Goal: Task Accomplishment & Management: Manage account settings

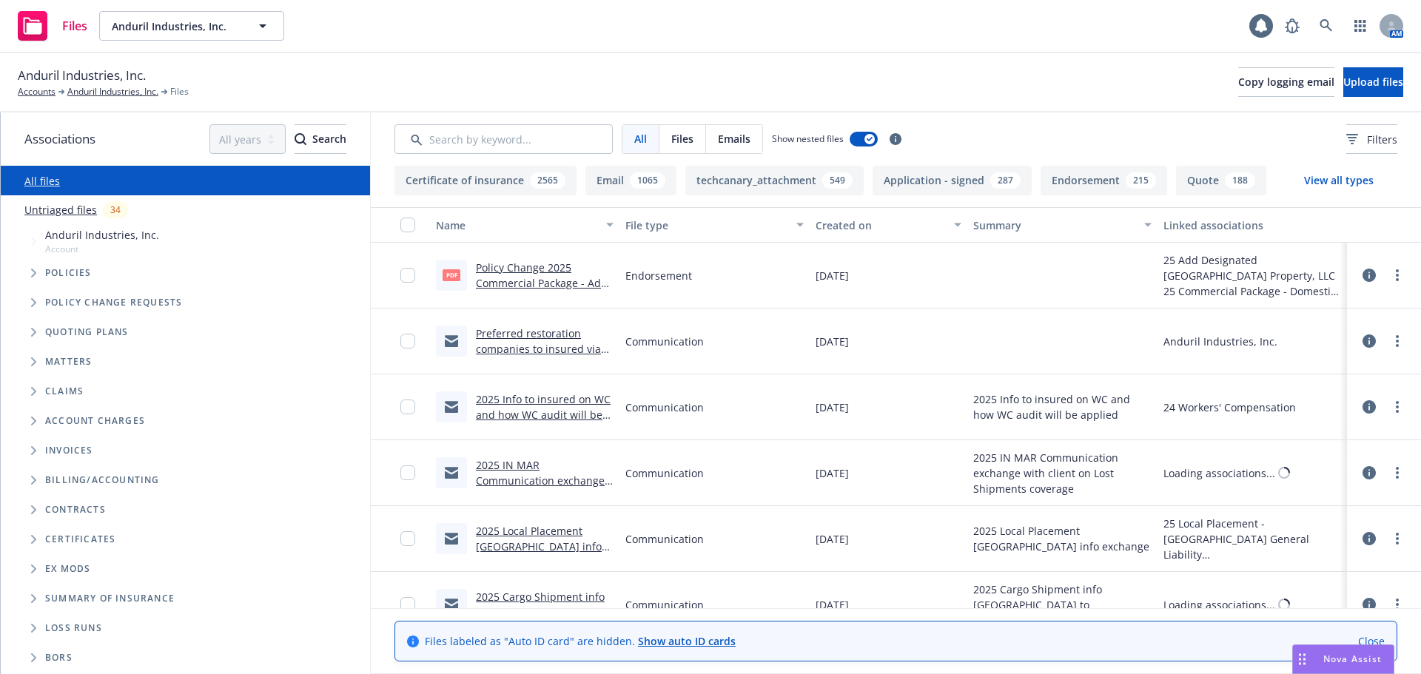
click at [28, 274] on span "Tree Example" at bounding box center [33, 273] width 24 height 24
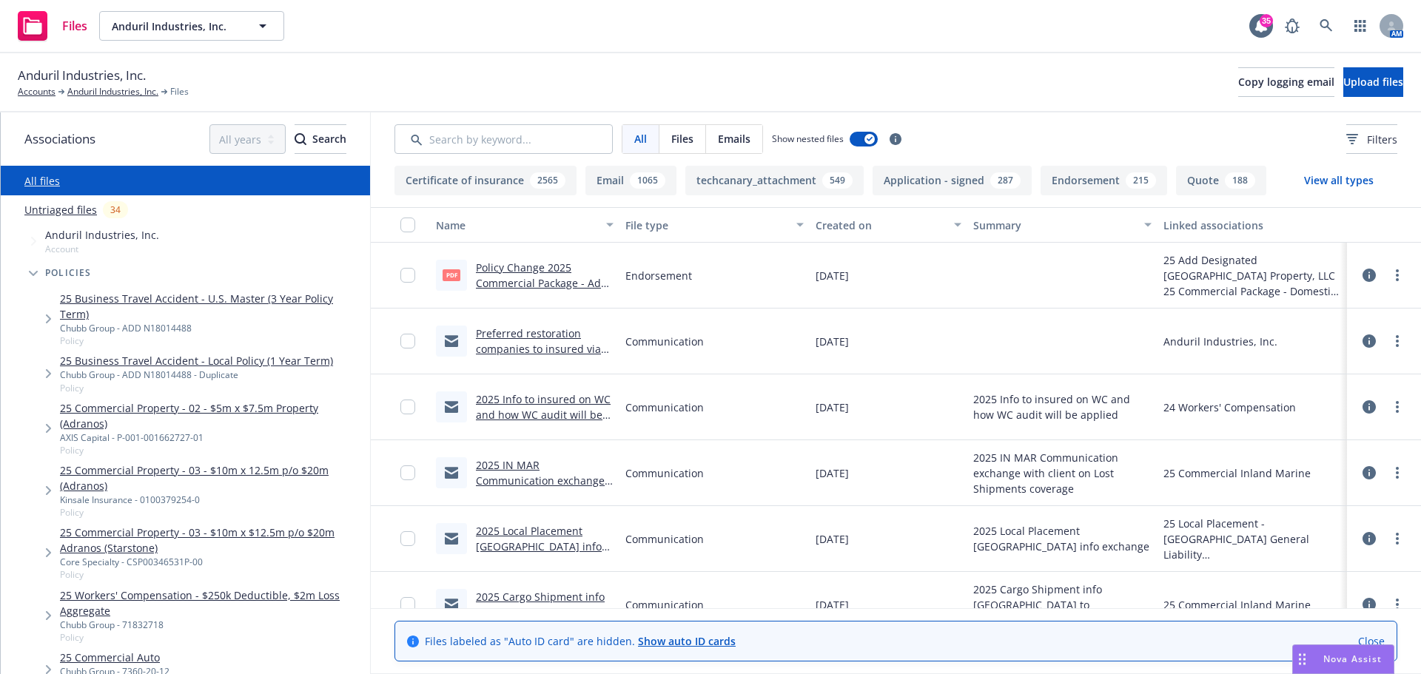
scroll to position [74, 0]
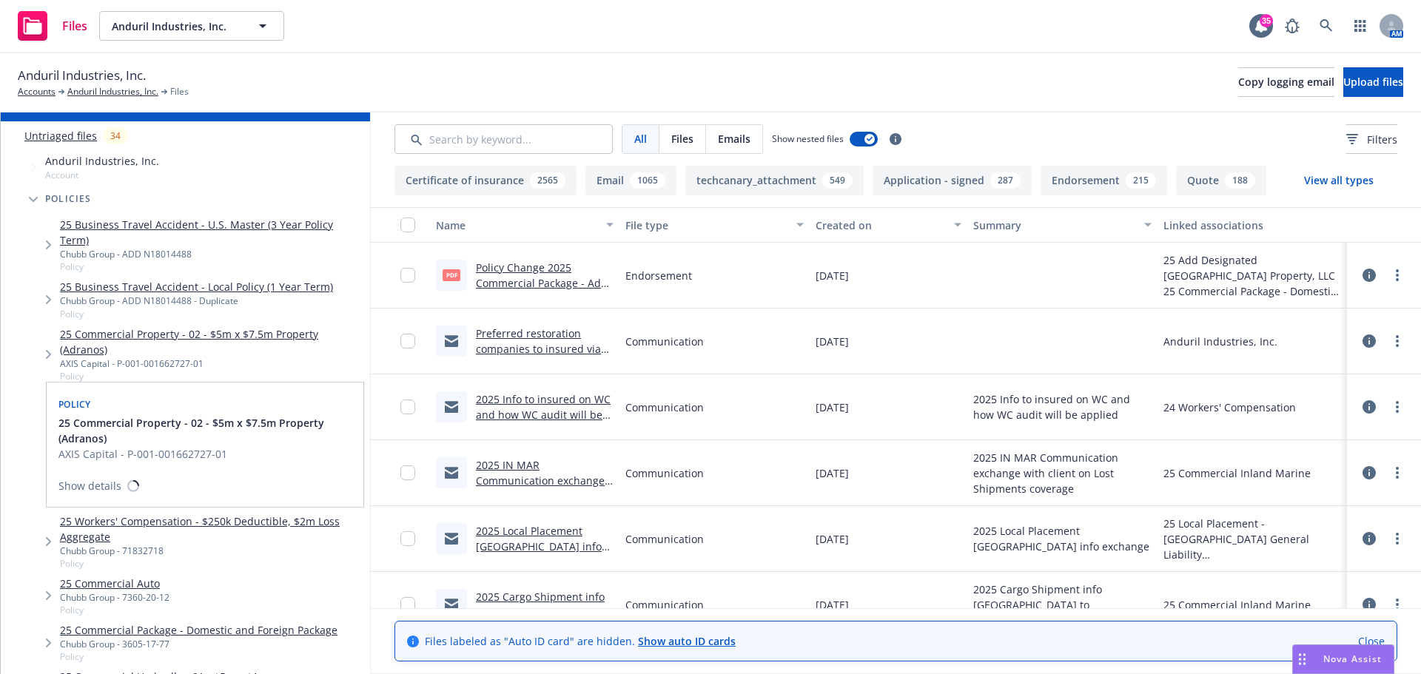
click at [198, 328] on link "25 Commercial Property - 02 - $5m x $7.5m Property (Adranos)" at bounding box center [212, 341] width 304 height 31
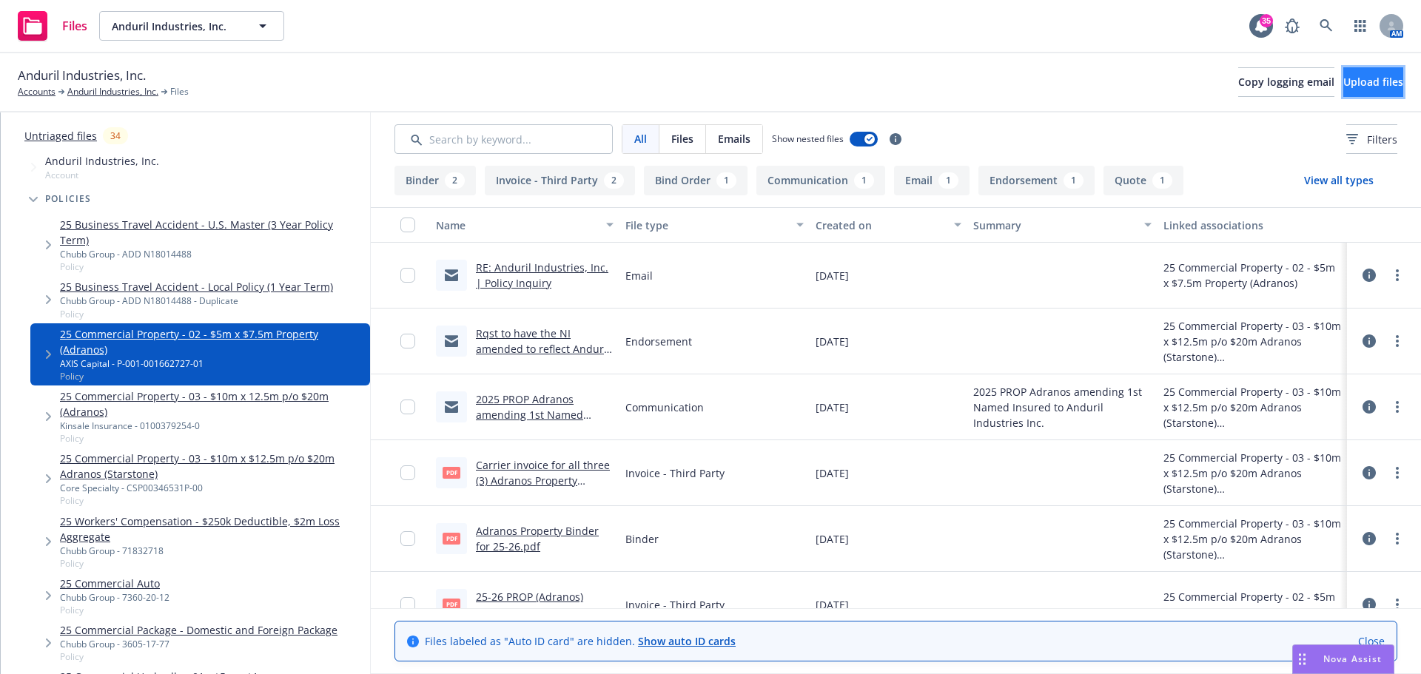
click at [1373, 85] on span "Upload files" at bounding box center [1373, 82] width 60 height 14
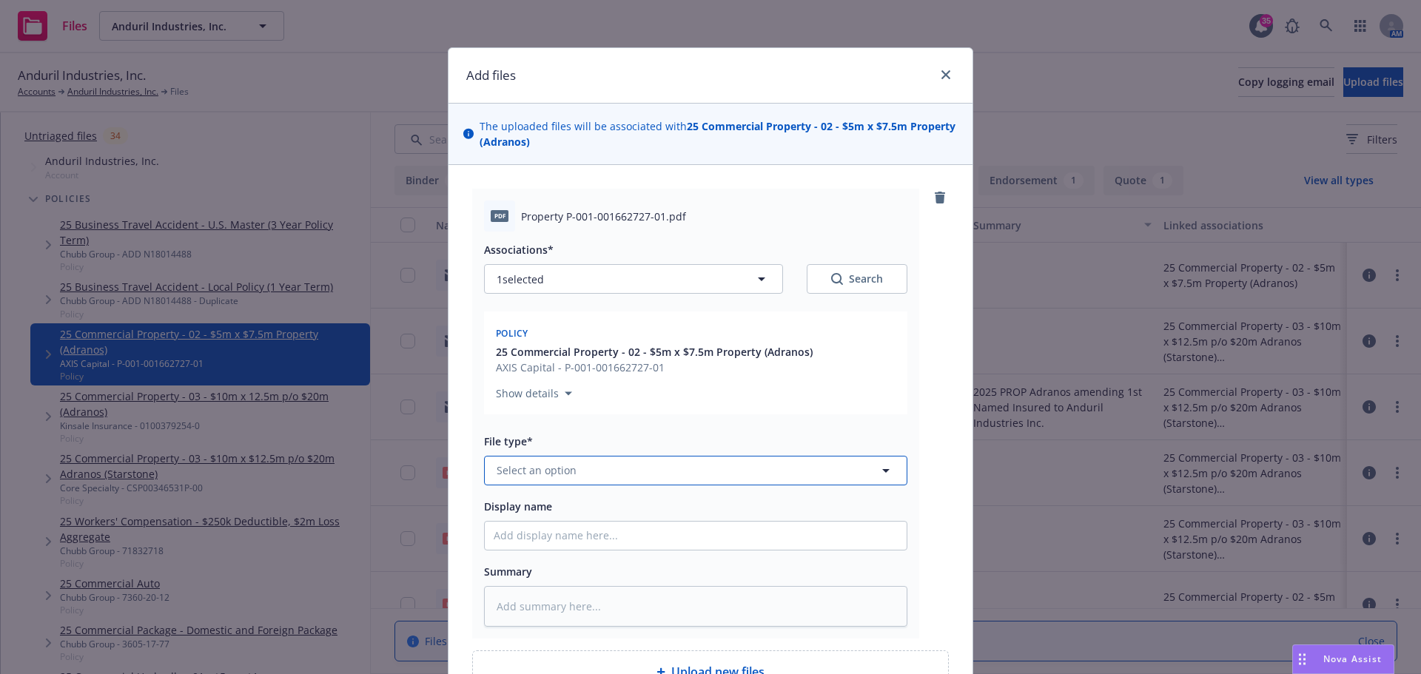
click at [603, 475] on button "Select an option" at bounding box center [695, 471] width 423 height 30
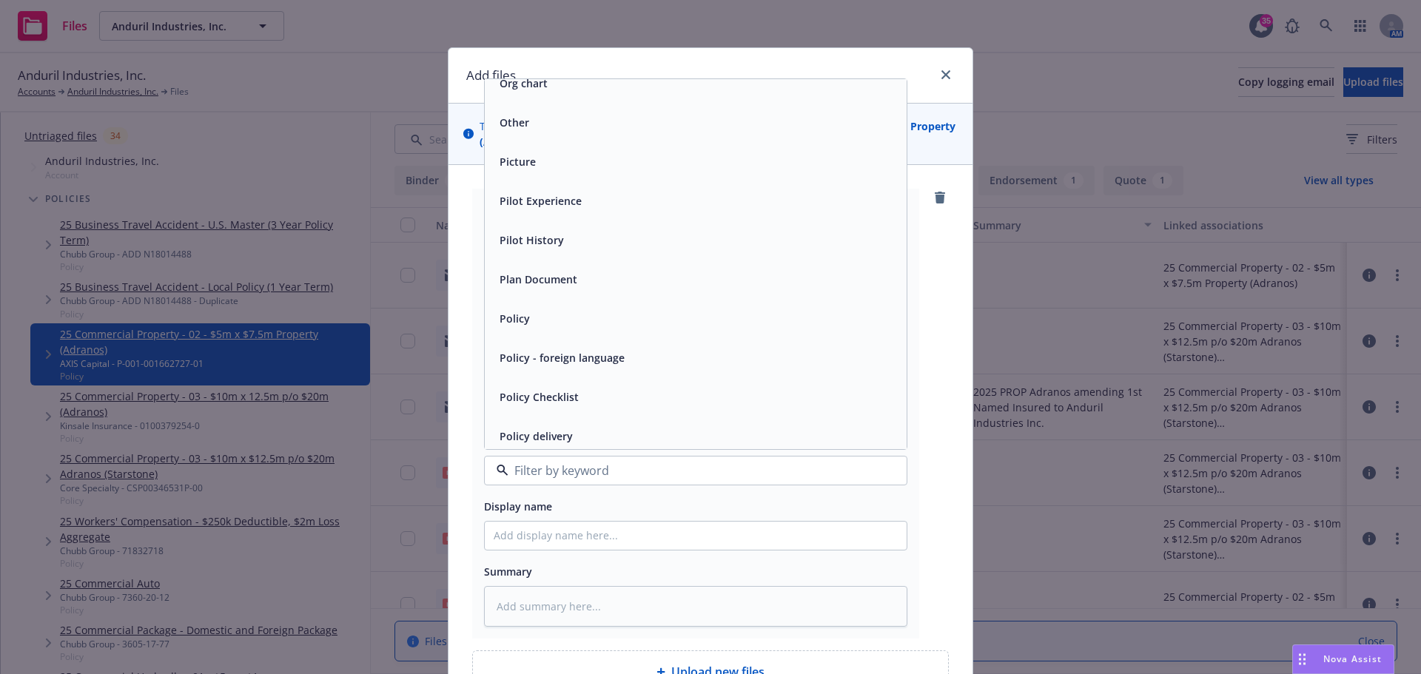
scroll to position [4736, 0]
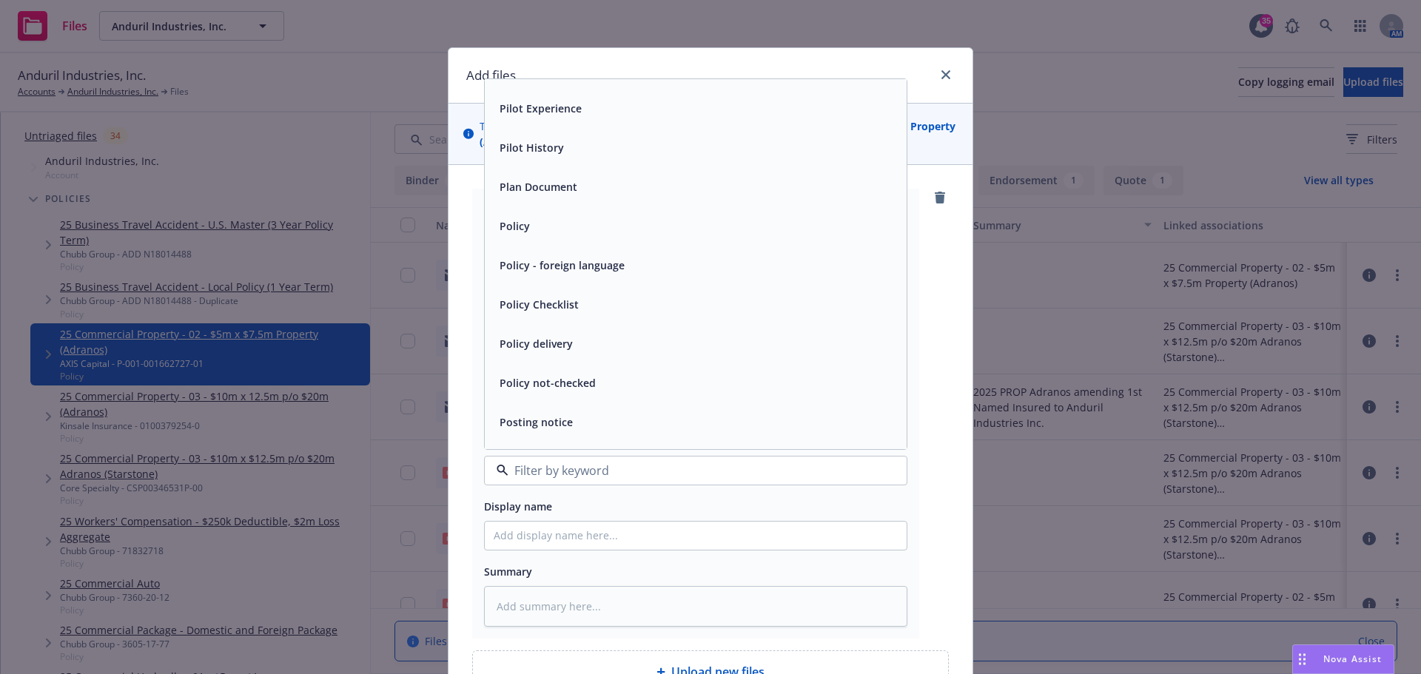
click at [520, 221] on span "Policy" at bounding box center [514, 226] width 30 height 16
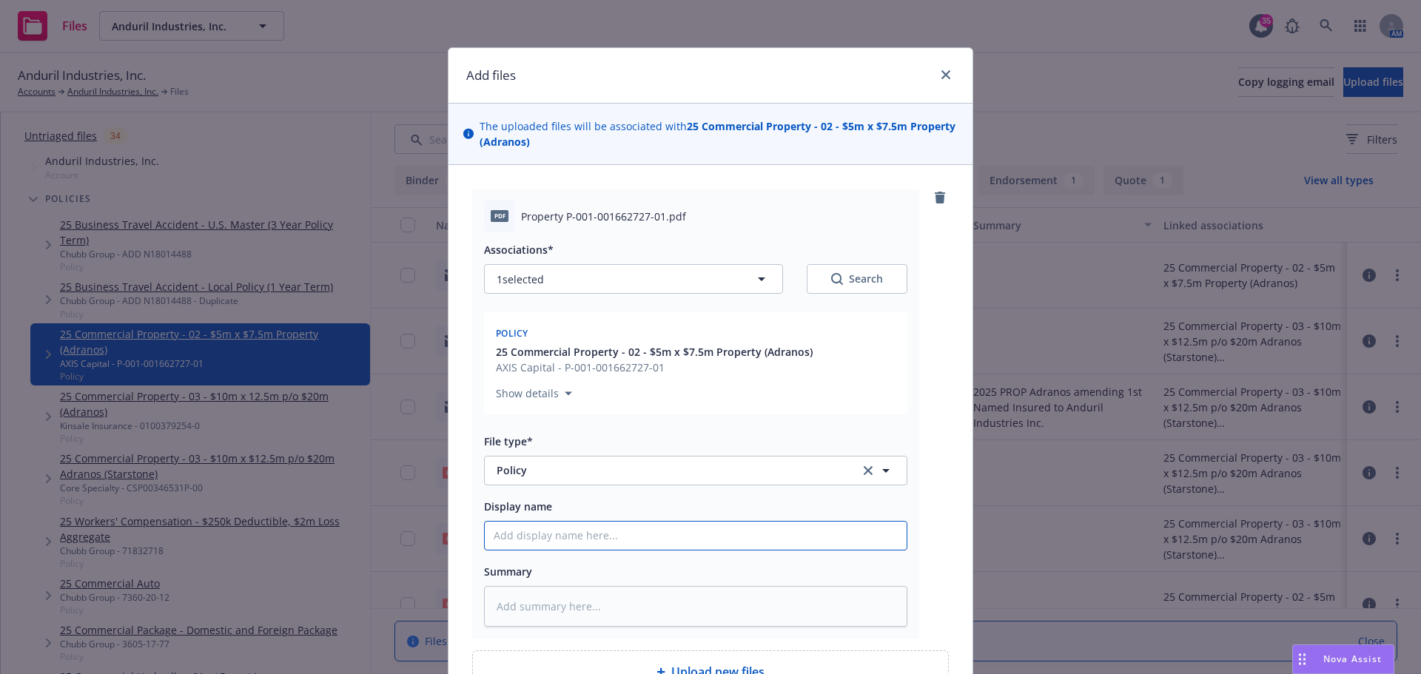
click at [571, 539] on input "Display name" at bounding box center [696, 536] width 422 height 28
type textarea "x"
type input "2"
type textarea "x"
type input "25"
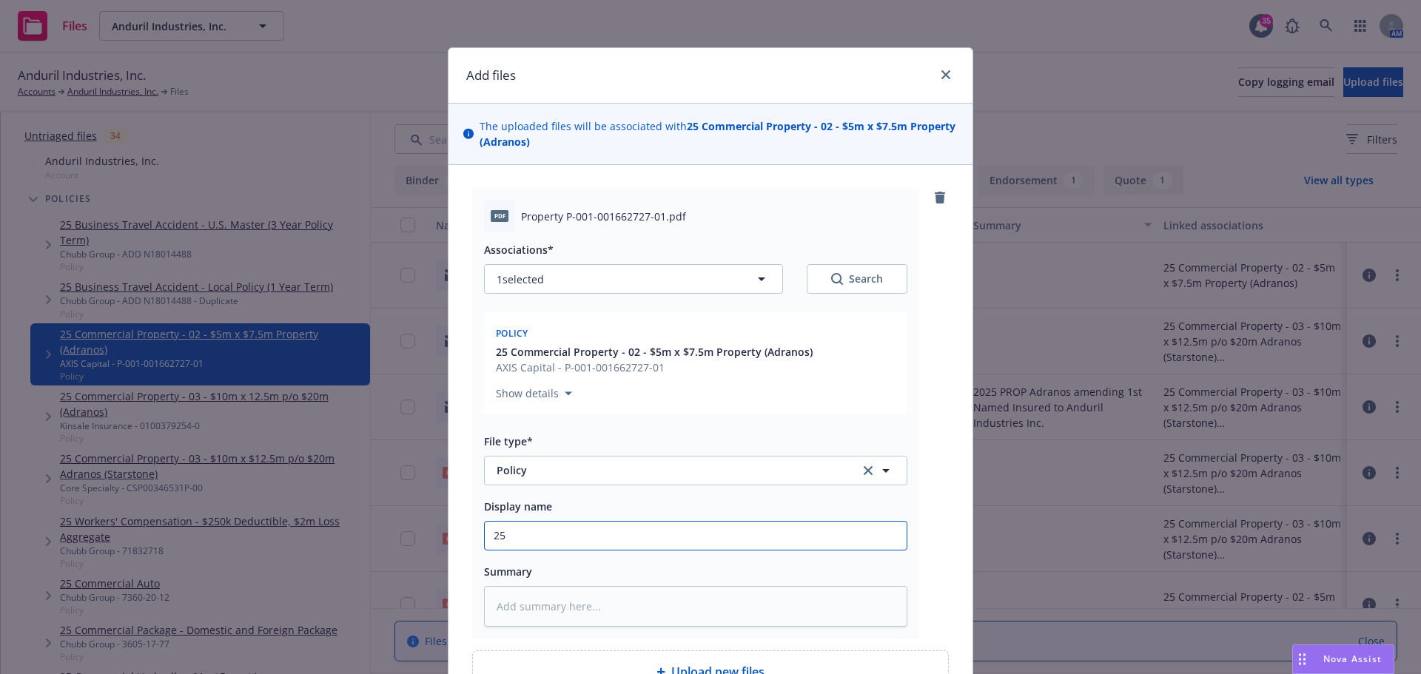
type textarea "x"
type input "25-"
type textarea "x"
type input "25-2"
type textarea "x"
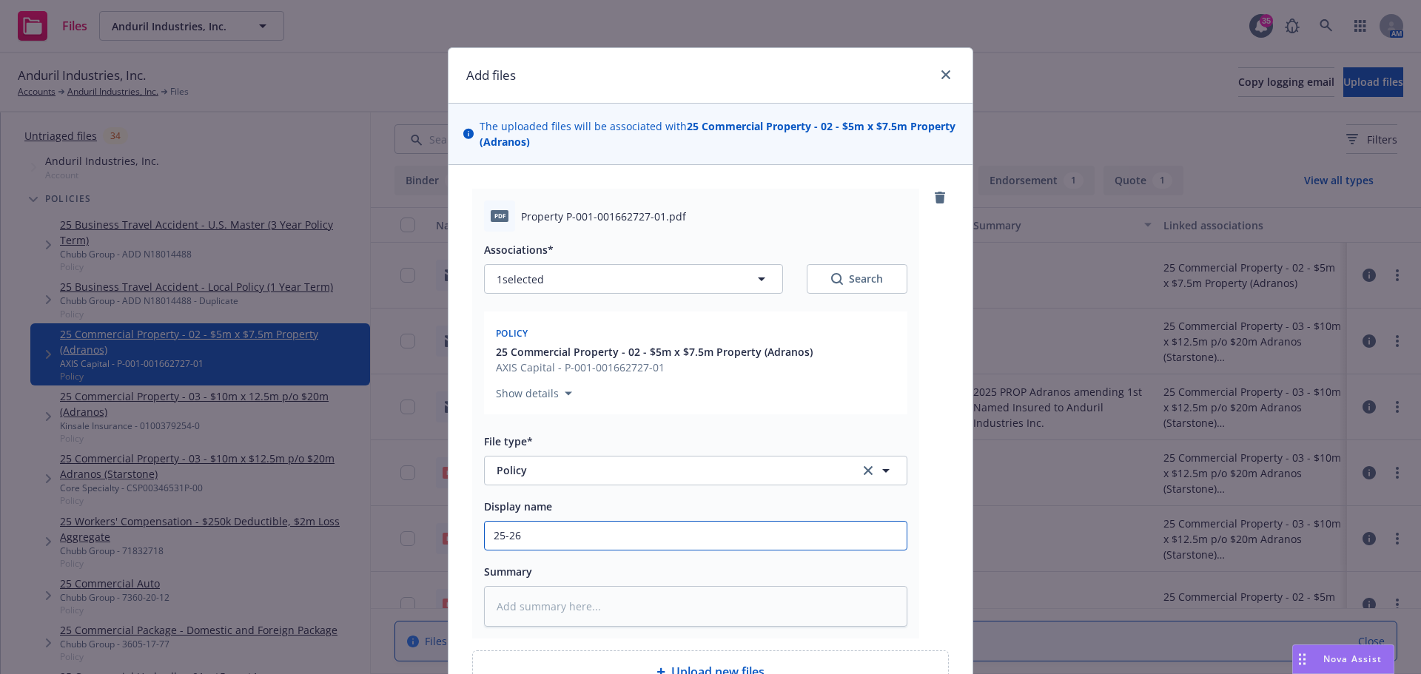
type input "25-26"
click at [472, 437] on div "pdf Property P-001-001662727-01.pdf Associations* 1 selected Search Policy 25 C…" at bounding box center [695, 414] width 447 height 450
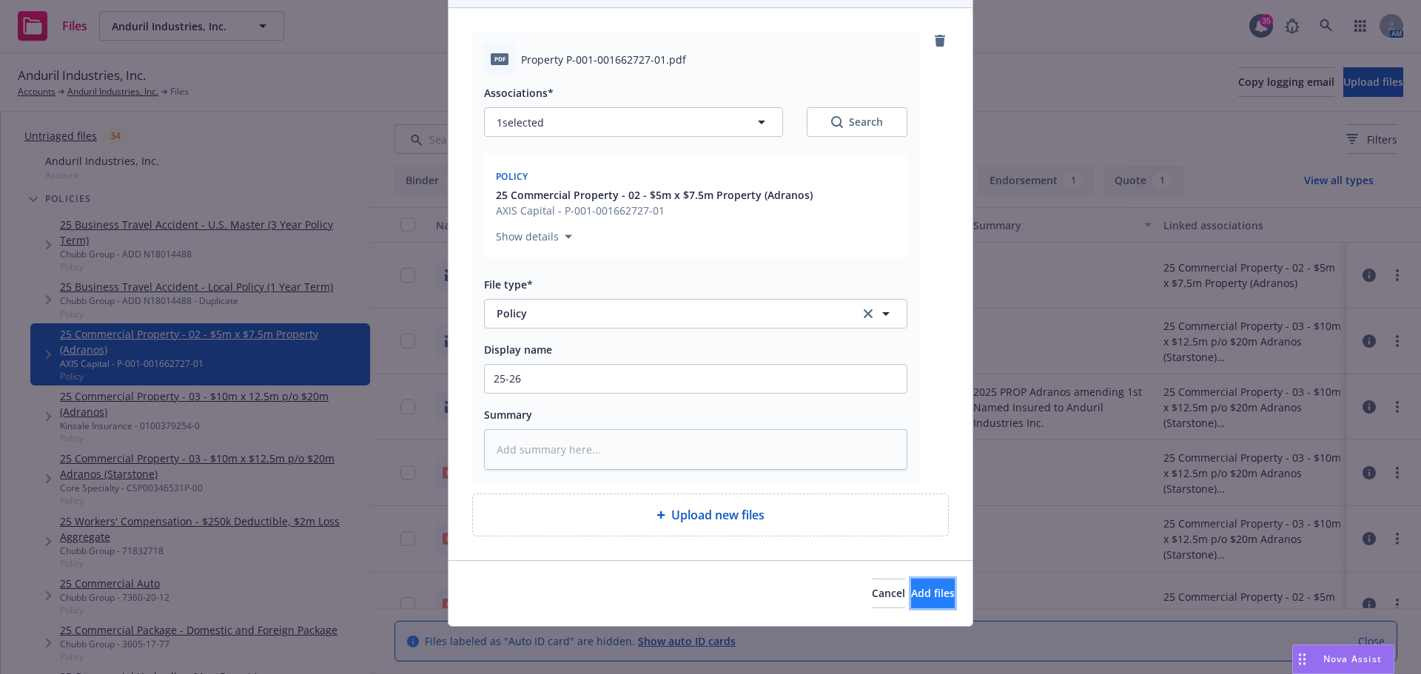
click at [911, 597] on span "Add files" at bounding box center [933, 593] width 44 height 14
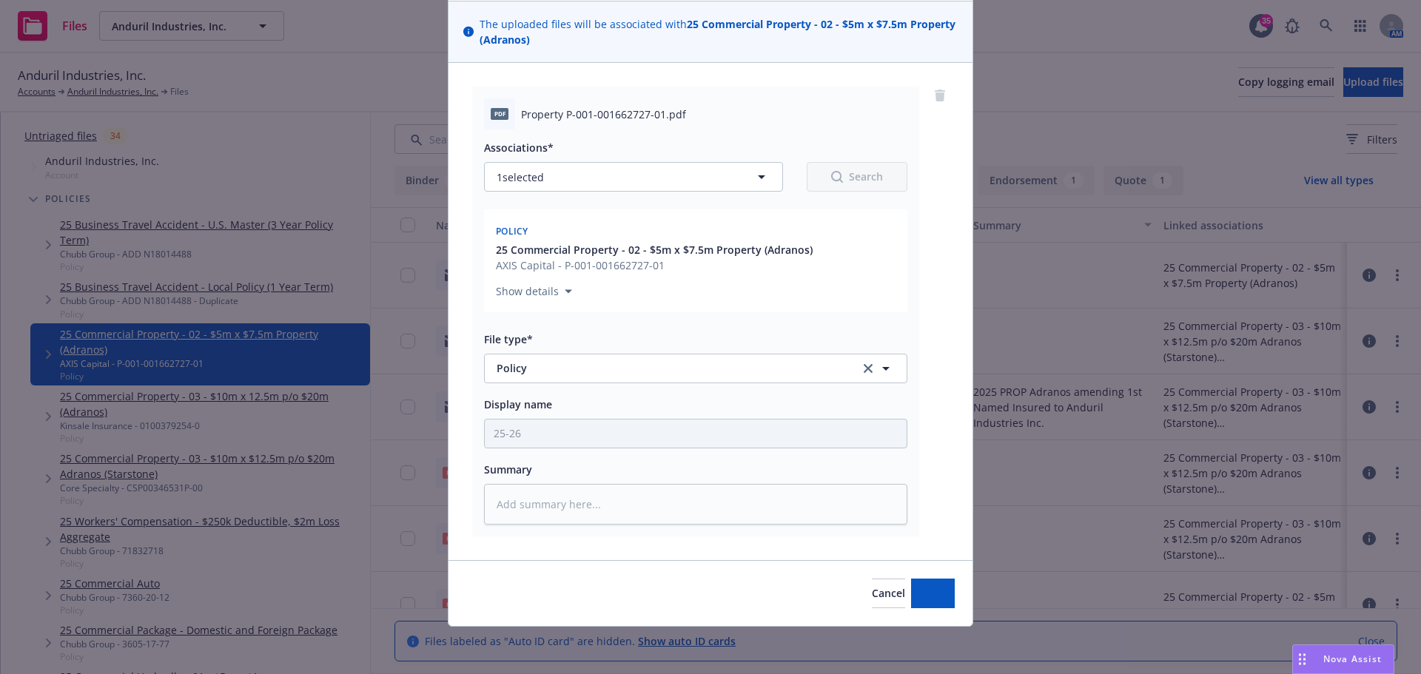
scroll to position [102, 0]
type textarea "x"
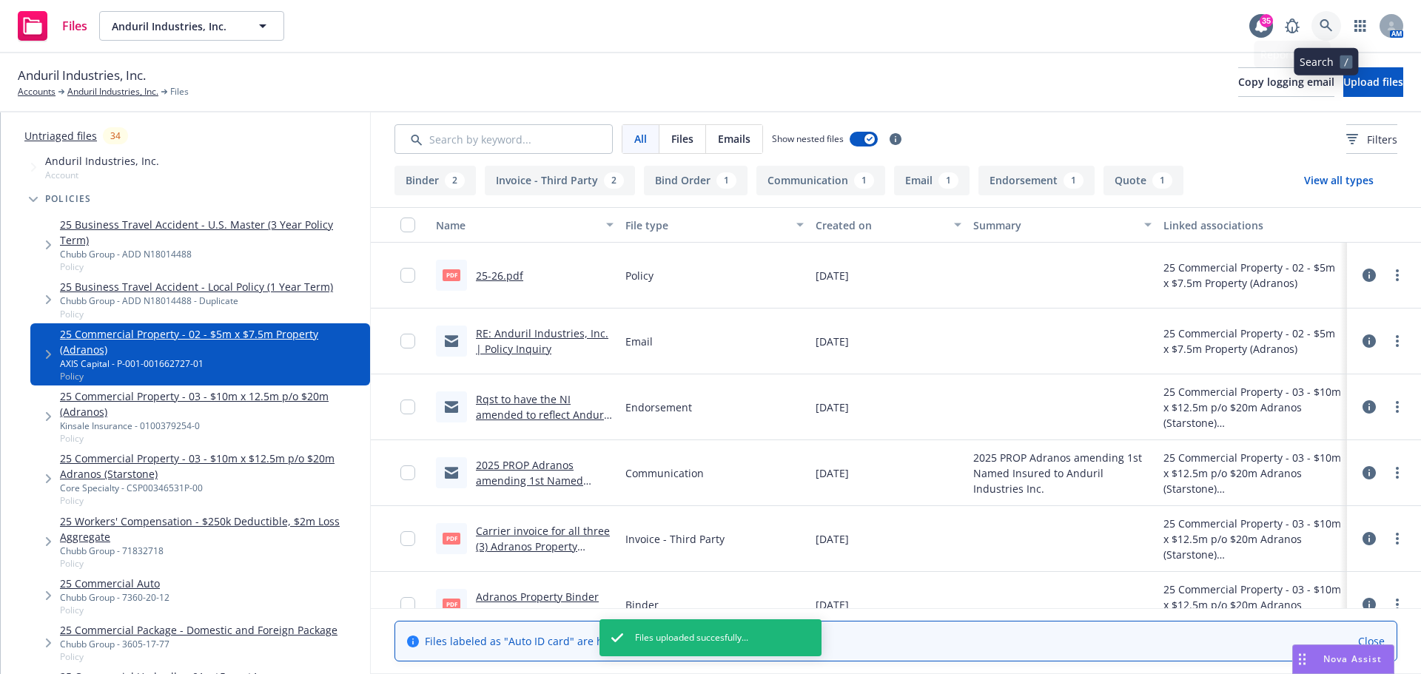
click at [1332, 27] on icon at bounding box center [1325, 25] width 13 height 13
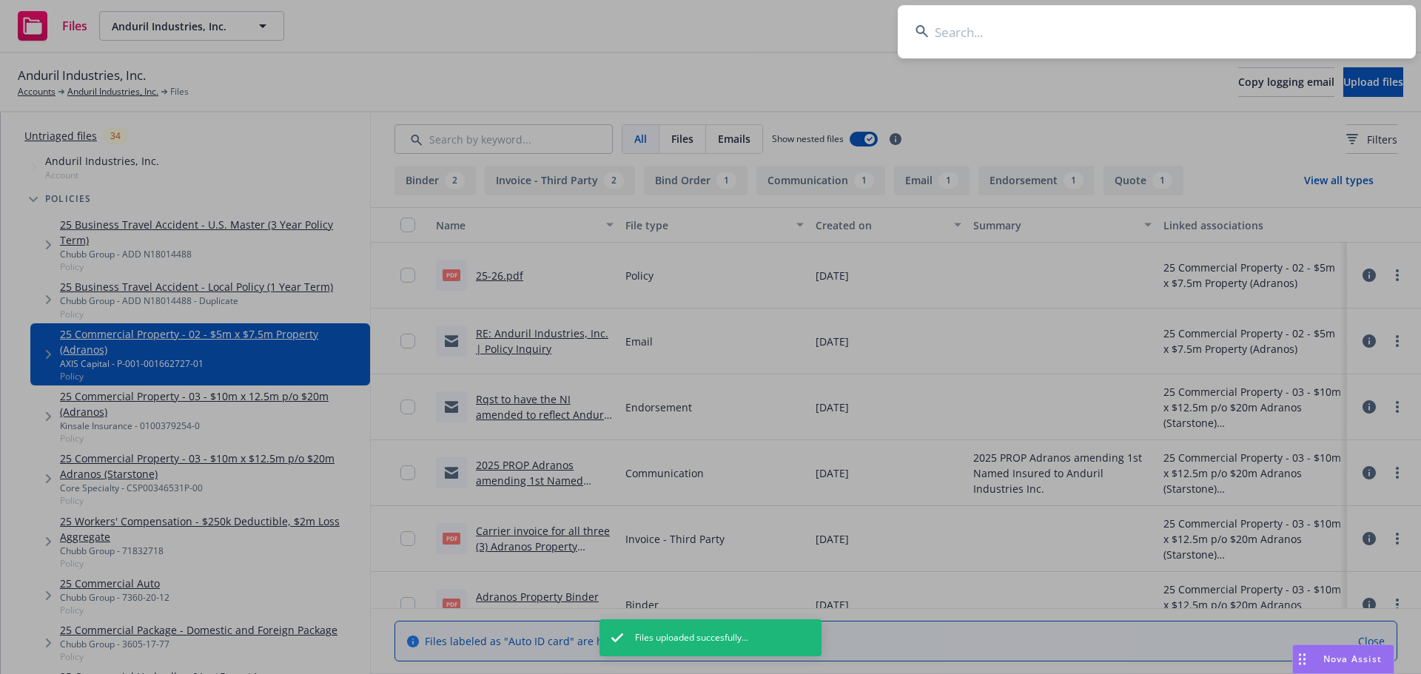
click at [1245, 33] on input at bounding box center [1157, 31] width 518 height 53
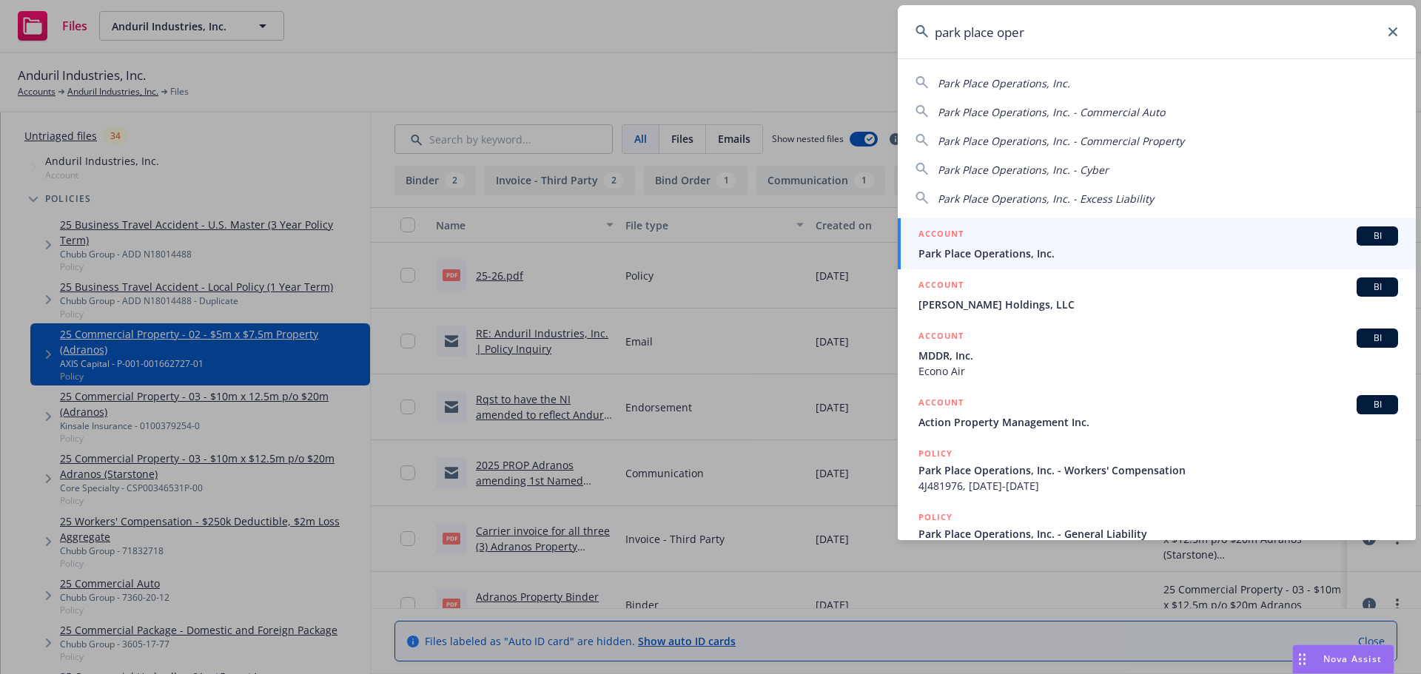
type input "park place oper"
click at [992, 251] on span "Park Place Operations, Inc." at bounding box center [1157, 254] width 479 height 16
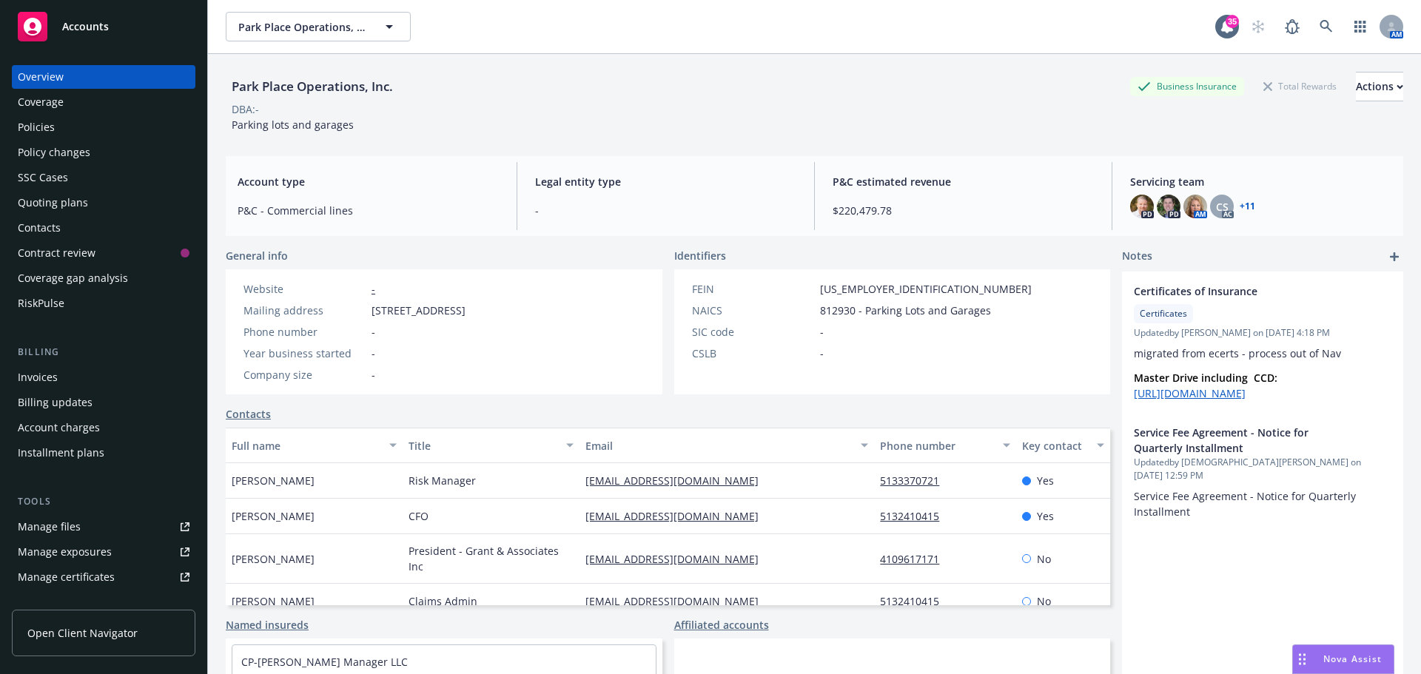
click at [53, 124] on div "Policies" at bounding box center [36, 127] width 37 height 24
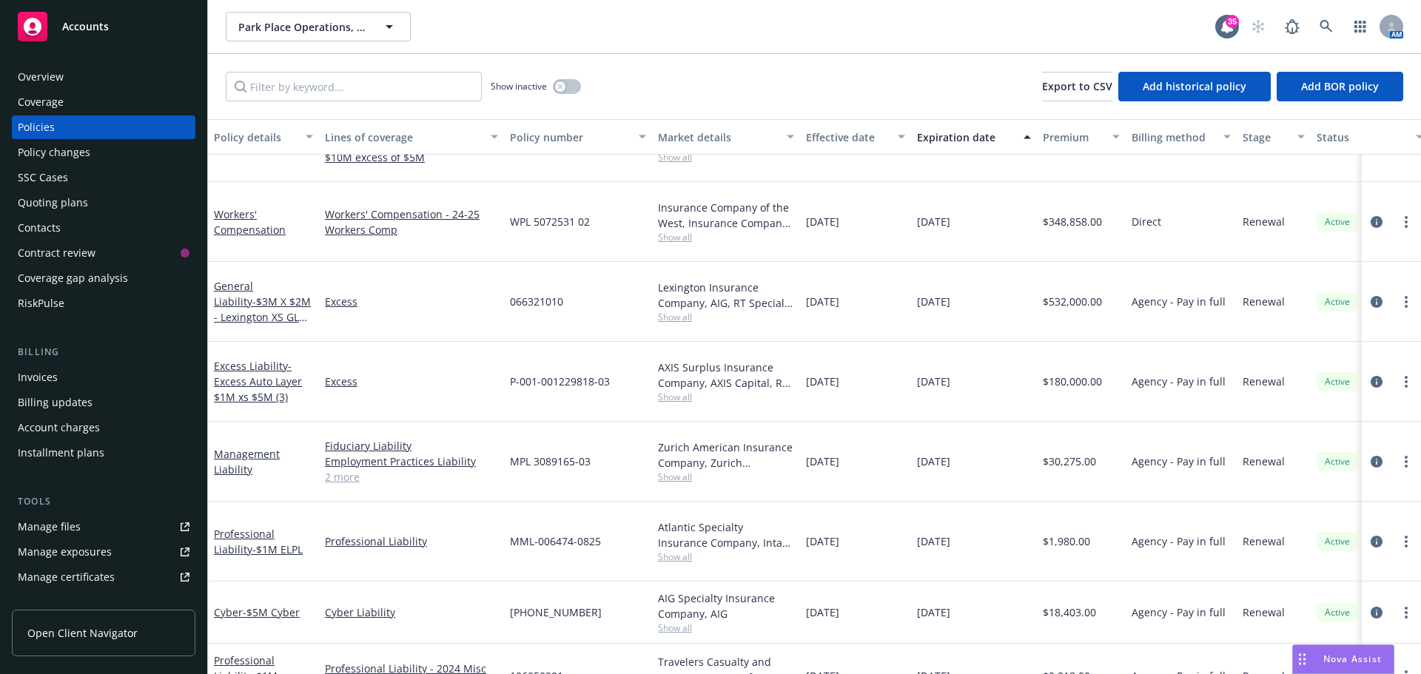
scroll to position [769, 0]
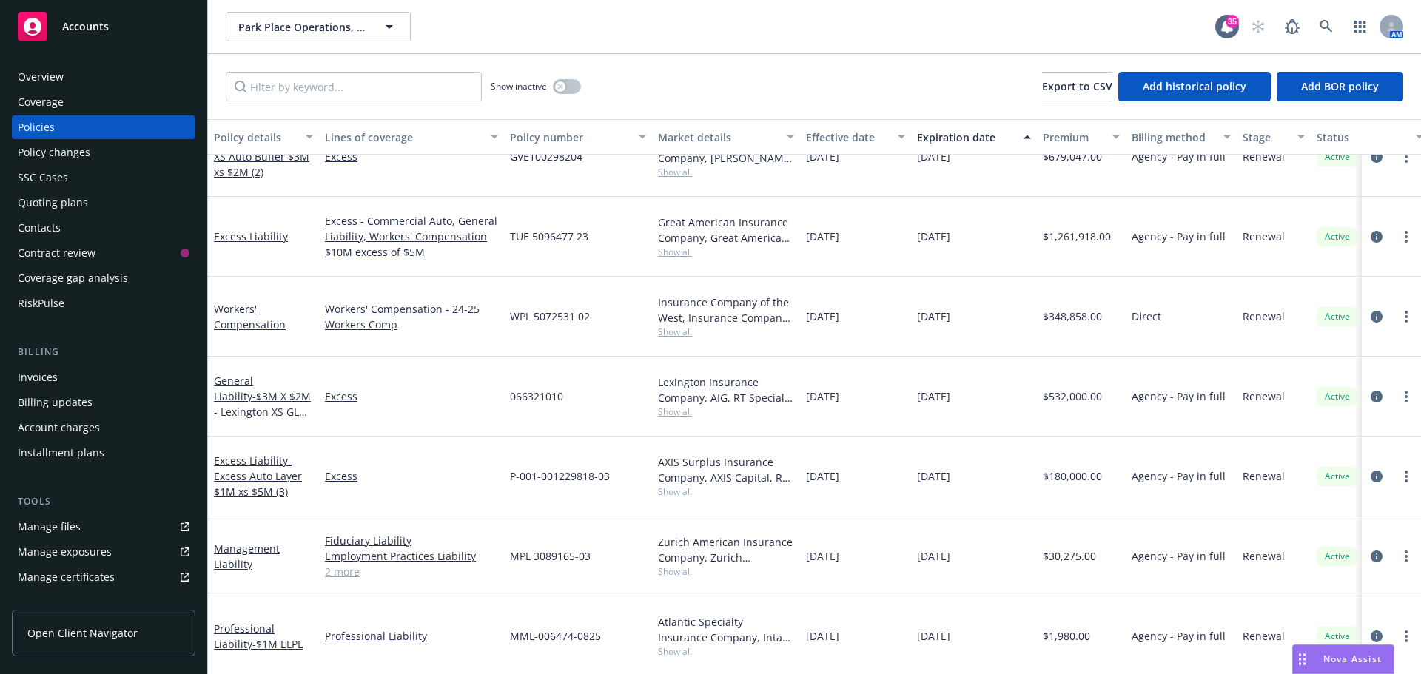
click at [552, 309] on span "WPL 5072531 02" at bounding box center [550, 317] width 80 height 16
copy span "WPL 5072531 02"
click at [1325, 27] on icon at bounding box center [1325, 26] width 13 height 13
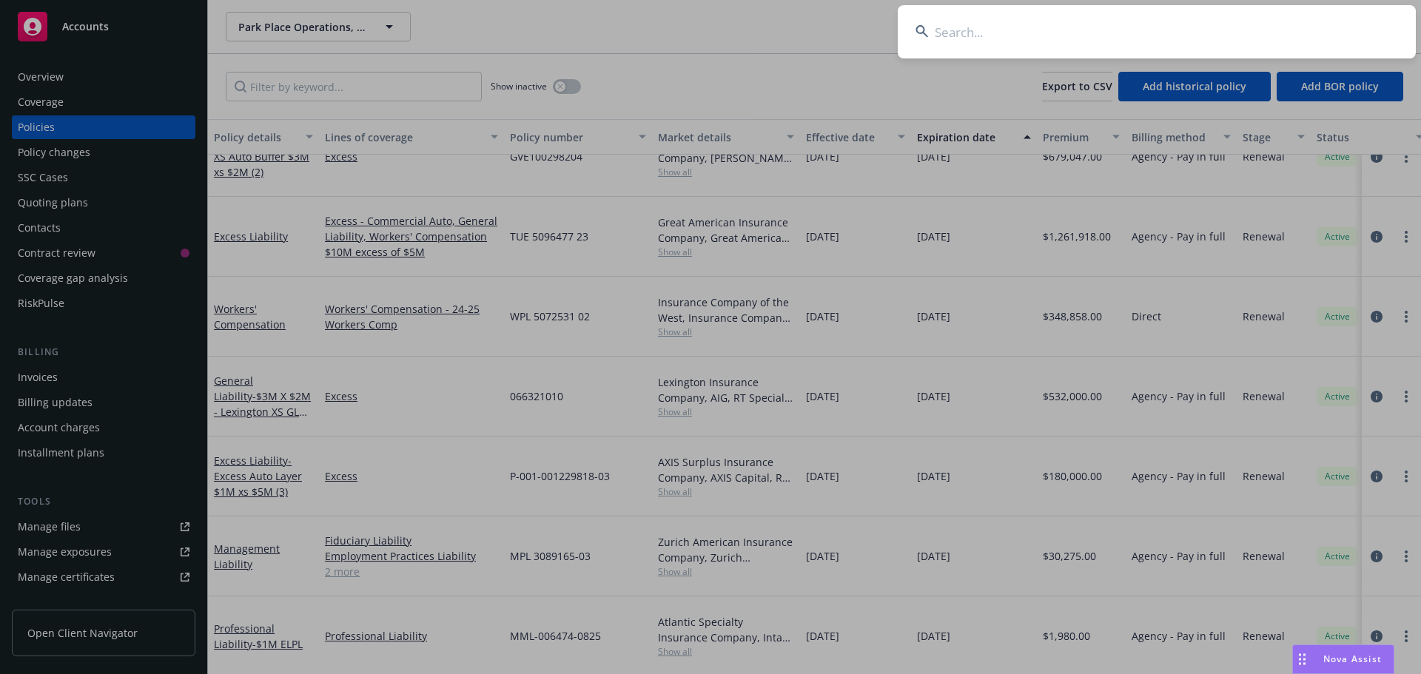
click at [1317, 28] on input at bounding box center [1157, 31] width 518 height 53
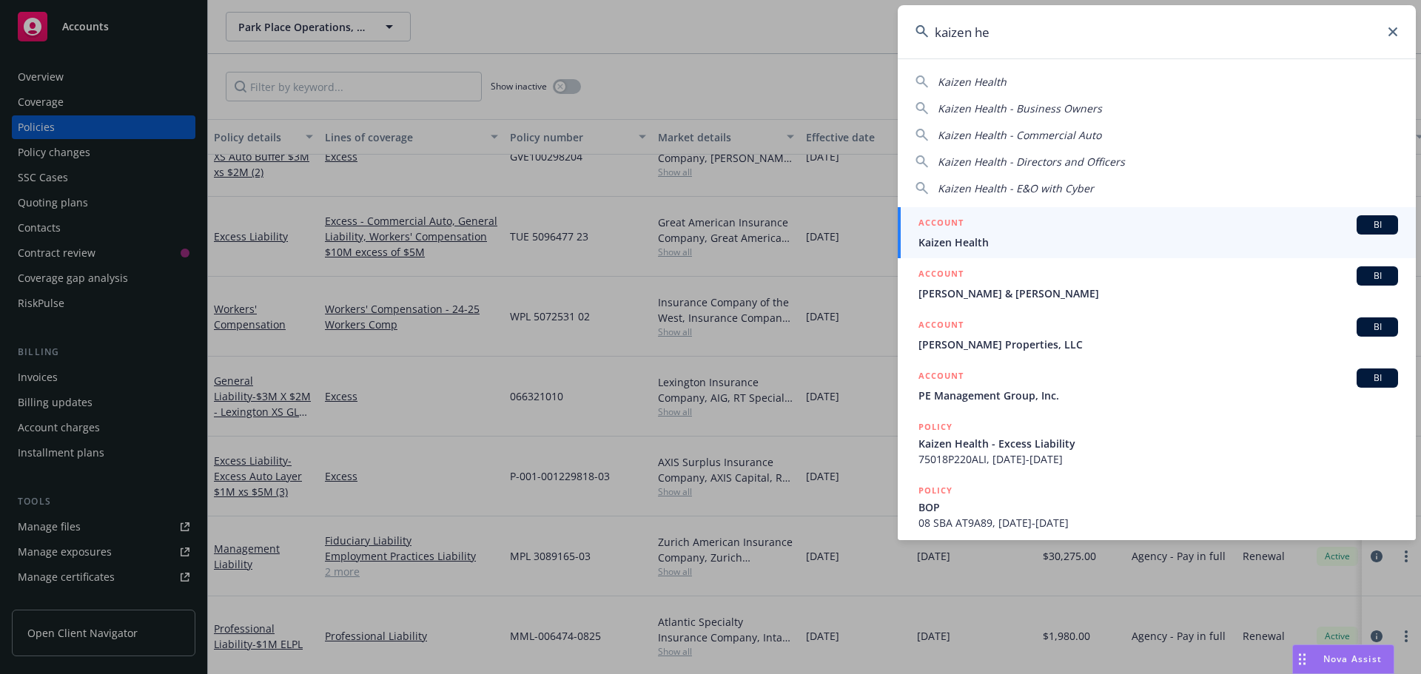
type input "kaizen he"
click at [991, 241] on span "Kaizen Health" at bounding box center [1157, 243] width 479 height 16
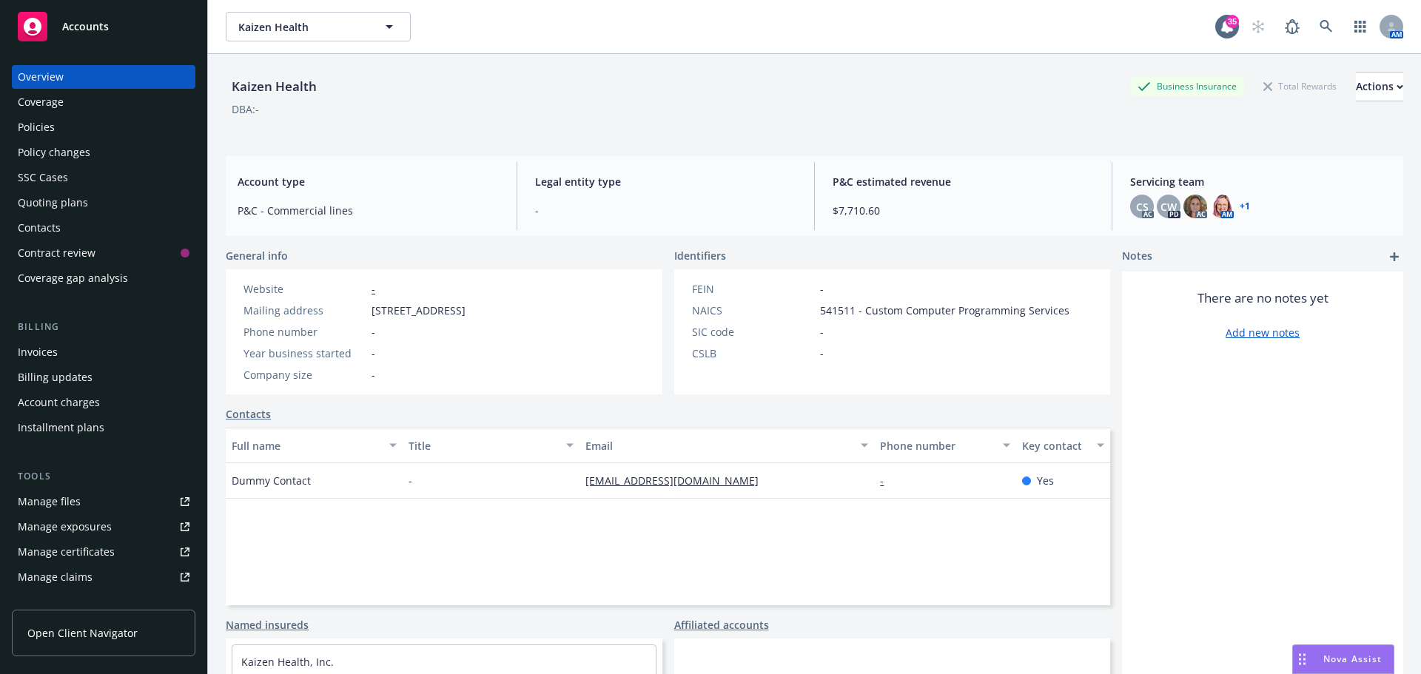
click at [92, 500] on link "Manage files" at bounding box center [104, 502] width 184 height 24
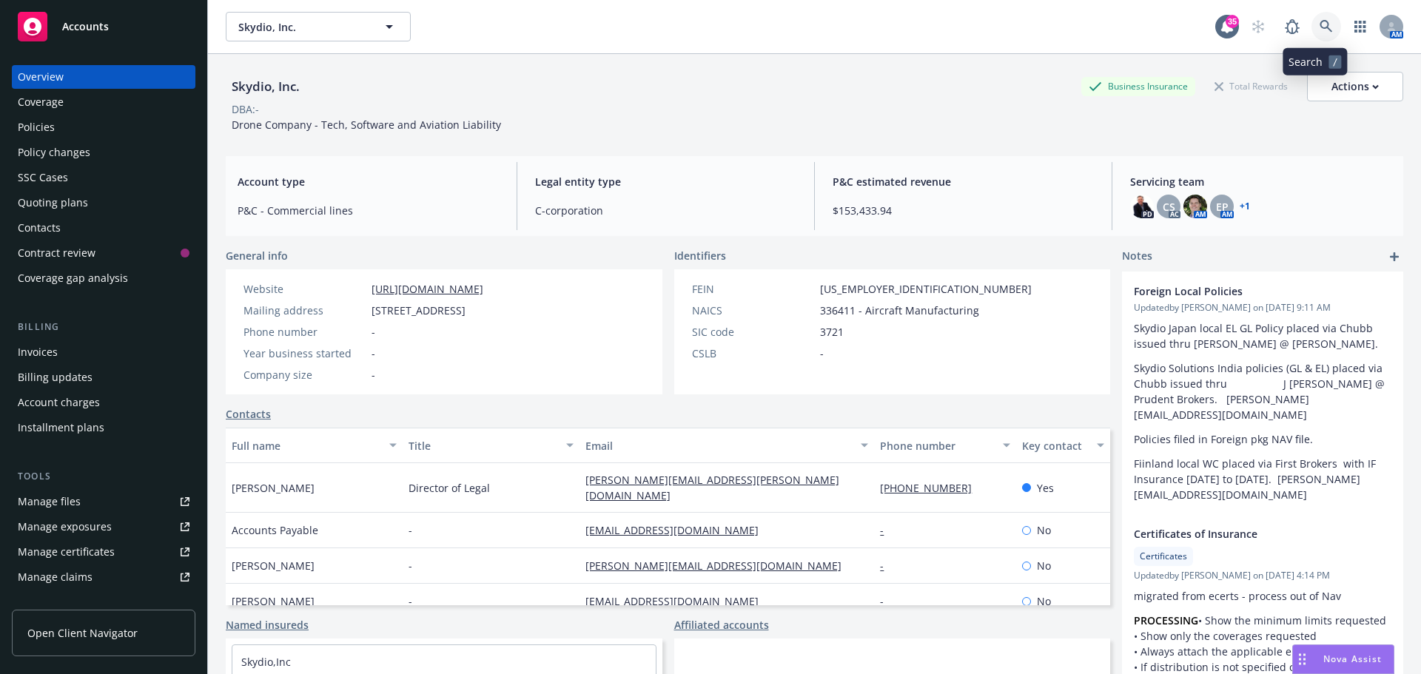
click at [1319, 29] on icon at bounding box center [1325, 26] width 13 height 13
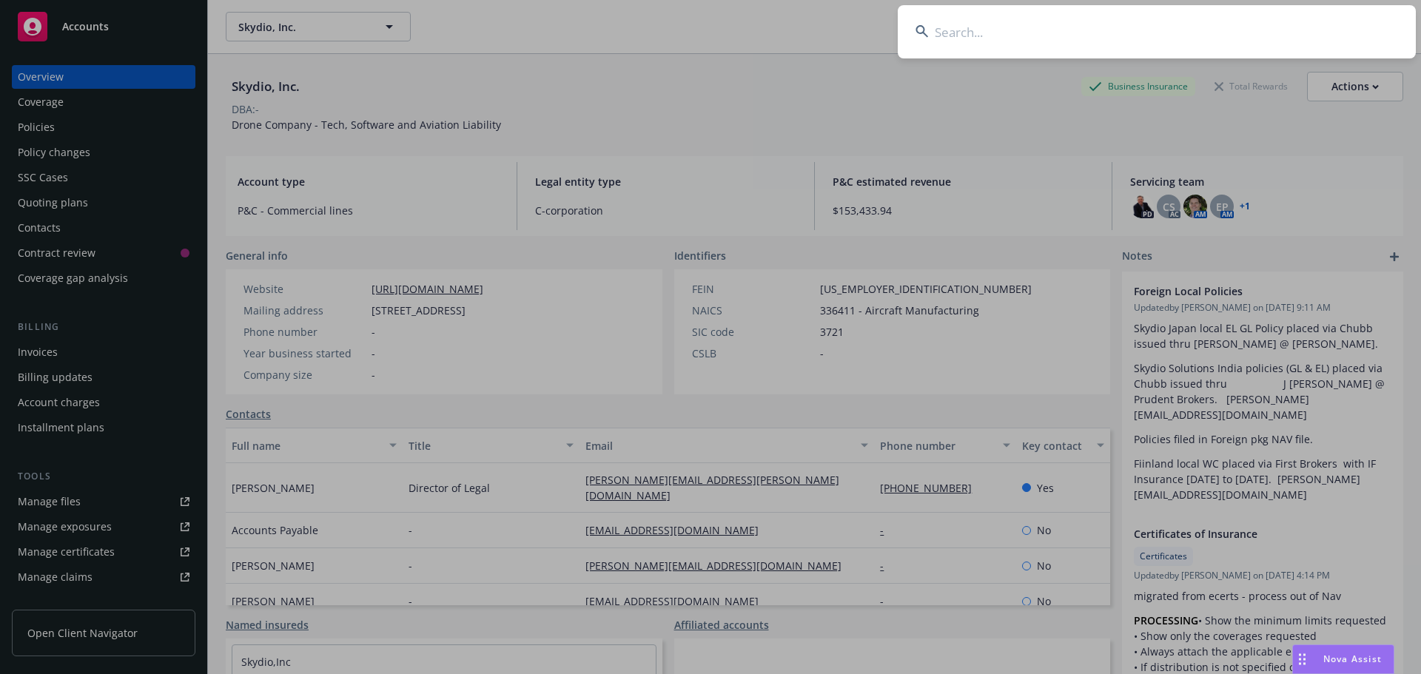
click at [1295, 31] on input at bounding box center [1157, 31] width 518 height 53
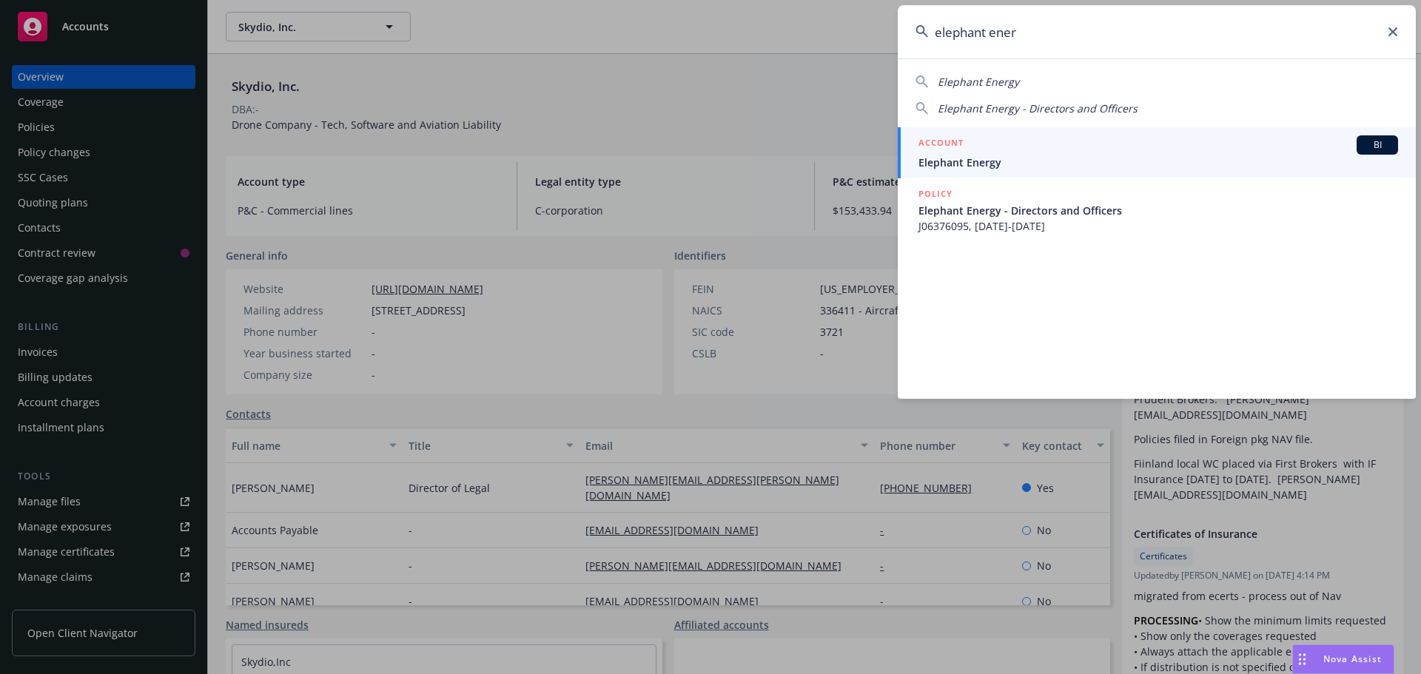
type input "elephant ener"
click at [997, 149] on div "ACCOUNT BI" at bounding box center [1157, 144] width 479 height 19
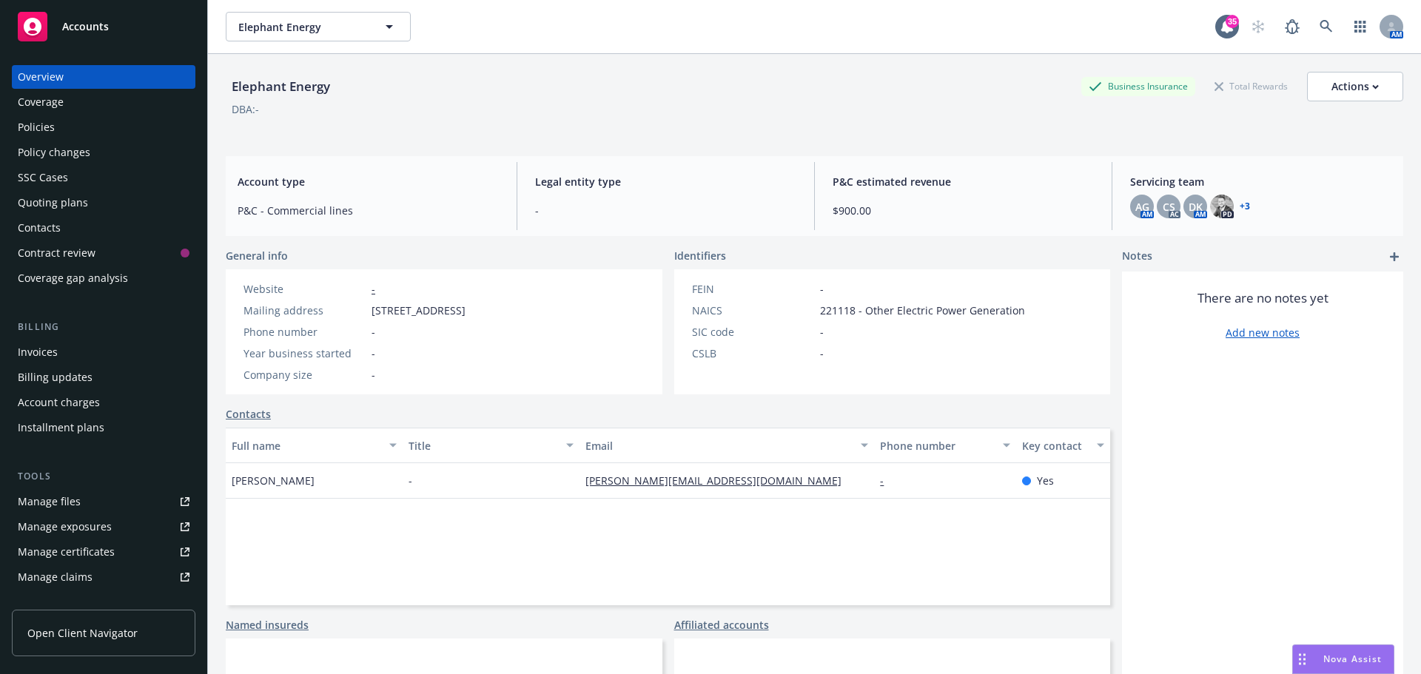
click at [87, 503] on link "Manage files" at bounding box center [104, 502] width 184 height 24
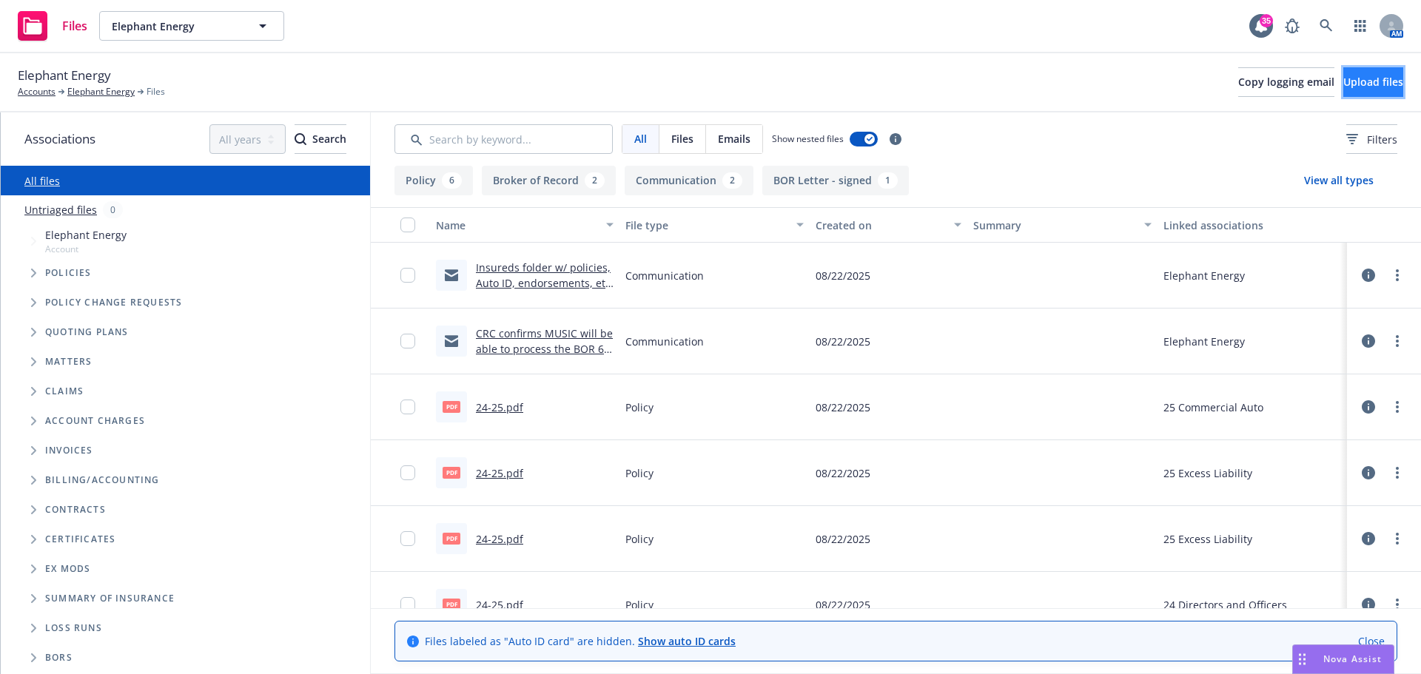
click at [1353, 81] on span "Upload files" at bounding box center [1373, 82] width 60 height 14
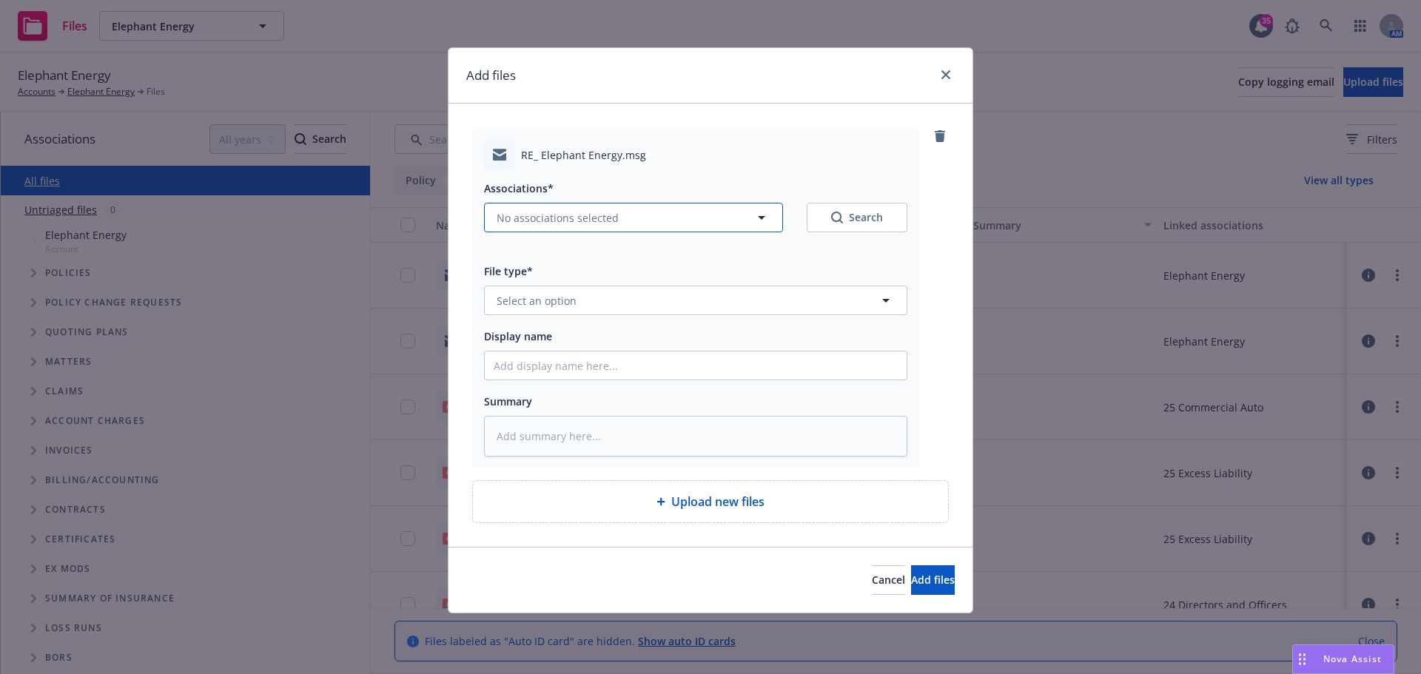
click at [529, 220] on span "No associations selected" at bounding box center [558, 218] width 122 height 16
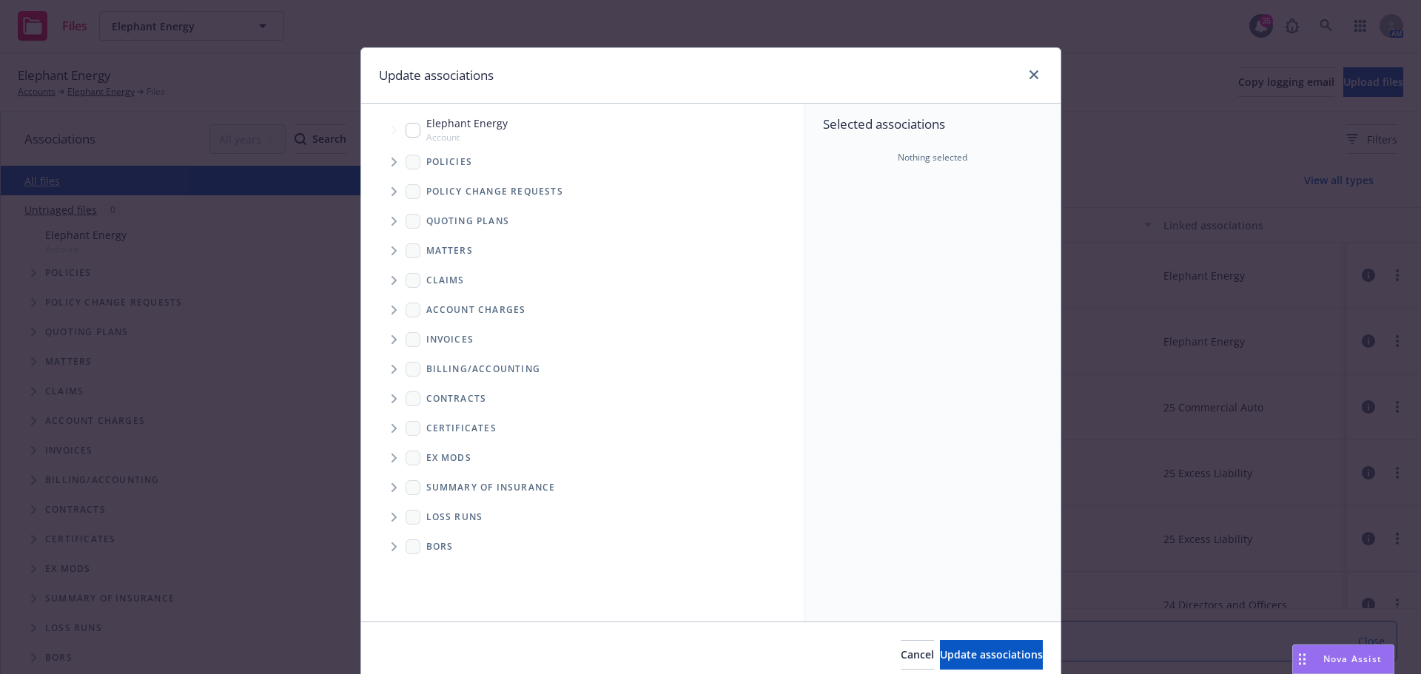
click at [391, 161] on icon "Tree Example" at bounding box center [393, 162] width 5 height 9
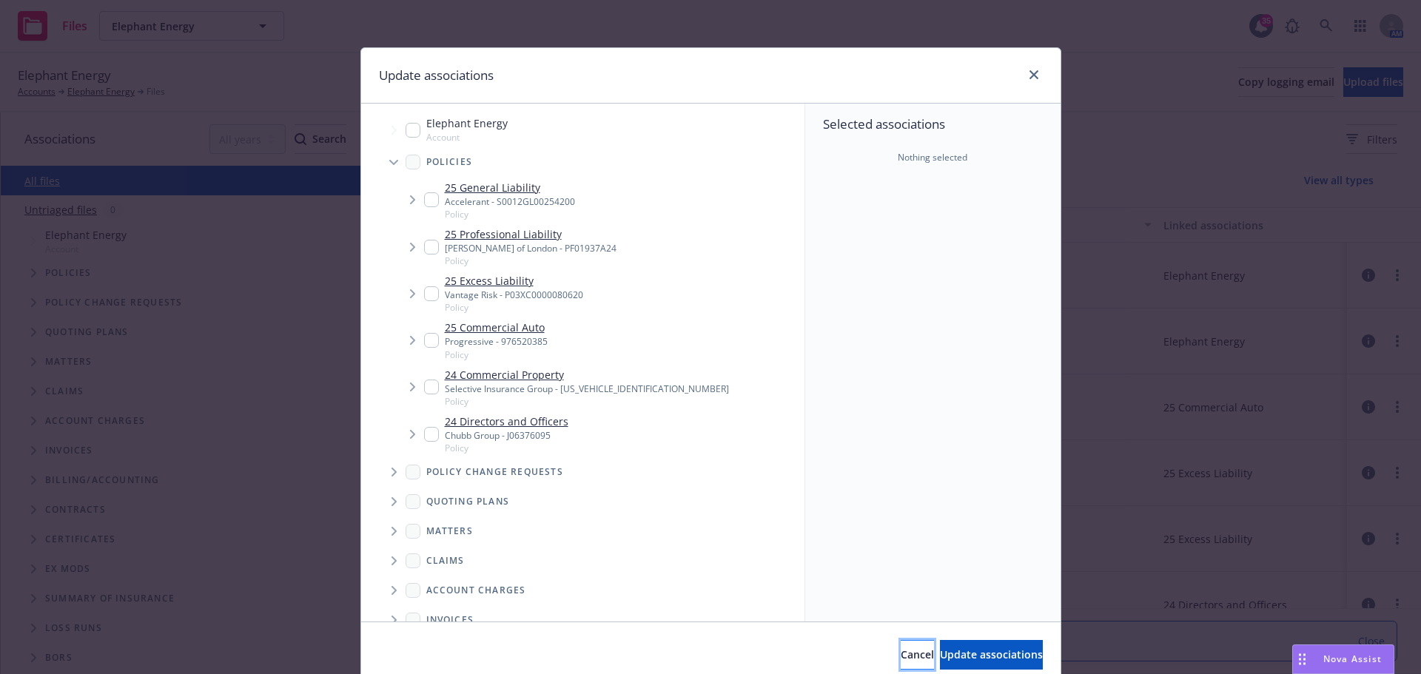
click at [901, 647] on span "Cancel" at bounding box center [917, 654] width 33 height 14
type textarea "x"
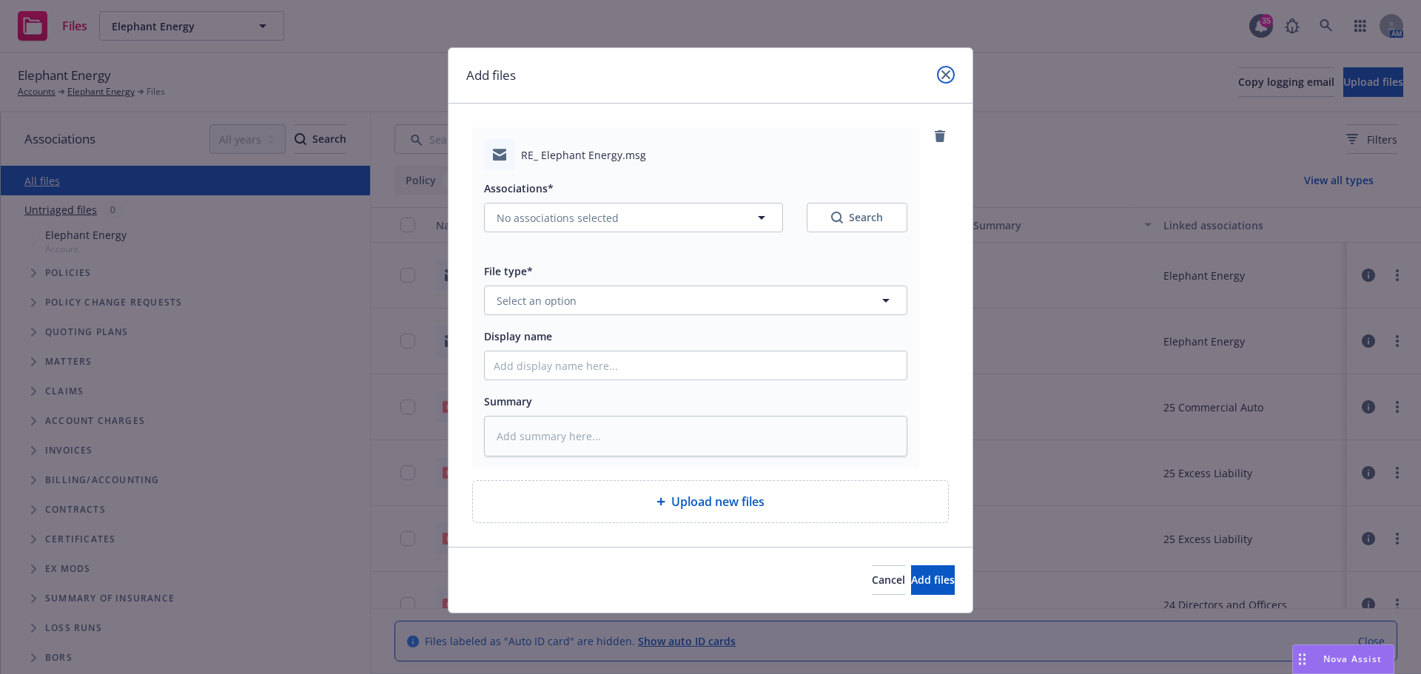
click at [942, 73] on icon "close" at bounding box center [945, 74] width 9 height 9
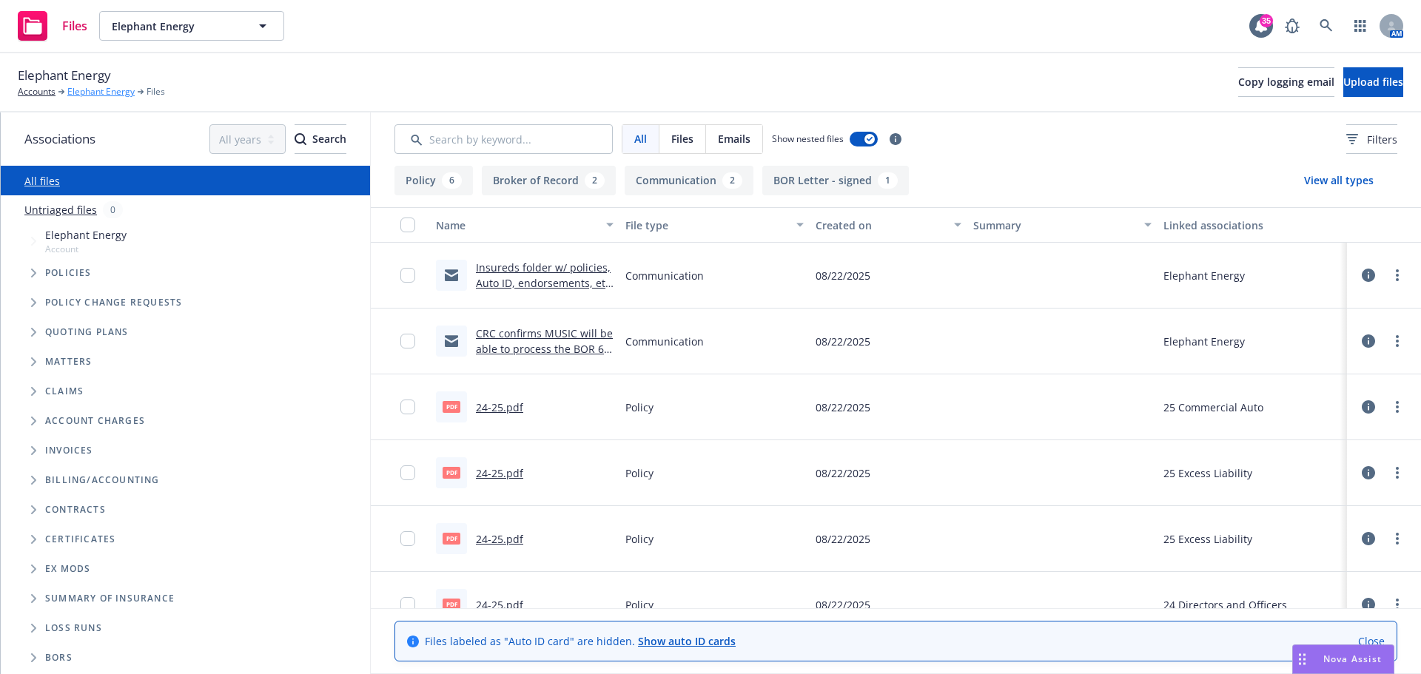
click at [92, 92] on link "Elephant Energy" at bounding box center [100, 91] width 67 height 13
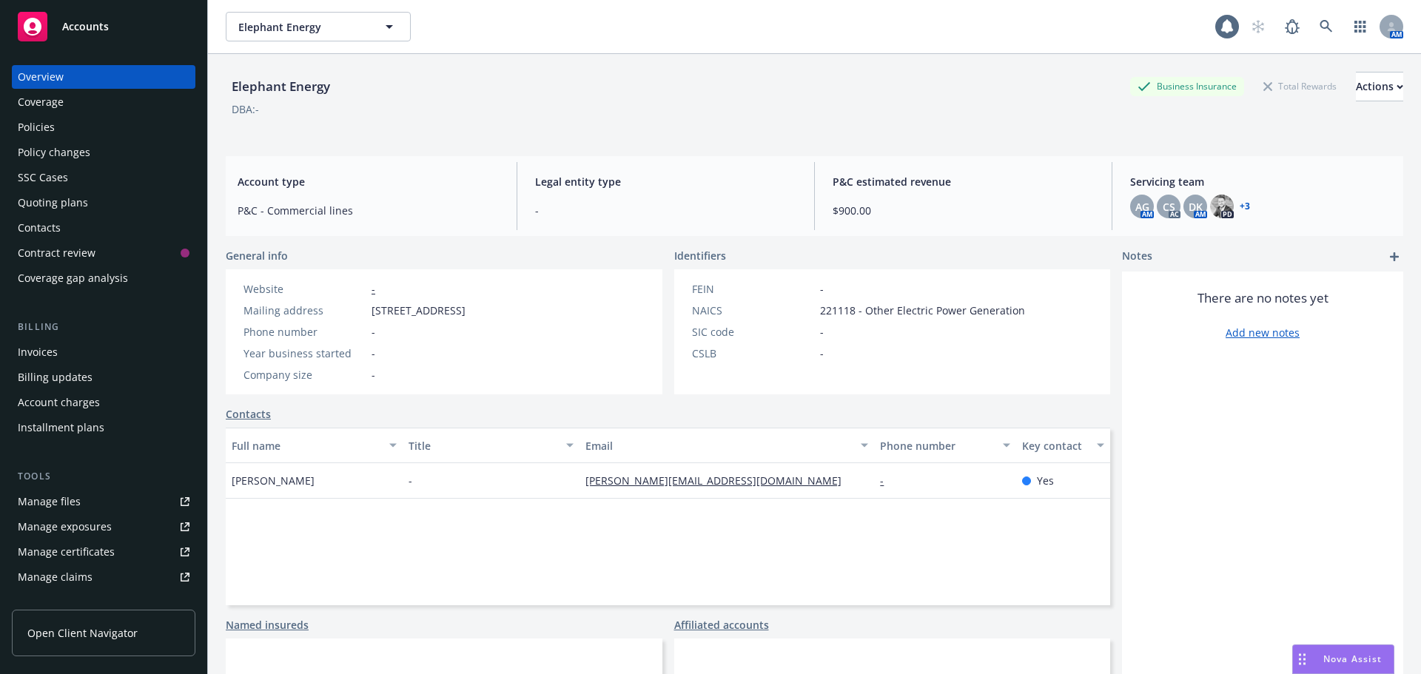
click at [64, 132] on div "Policies" at bounding box center [104, 127] width 172 height 24
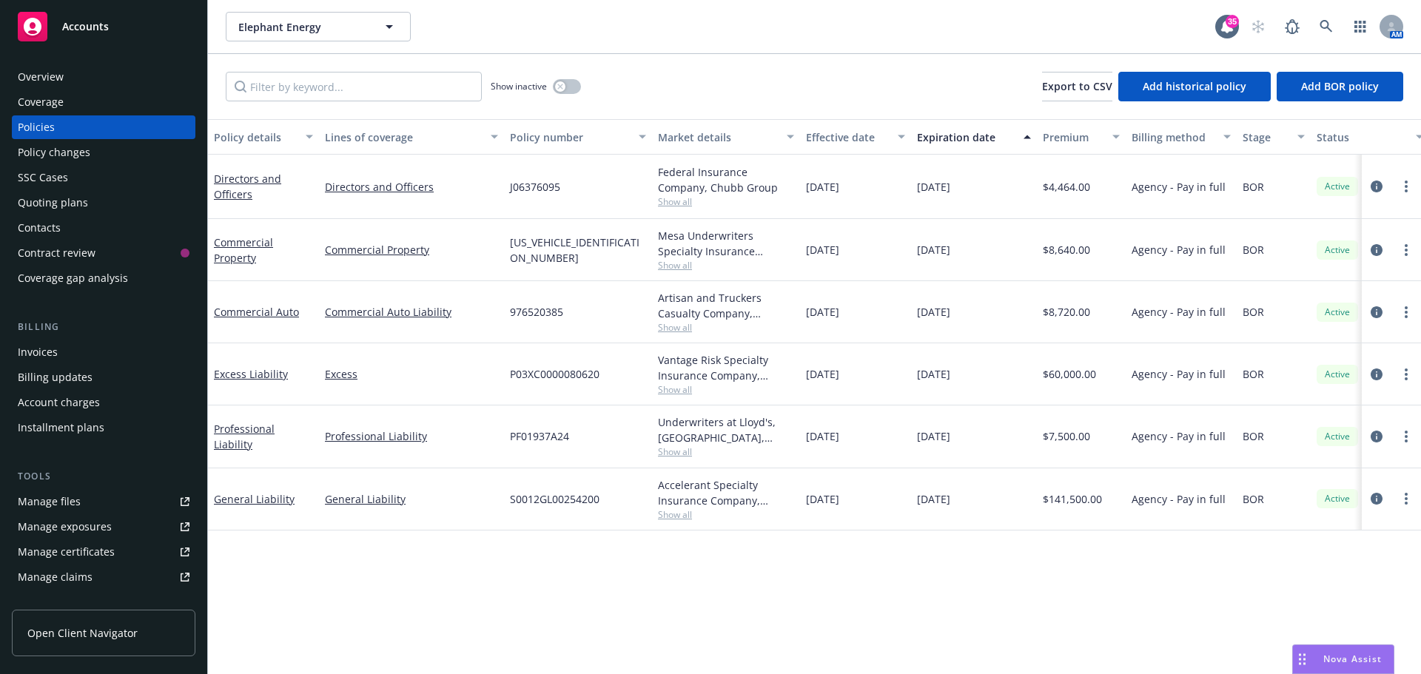
click at [677, 259] on span "Show all" at bounding box center [726, 265] width 136 height 13
click at [629, 235] on div "[US_VEHICLE_IDENTIFICATION_NUMBER]" at bounding box center [578, 250] width 148 height 62
click at [676, 263] on span "Show all" at bounding box center [726, 265] width 136 height 13
click at [479, 238] on div "Commercial Property" at bounding box center [411, 250] width 185 height 62
click at [60, 498] on div "Manage files" at bounding box center [49, 502] width 63 height 24
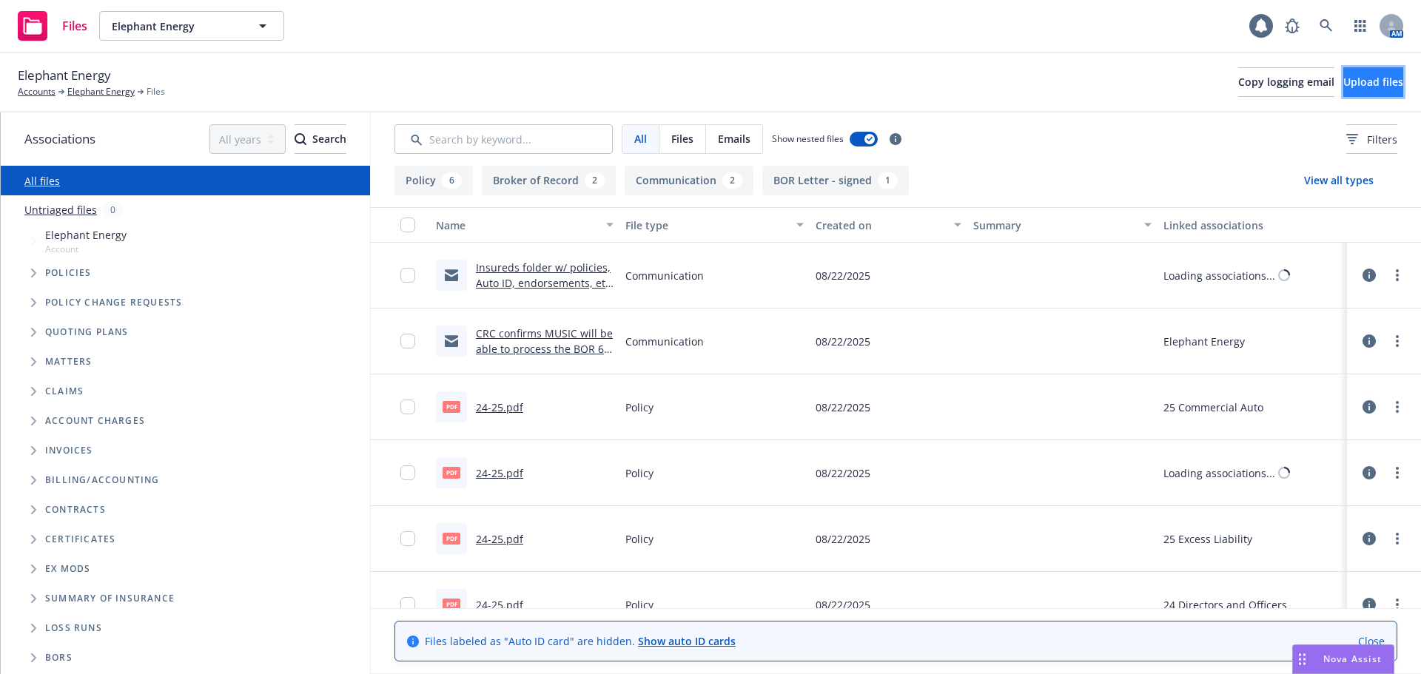
click at [1343, 78] on span "Upload files" at bounding box center [1373, 82] width 60 height 14
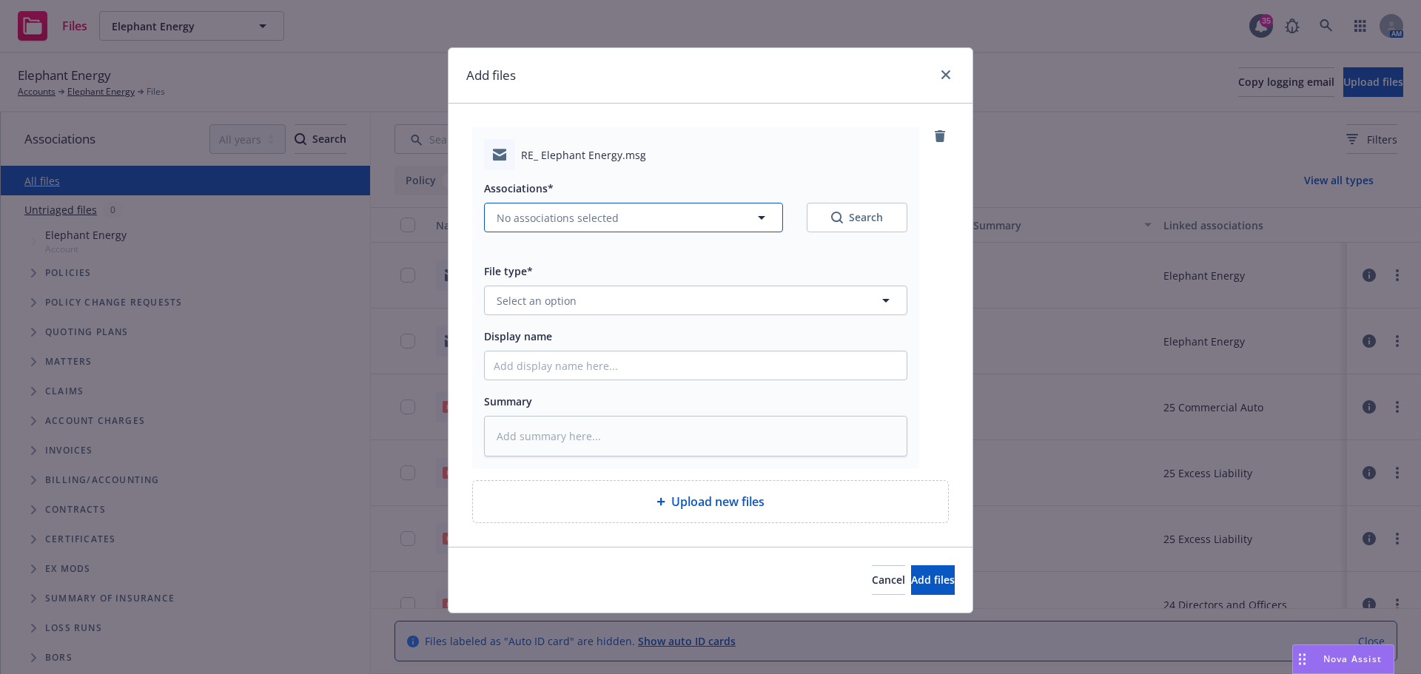
click at [554, 205] on button "No associations selected" at bounding box center [633, 218] width 299 height 30
type textarea "x"
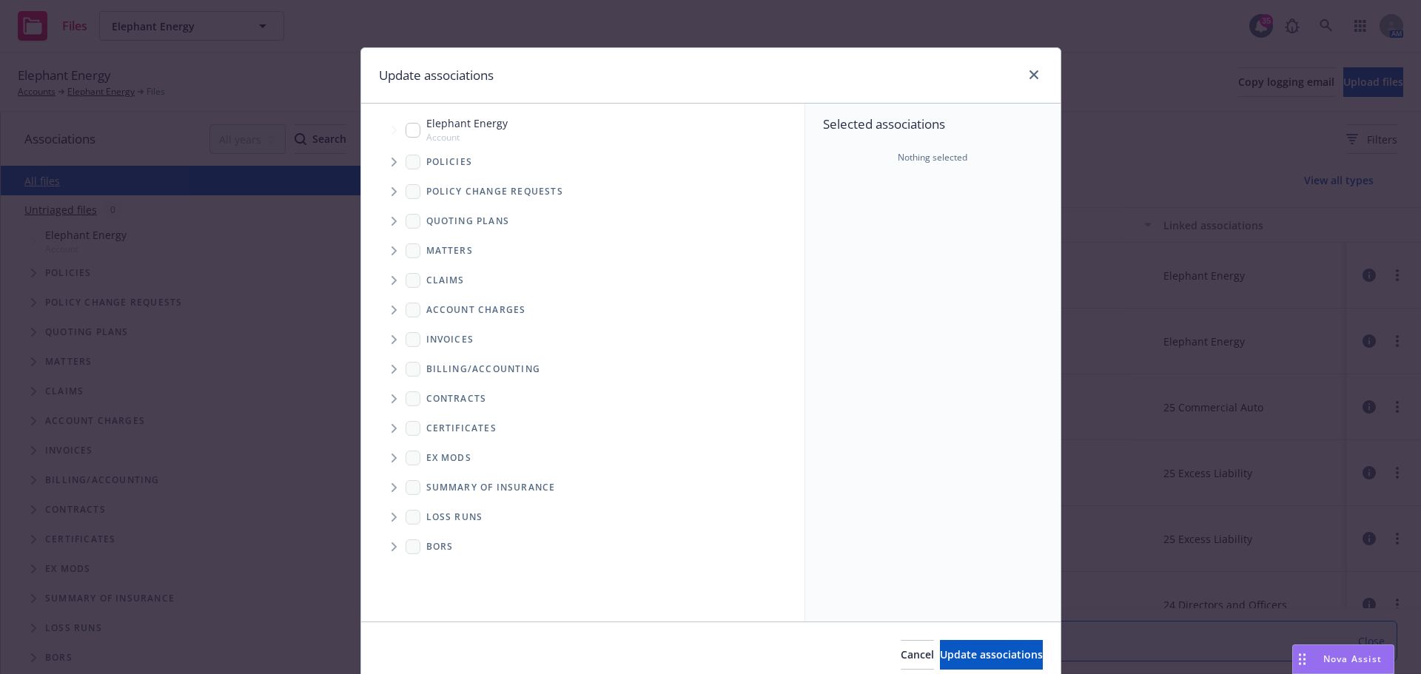
click at [385, 162] on span "Tree Example" at bounding box center [394, 162] width 24 height 24
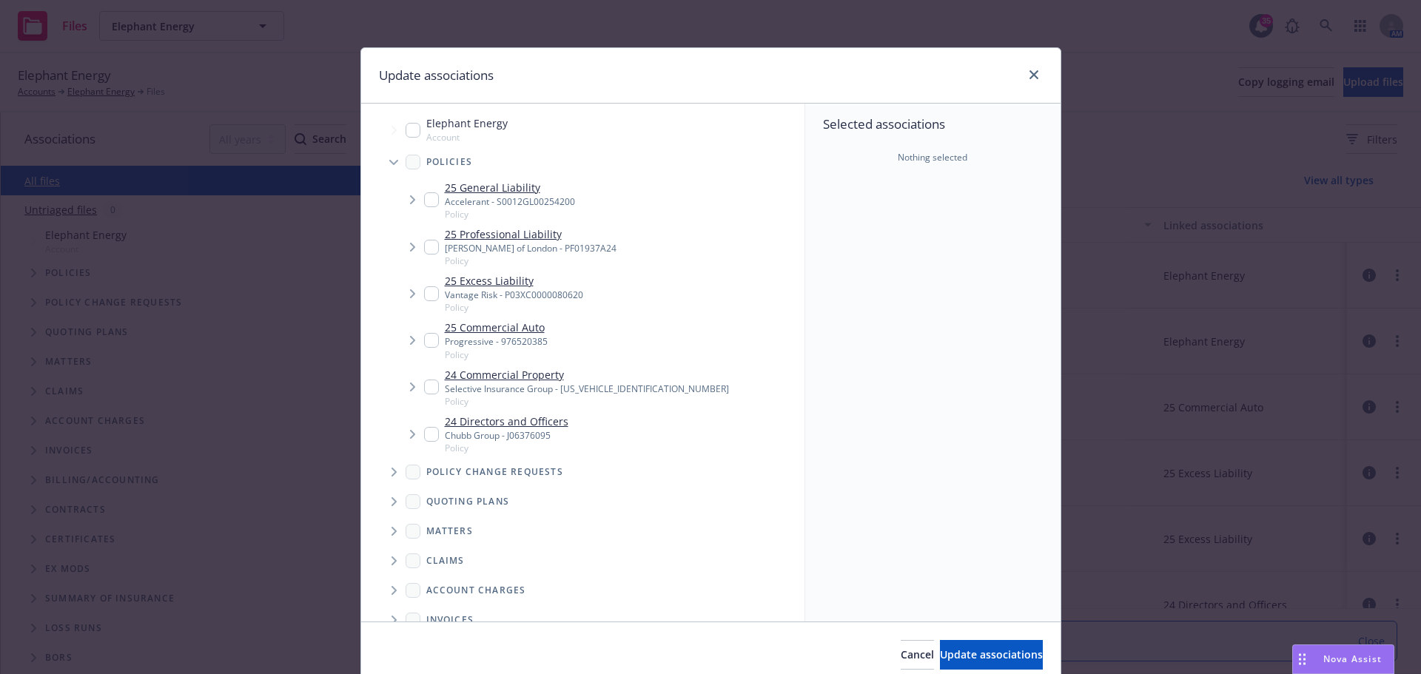
click at [515, 369] on link "24 Commercial Property" at bounding box center [587, 375] width 284 height 16
checkbox input "true"
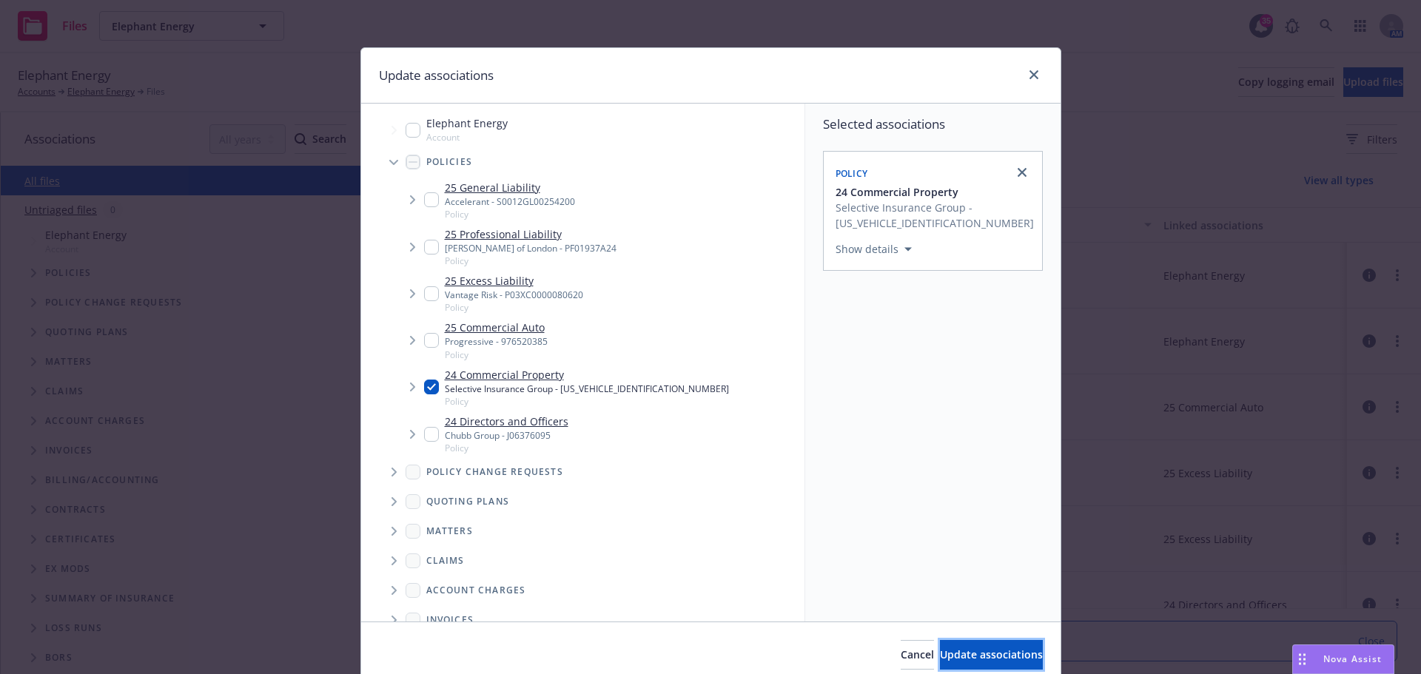
drag, startPoint x: 1002, startPoint y: 651, endPoint x: 566, endPoint y: 456, distance: 477.6
click at [997, 649] on span "Update associations" at bounding box center [991, 654] width 103 height 14
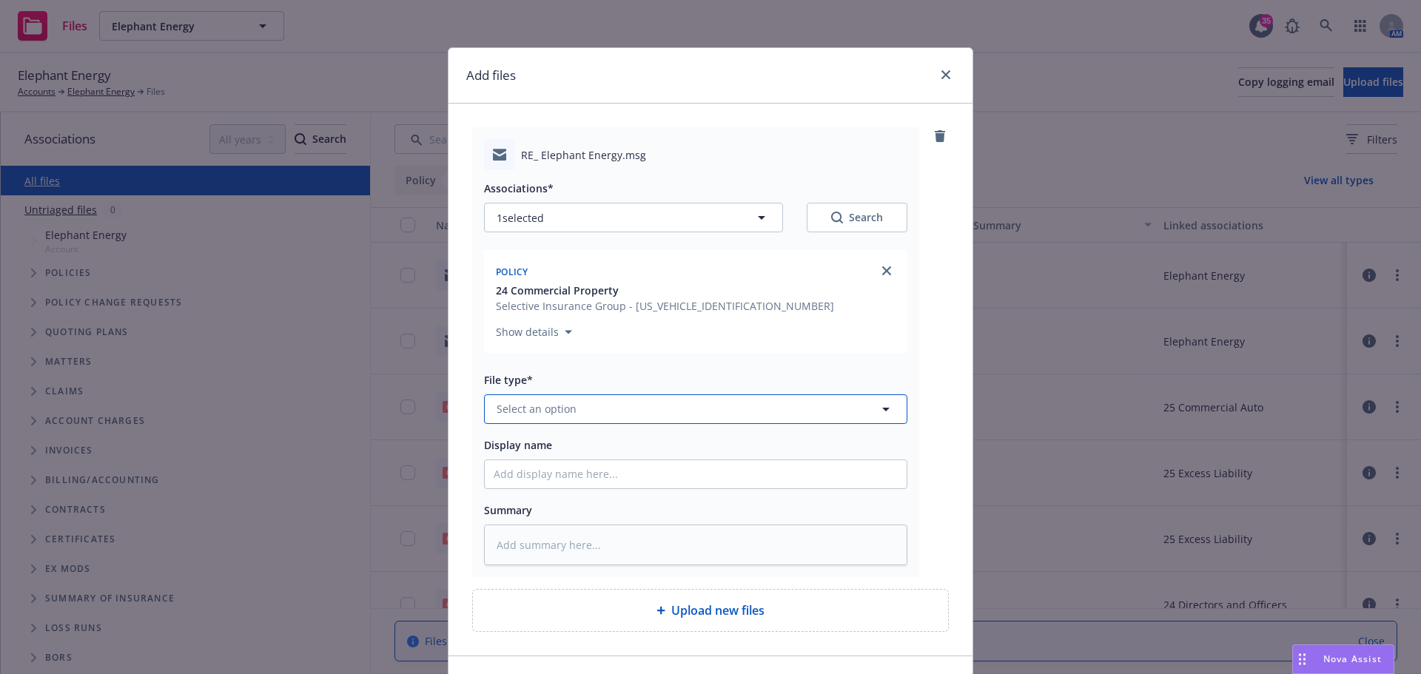
click at [548, 408] on span "Select an option" at bounding box center [537, 409] width 80 height 16
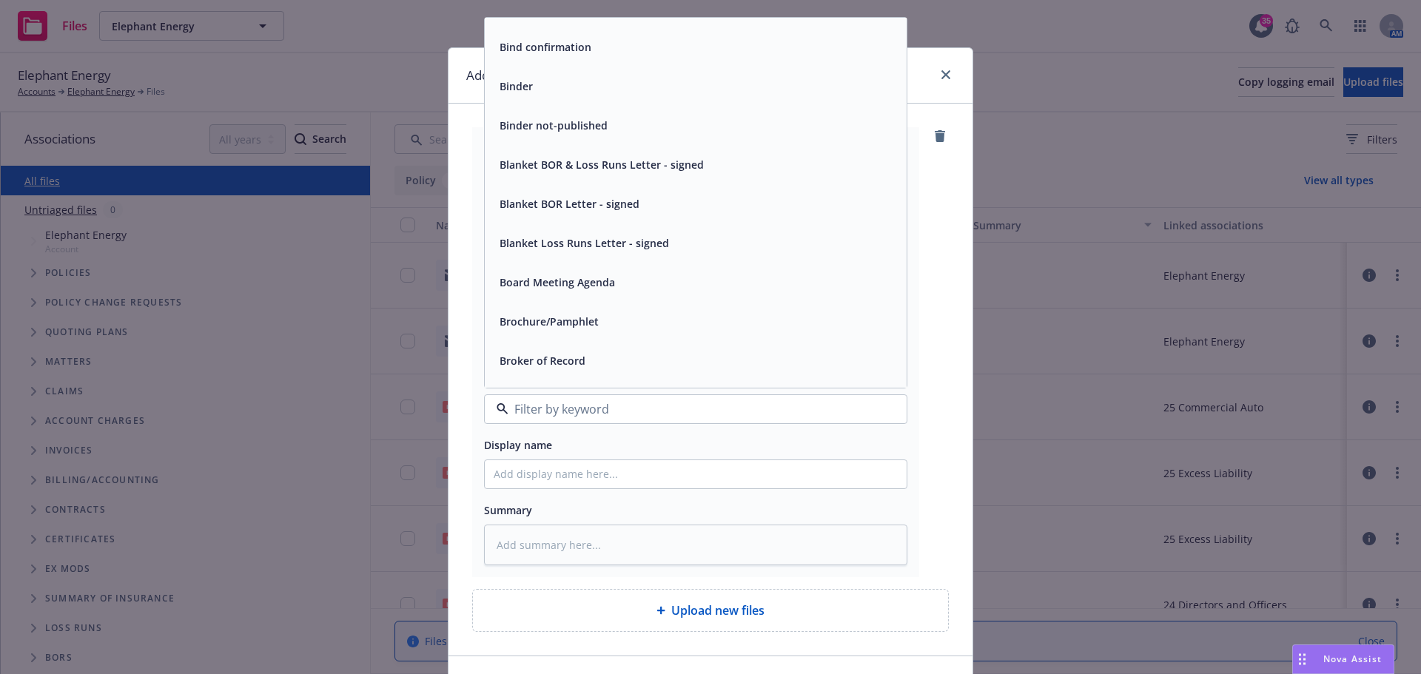
scroll to position [888, 0]
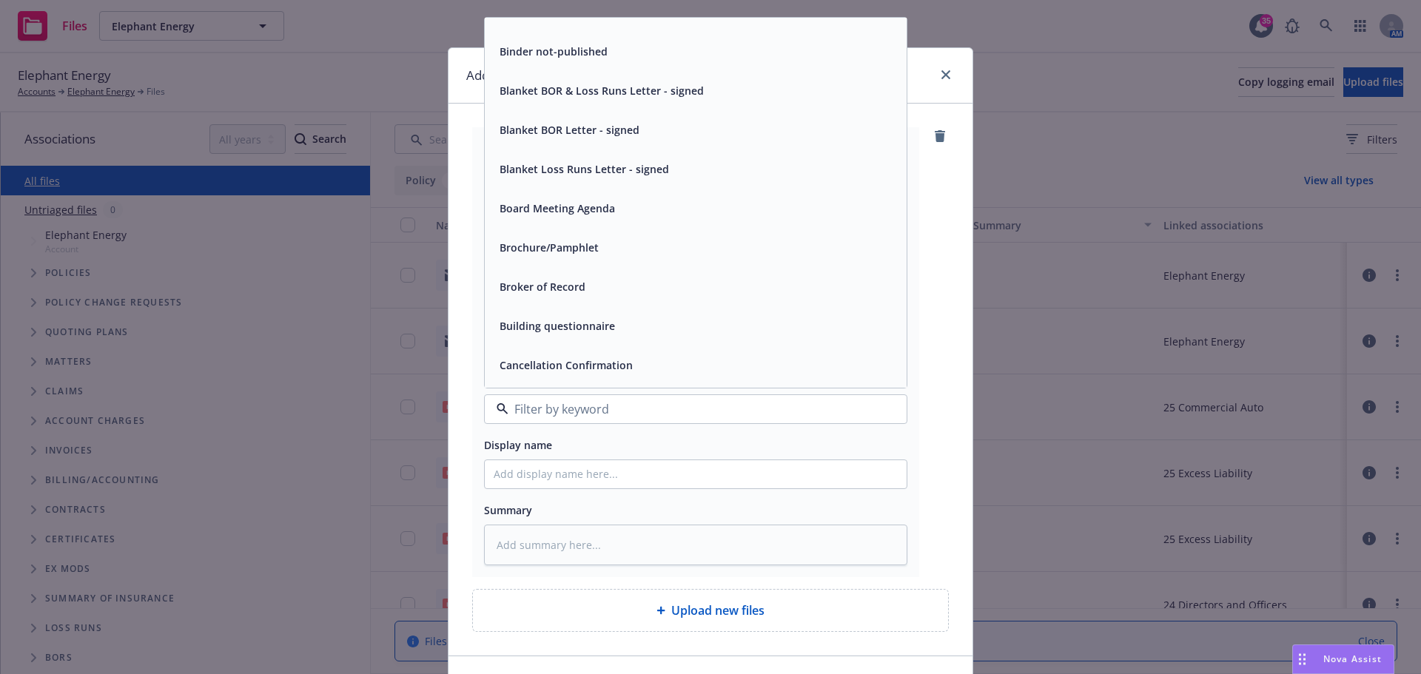
click at [574, 276] on div "Broker of Record" at bounding box center [541, 286] width 95 height 21
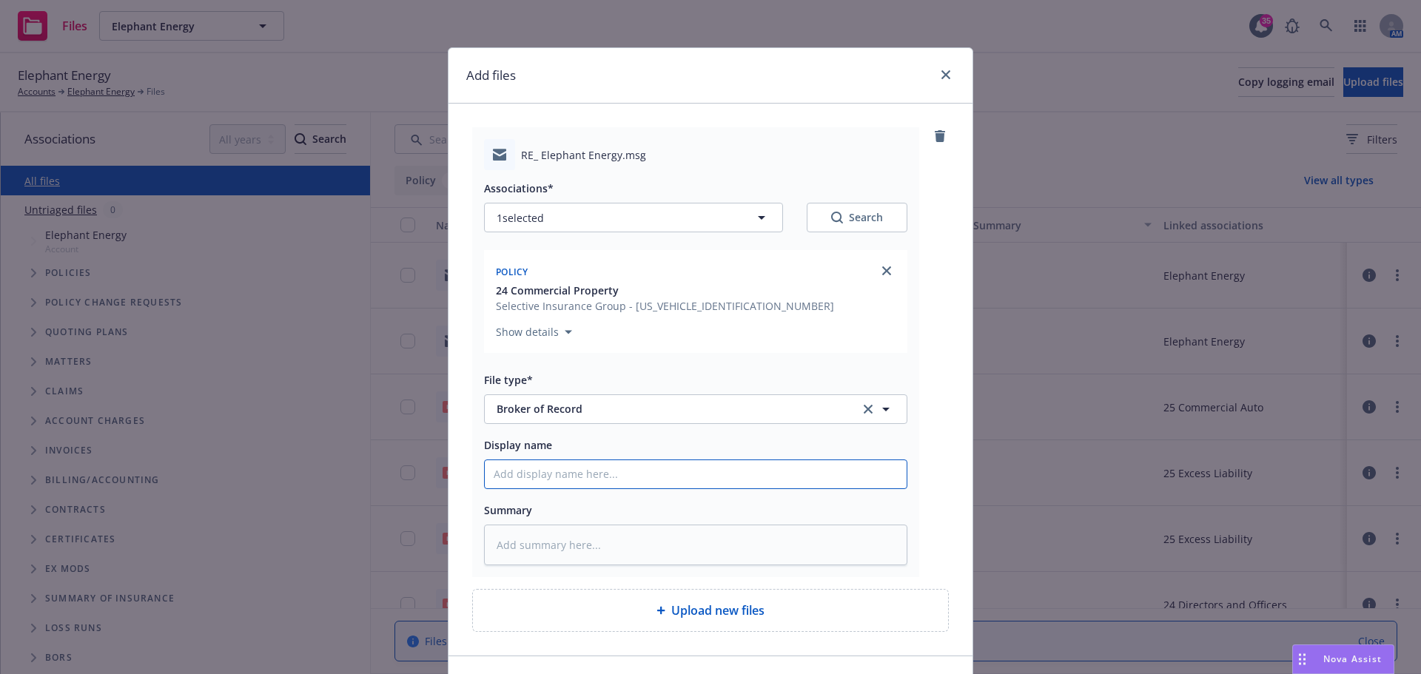
click at [604, 485] on input "Display name" at bounding box center [696, 474] width 422 height 28
type textarea "x"
type input "C"
type textarea "x"
type input "CR"
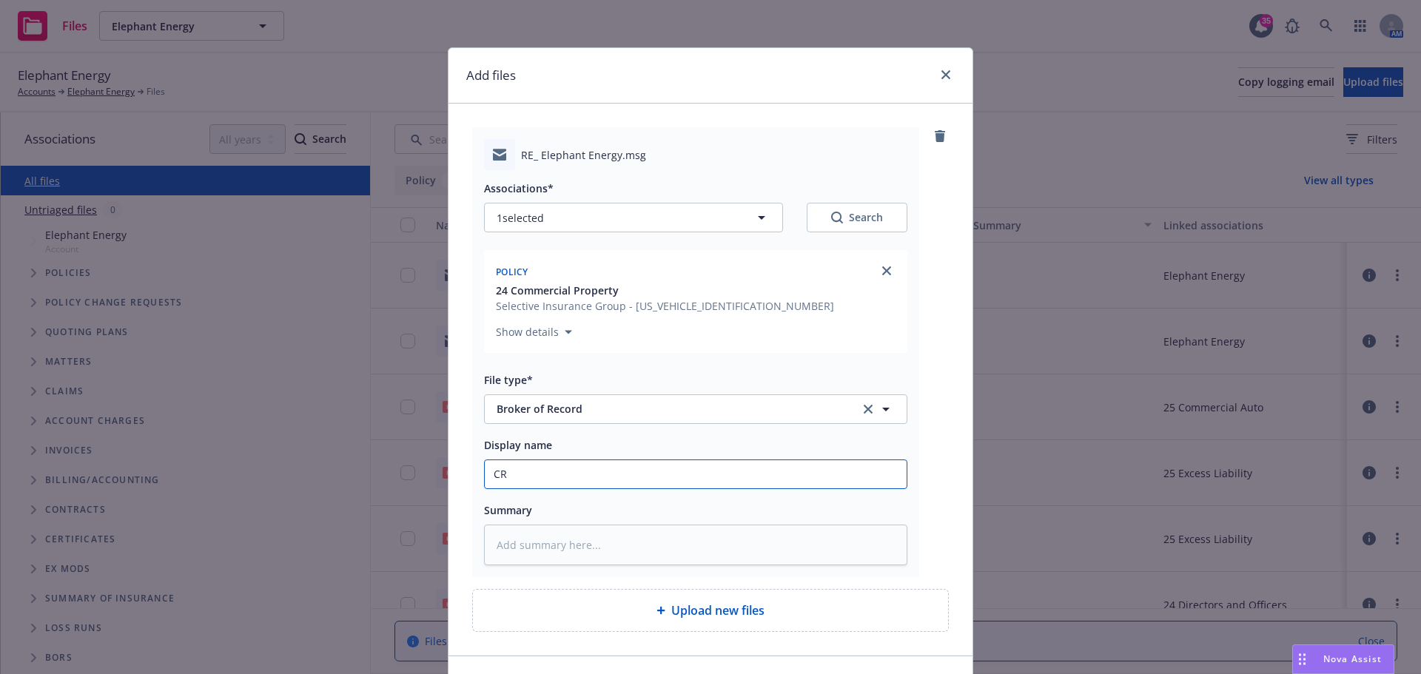
type textarea "x"
type input "CRC"
type textarea "x"
type input "CRC"
type textarea "x"
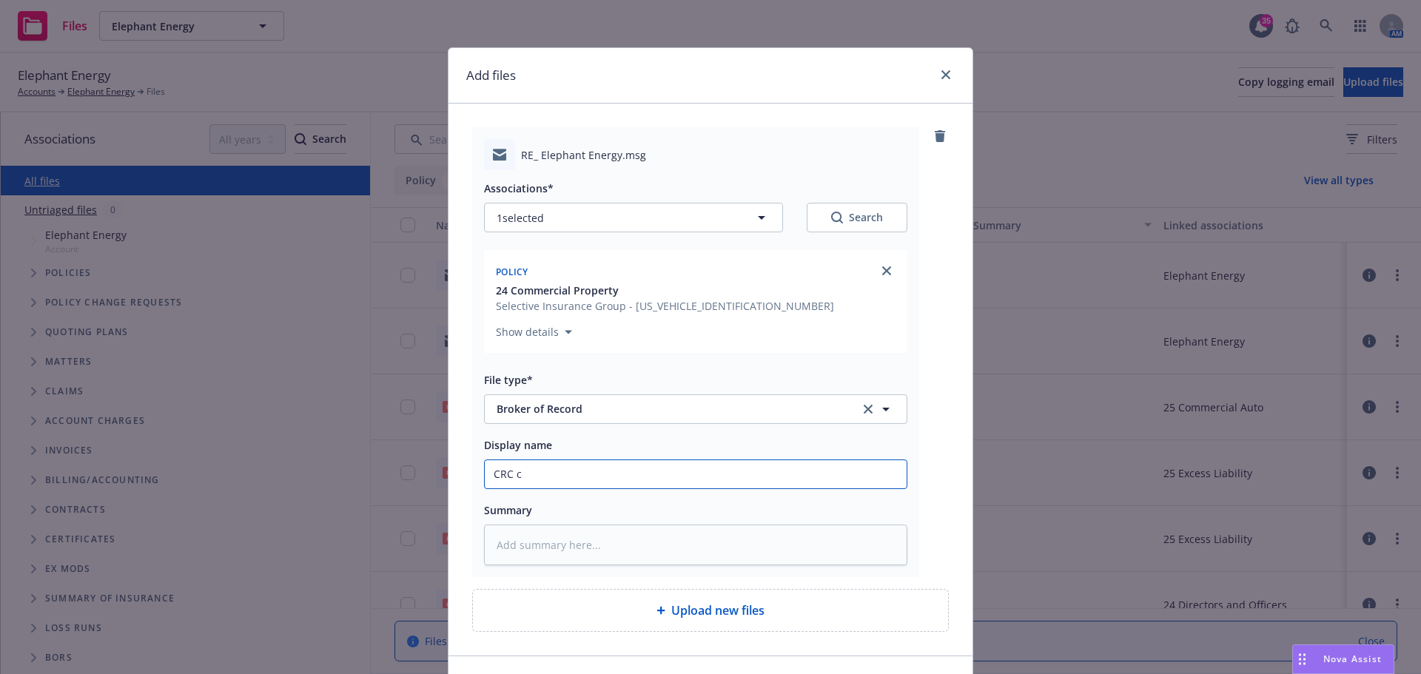
type input "CRC co"
type textarea "x"
type input "CRC con"
type textarea "x"
type input "CRC confi"
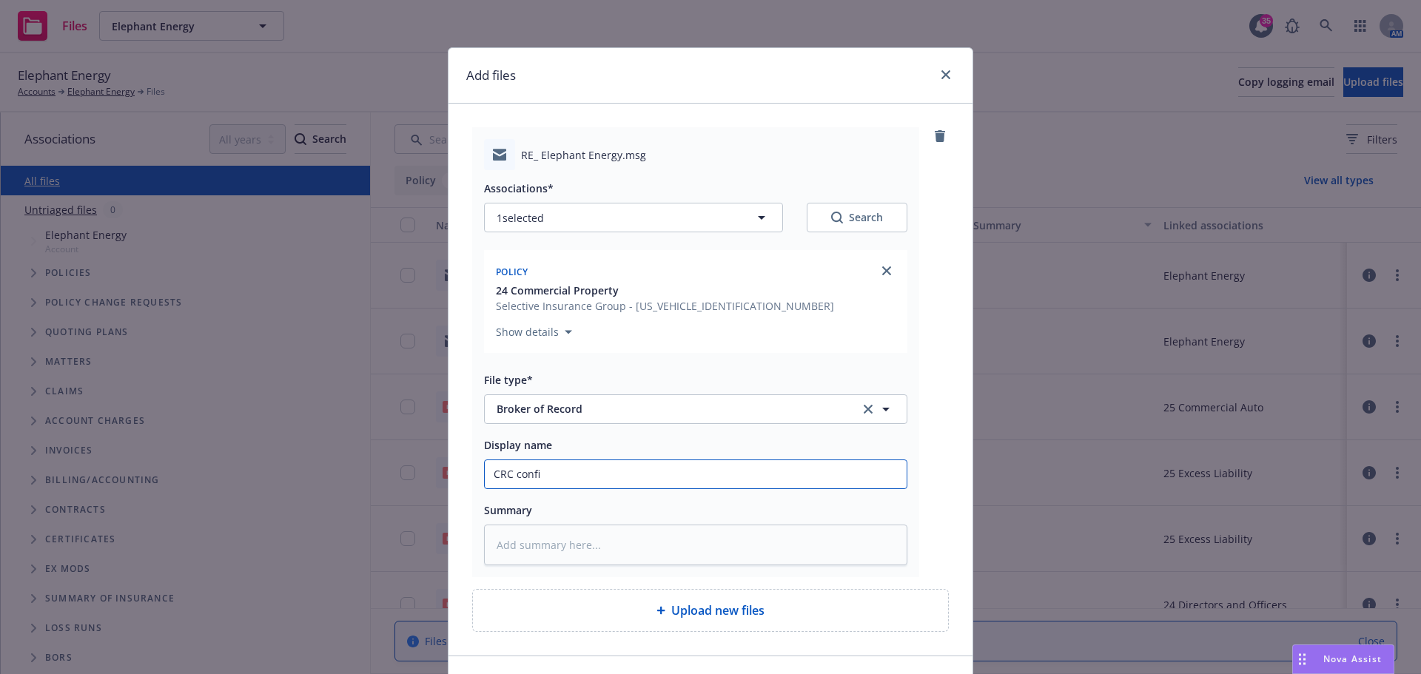
type textarea "x"
type input "CRC confir"
type textarea "x"
type input "CRC confirm"
type textarea "x"
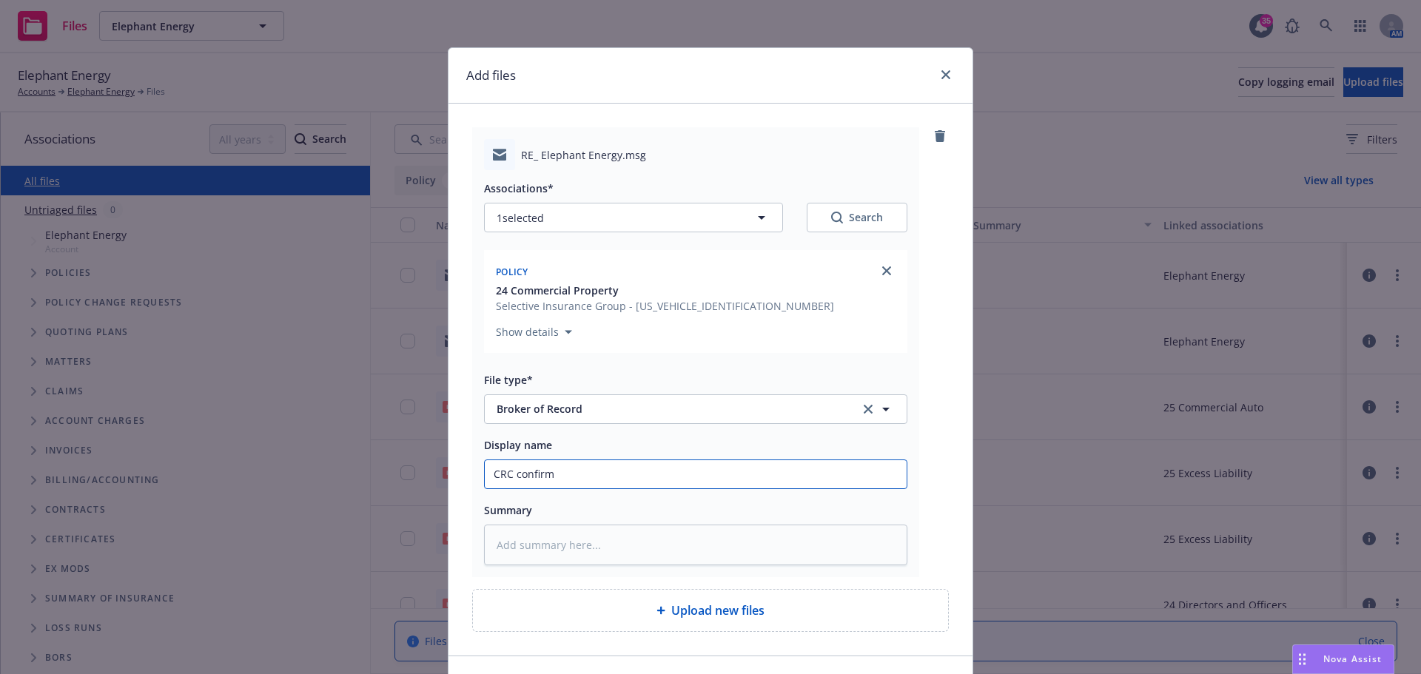
type input "CRC confirms"
type textarea "x"
type input "CRC confirms"
type textarea "x"
type input "CRC confirms M"
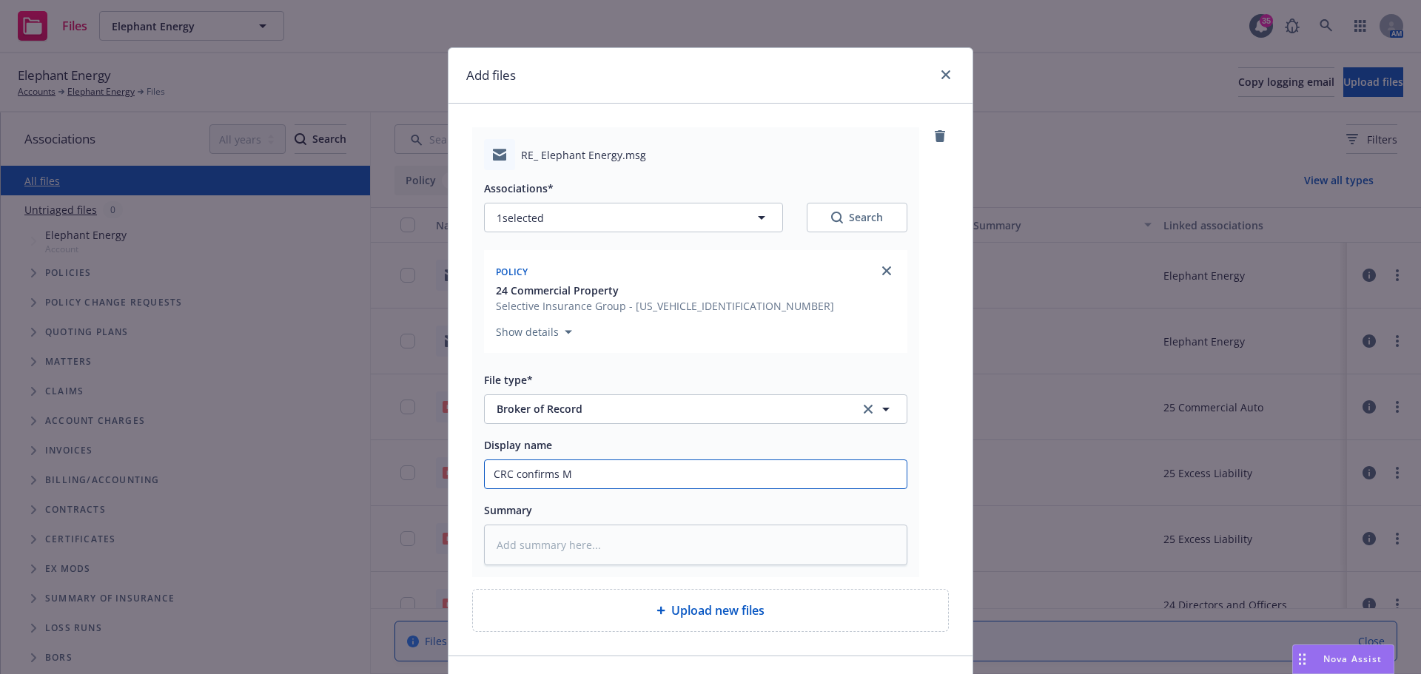
type textarea "x"
type input "CRC confirms MU"
type textarea "x"
type input "CRC confirms MUS"
type textarea "x"
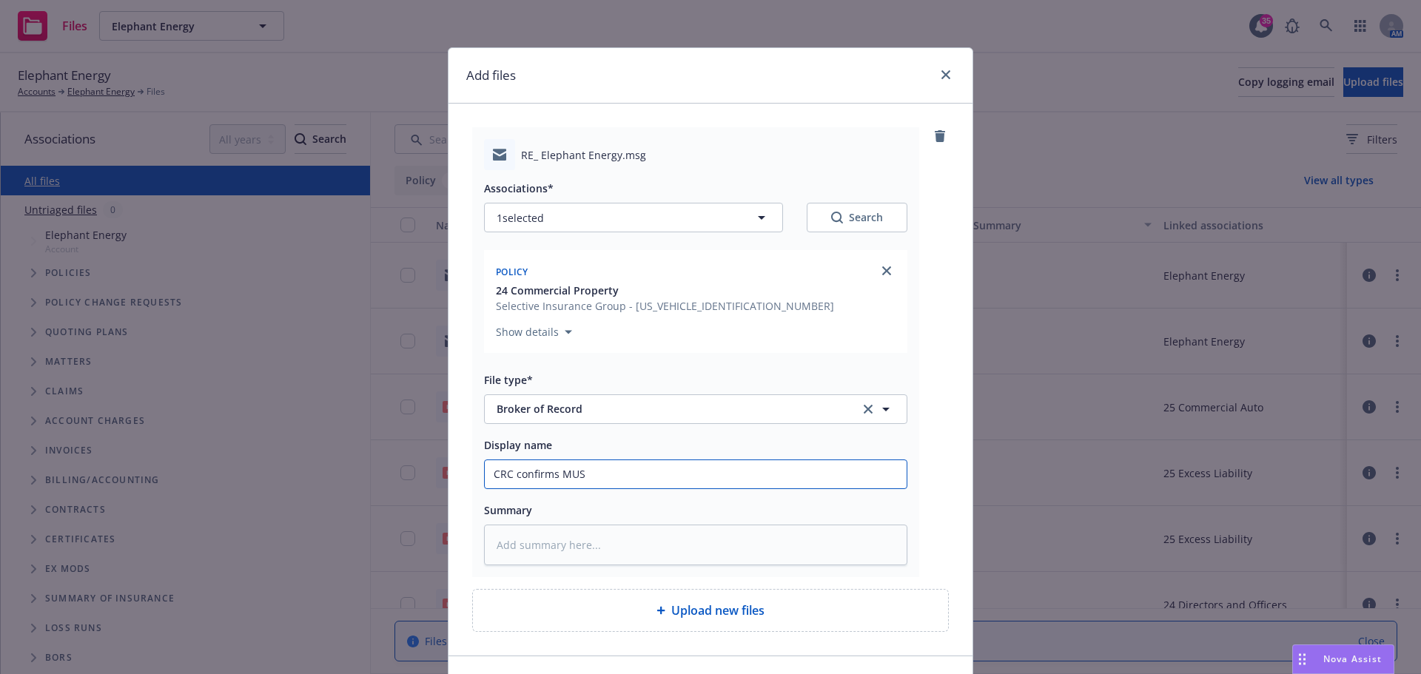
type input "CRC confirms MUSI"
type textarea "x"
type input "CRC confirms MUSIC"
type textarea "x"
type input "CRC confirms MUSIC"
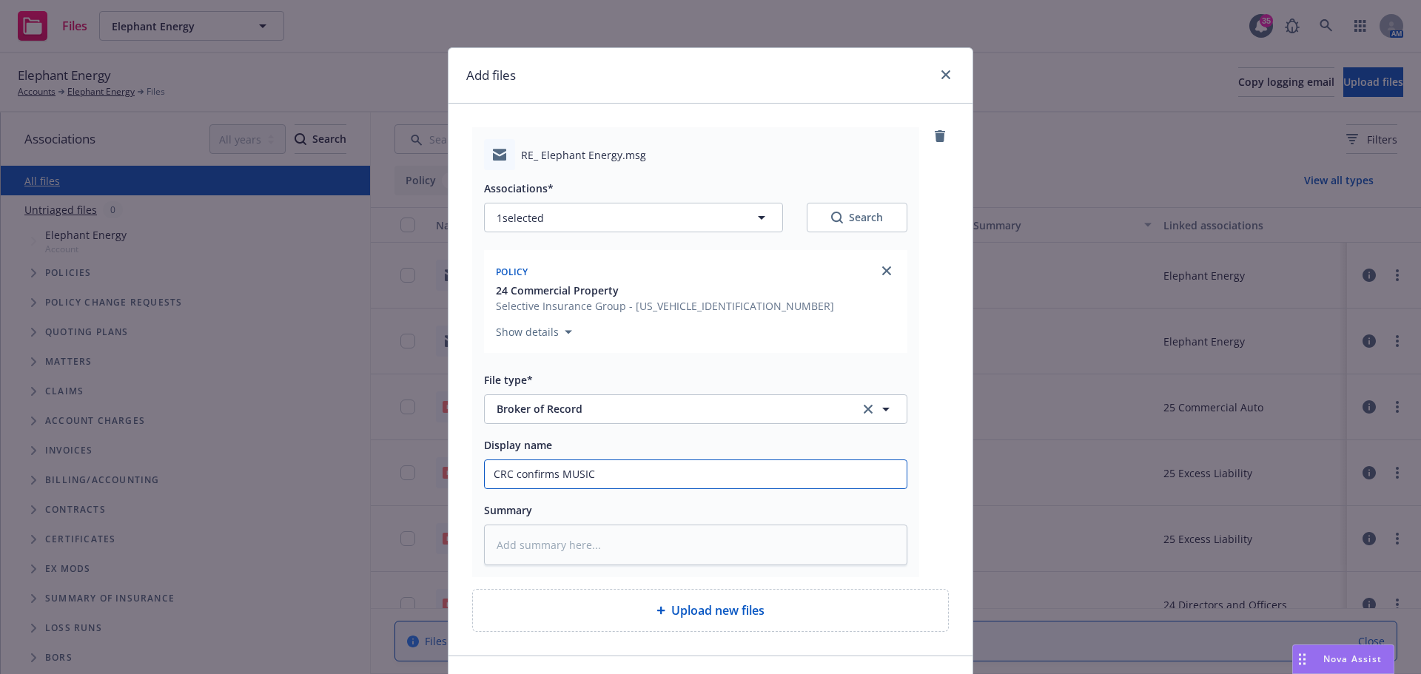
type textarea "x"
type input "CRC confirms MUSIC d"
type textarea "x"
type input "CRC confirms MUSIC doe"
type textarea "x"
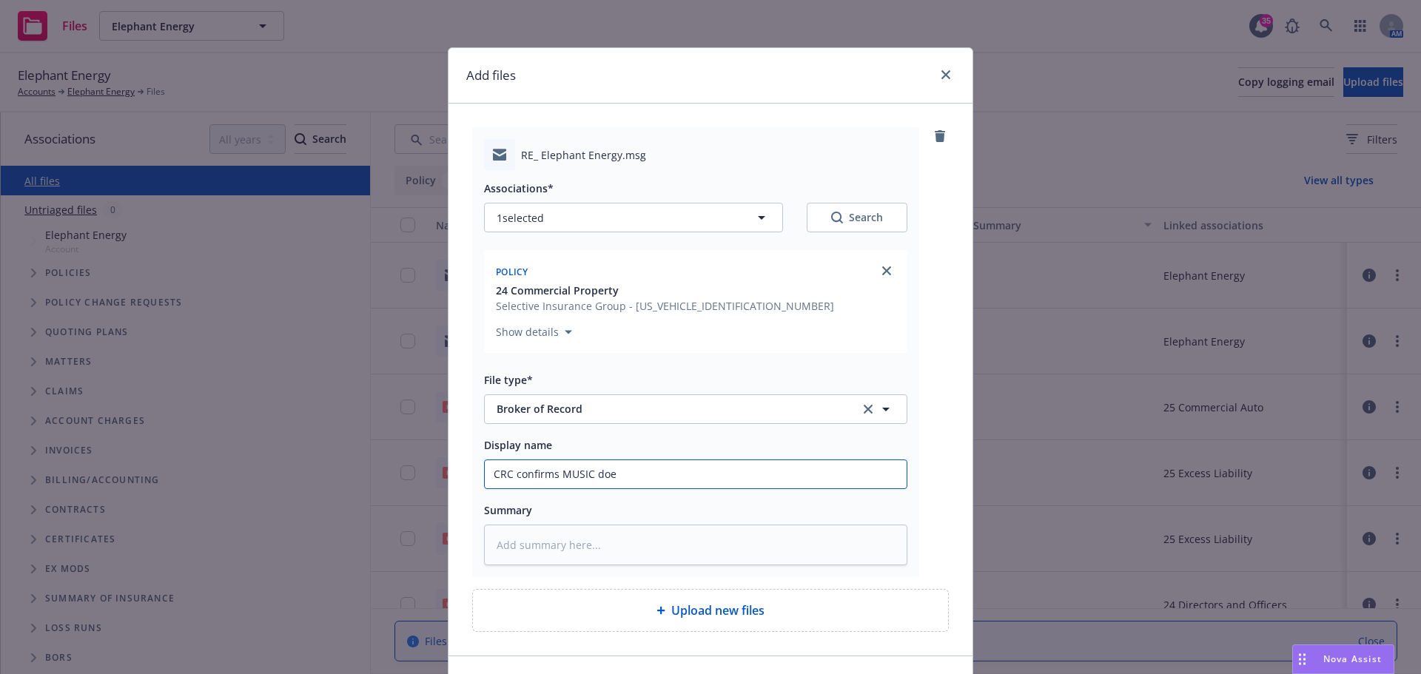
type input "CRC confirms MUSIC does"
type textarea "x"
type input "CRC confirms MUSIC does"
type textarea "x"
type input "CRC confirms MUSIC does n"
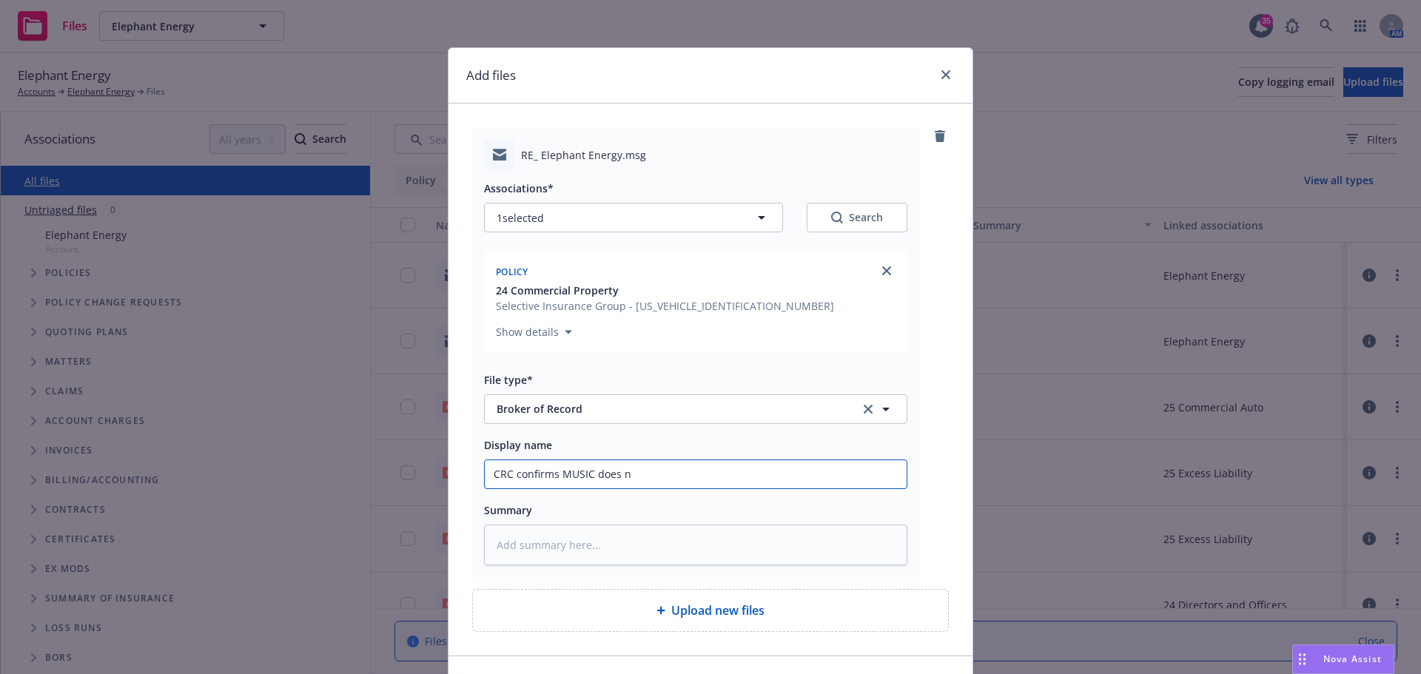
type textarea "x"
type input "CRC confirms MUSIC does no"
type textarea "x"
type input "CRC confirms MUSIC does not"
type textarea "x"
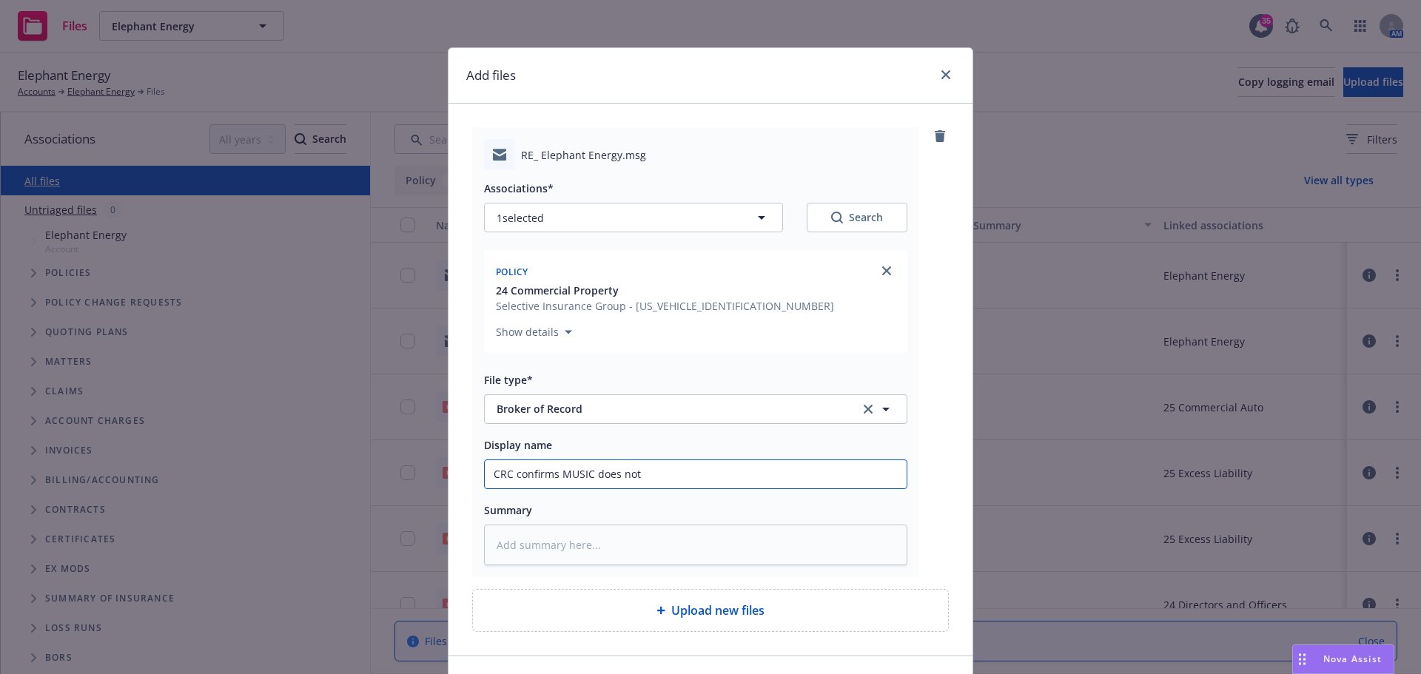
type input "CRC confirms MUSIC does not"
type textarea "x"
type input "CRC confirms MUSIC does not a"
type textarea "x"
type input "CRC confirms MUSIC does not ac"
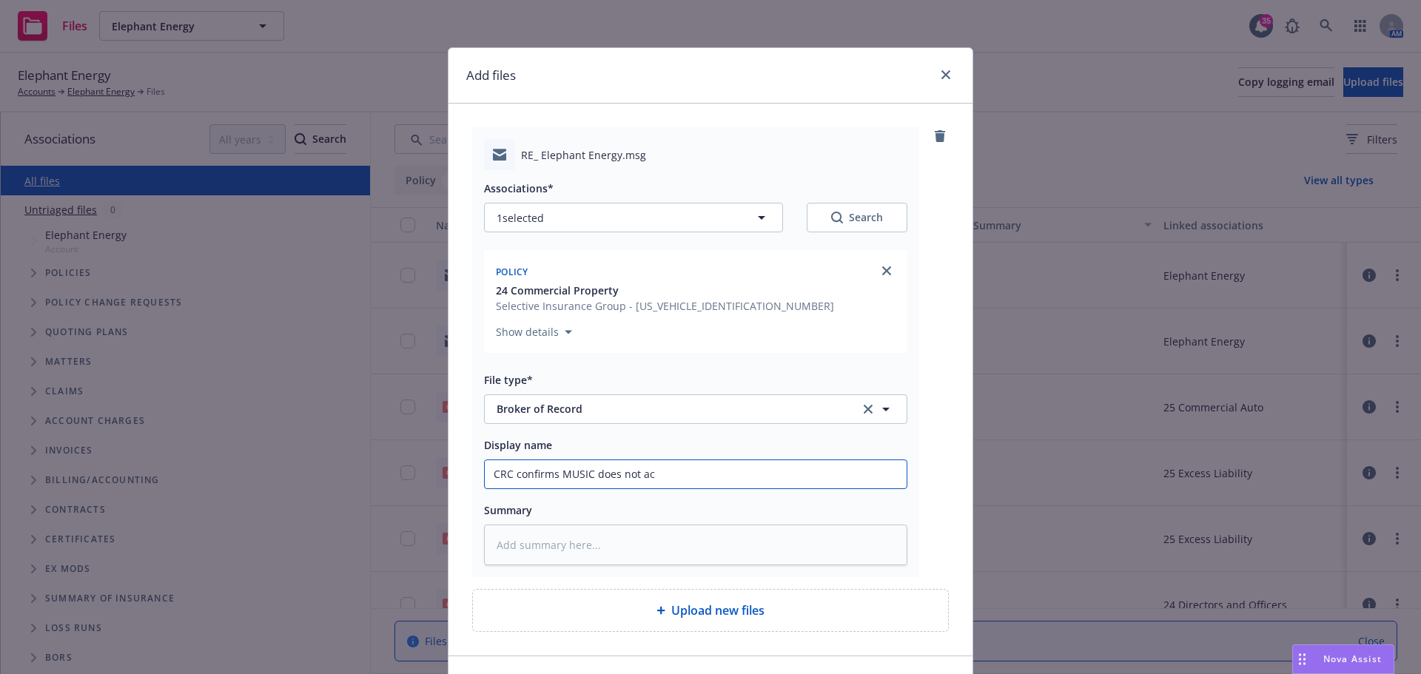
type textarea "x"
type input "CRC confirms MUSIC does not acc"
type textarea "x"
type input "CRC confirms MUSIC does not acce"
type textarea "x"
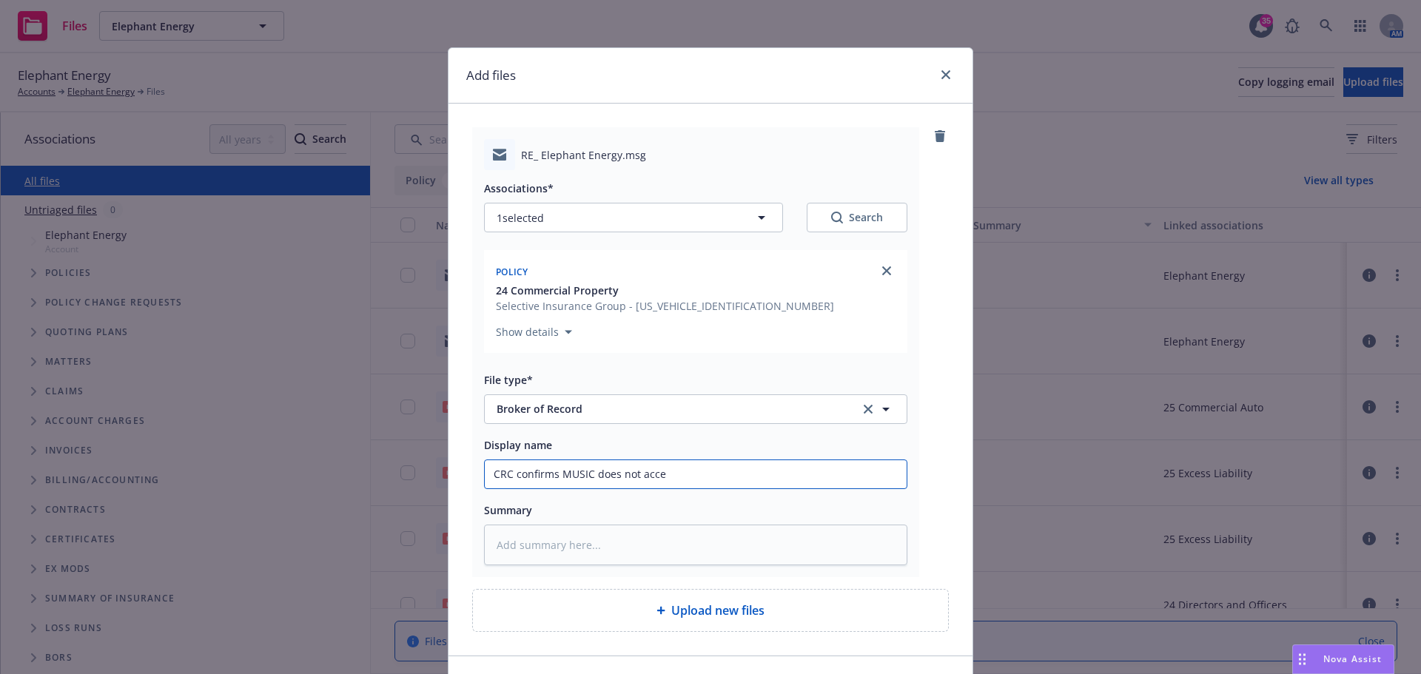
type input "CRC confirms MUSIC does not accep"
type textarea "x"
type input "CRC confirms MUSIC does not accept"
type textarea "x"
type input "CRC confirms MUSIC does not accept"
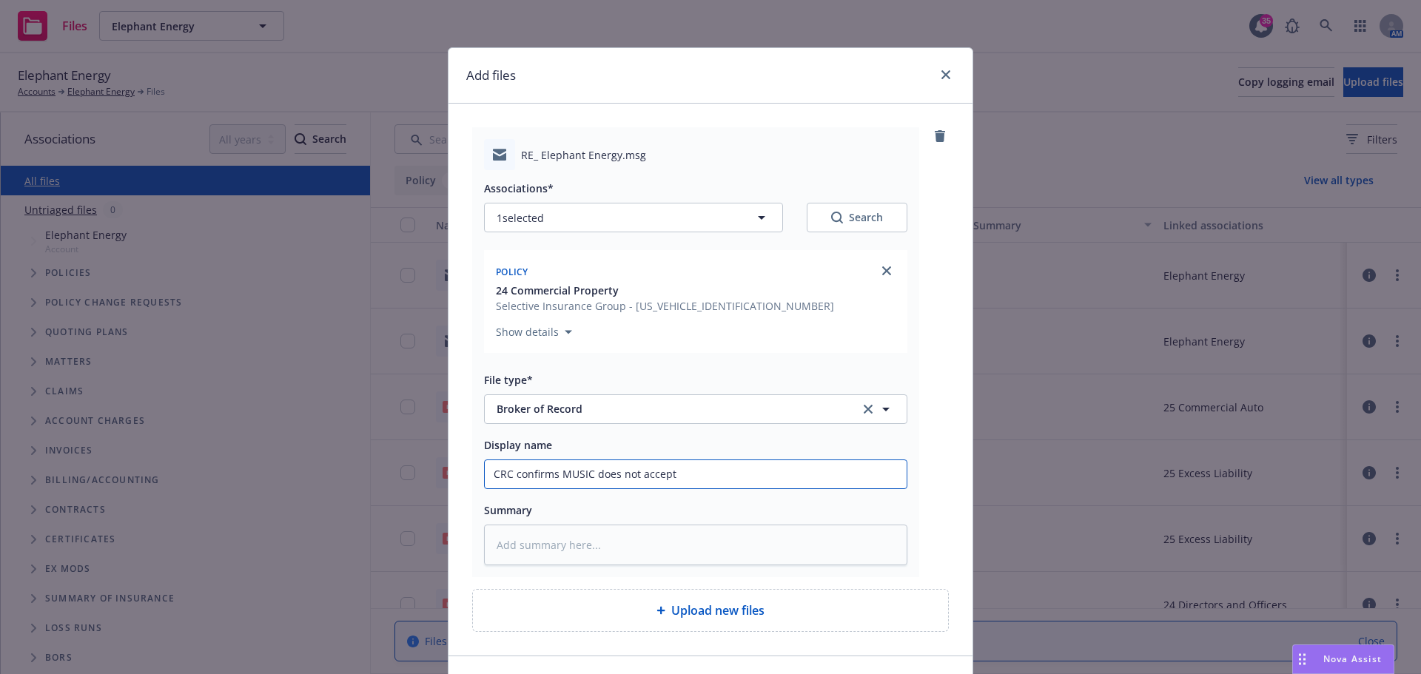
type textarea "x"
type input "CRC confirms MUSIC does not accept m"
type textarea "x"
type input "CRC confirms MUSIC does not accept mi"
type textarea "x"
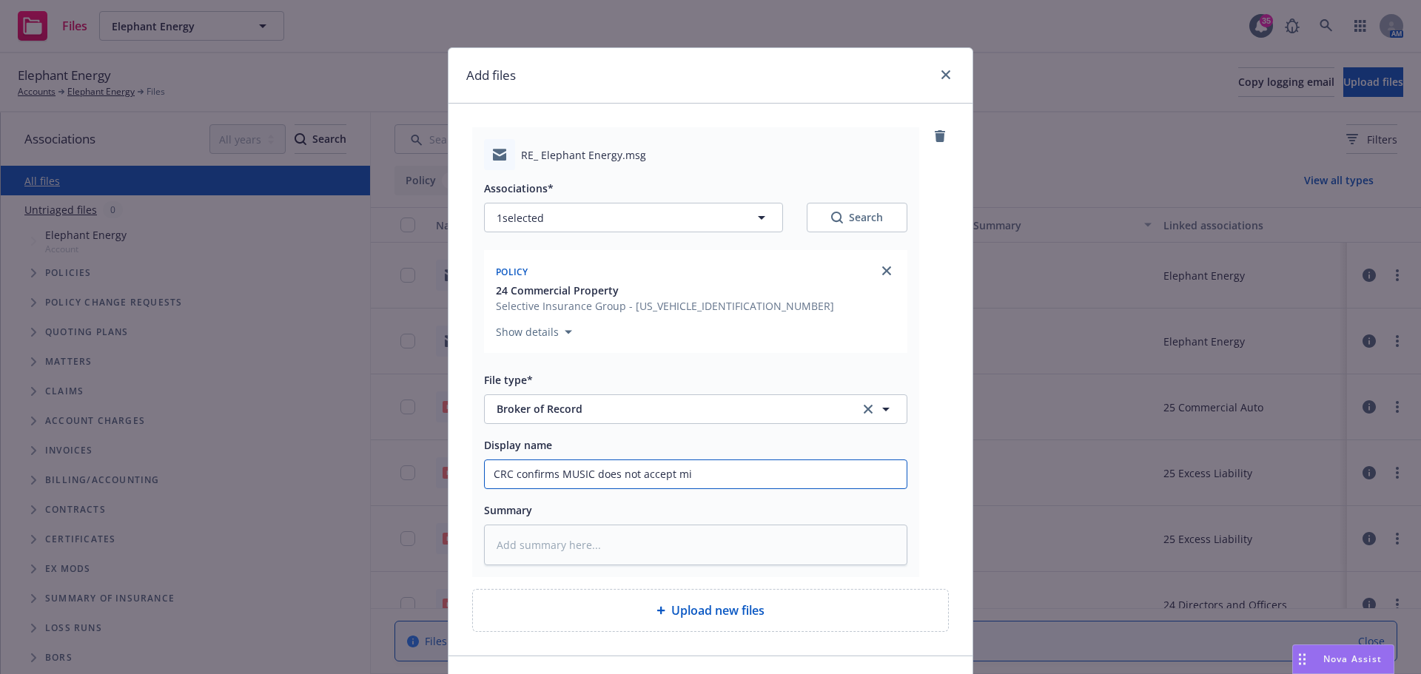
type input "CRC confirms MUSIC does not accept mid"
type textarea "x"
type input "CRC confirms MUSIC does not accept midt"
type textarea "x"
type input "CRC confirms MUSIC does not accept midte"
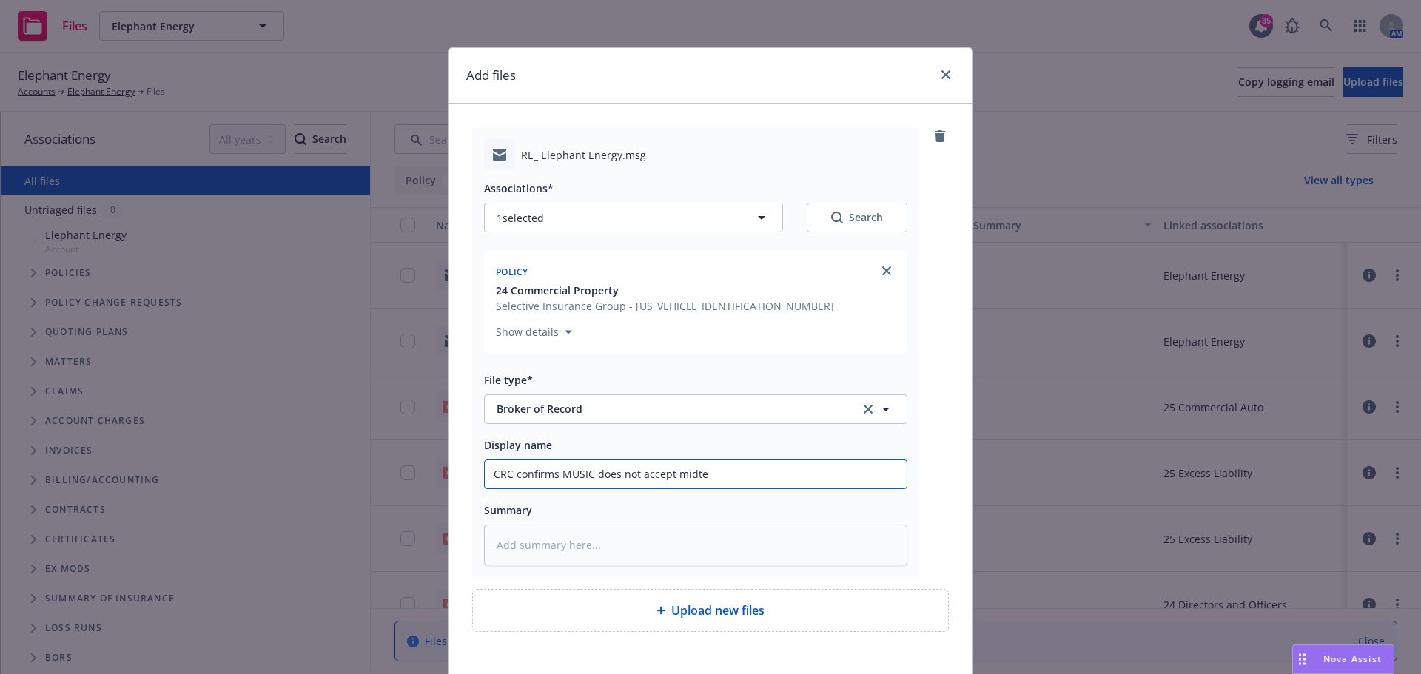
type textarea "x"
type input "CRC confirms MUSIC does not accept midter"
type textarea "x"
type input "CRC confirms MUSIC does not accept midterm"
type textarea "x"
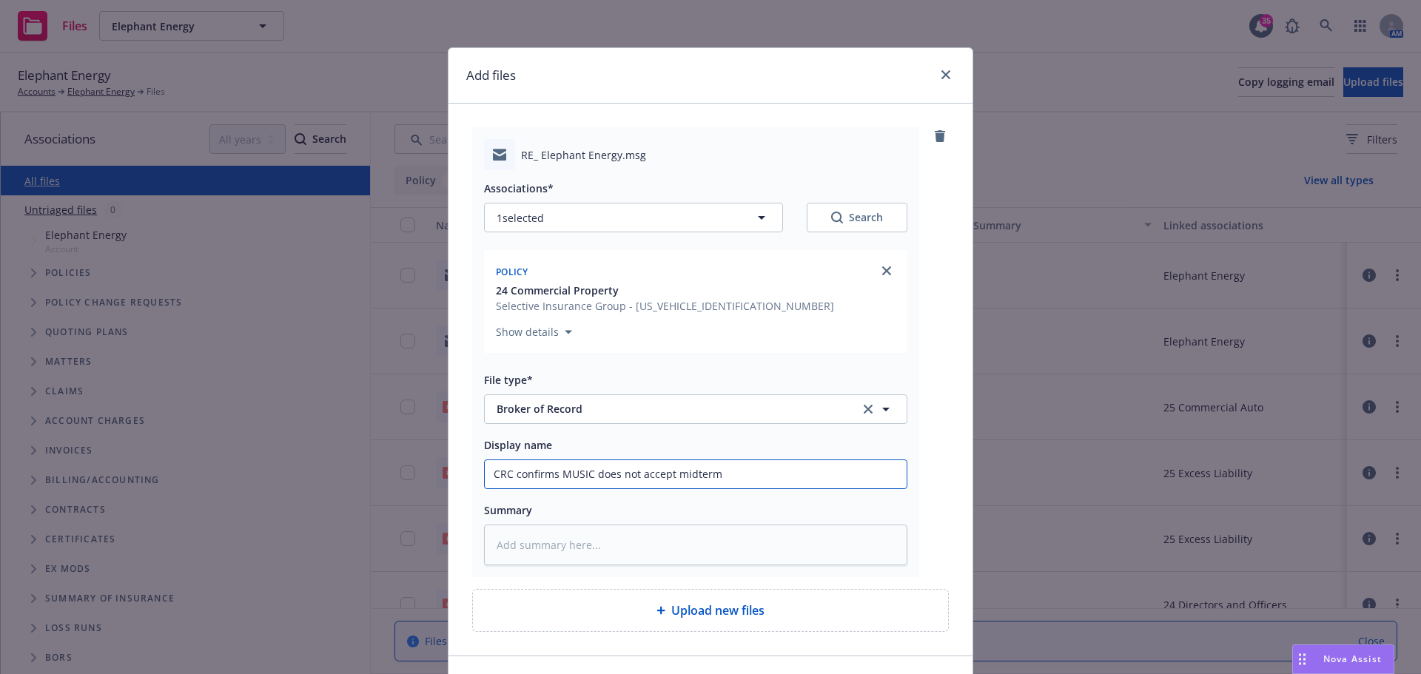
type input "CRC confirms MUSIC does not accept midterm"
type textarea "x"
type input "CRC confirms MUSIC does not accept midterm B"
type textarea "x"
type input "CRC confirms MUSIC does not accept midterm BO"
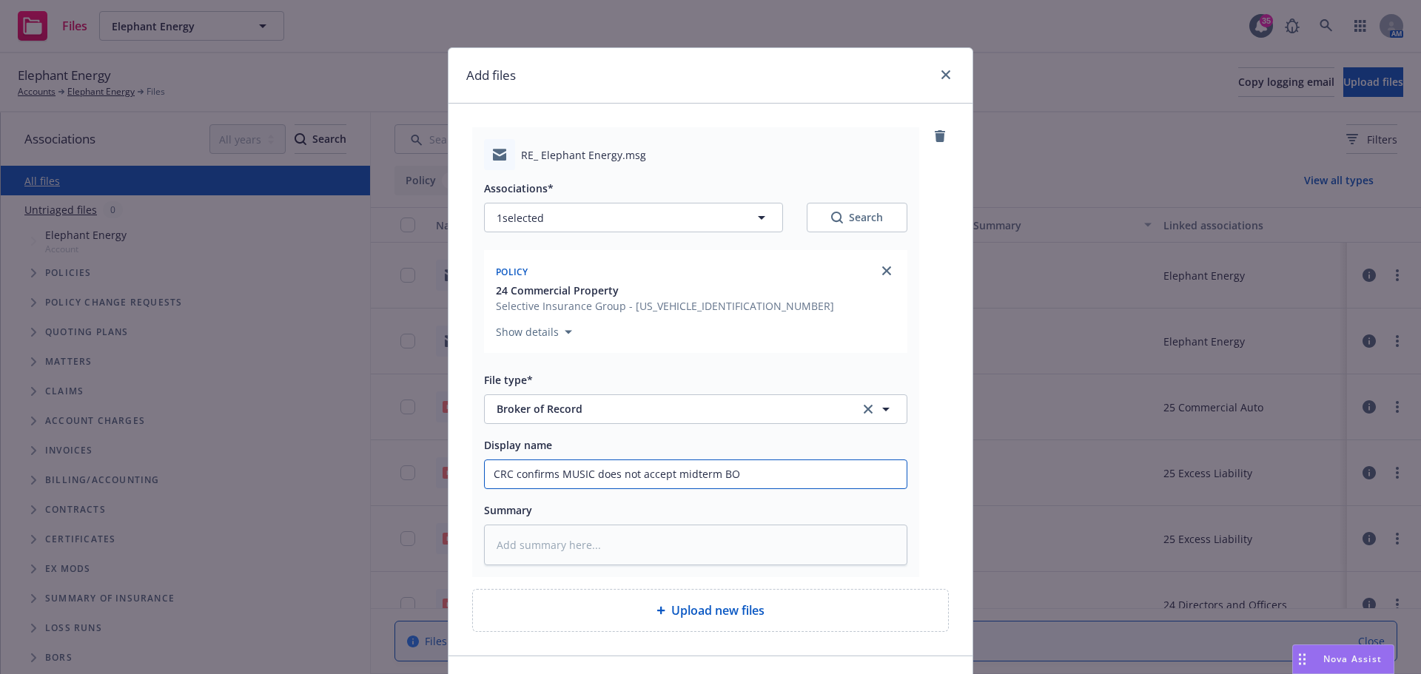
type textarea "x"
type input "CRC confirms MUSIC does not accept midterm BOR"
type textarea "x"
type input "CRC confirms MUSIC does not accept [PERSON_NAME]'"
type textarea "x"
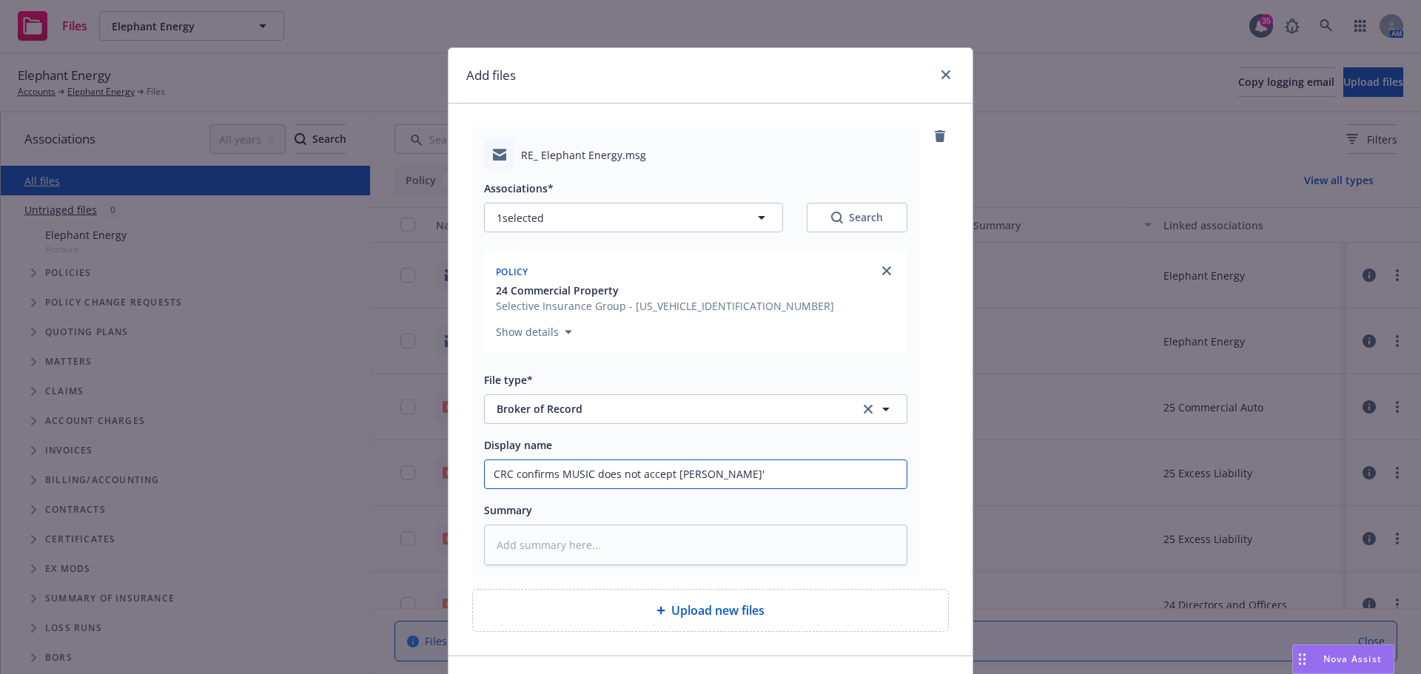
type input "CRC confirms MUSIC does not accept [PERSON_NAME]'s"
type textarea "x"
type input "CRC confirms MUSIC does not accept [PERSON_NAME]'s"
type textarea "x"
type input "CRC confirms MUSIC does not accept [PERSON_NAME]'s a"
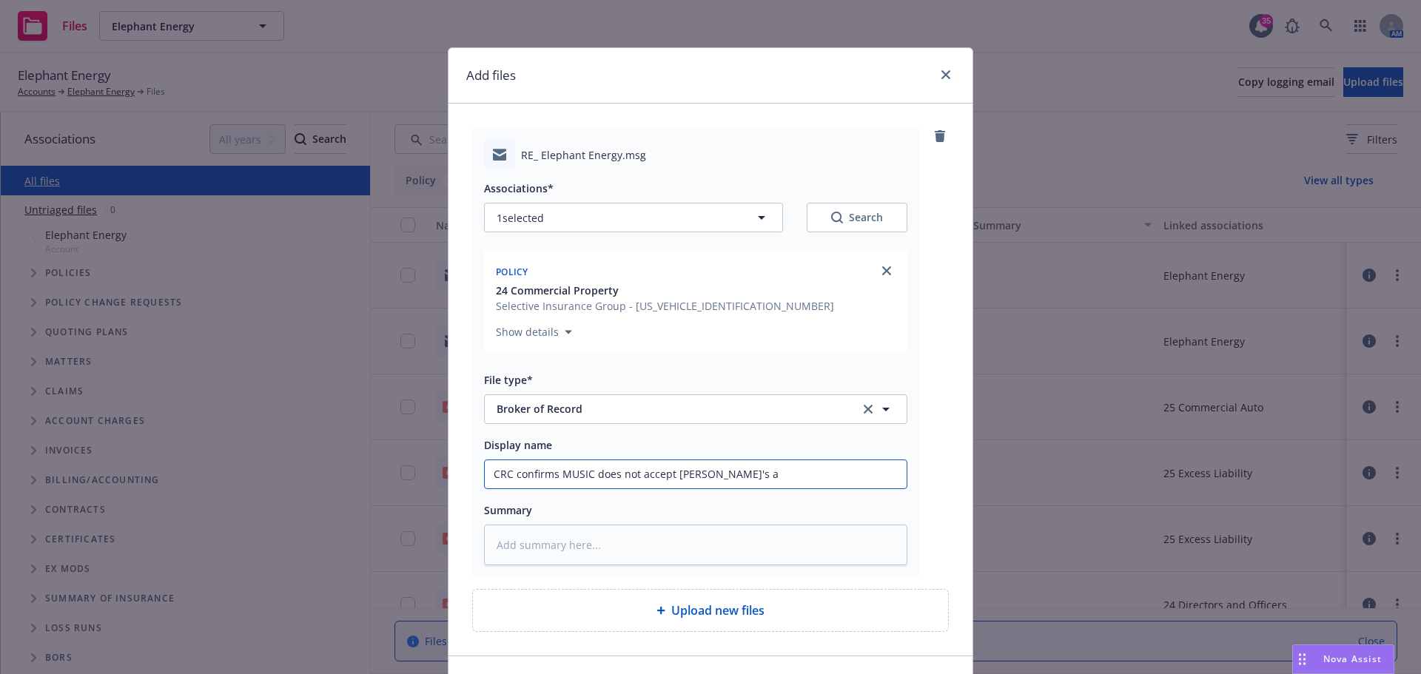
type textarea "x"
type input "CRC confirms MUSIC does not accept [PERSON_NAME]'s an"
type textarea "x"
type input "CRC confirms MUSIC does not accept midterm BOR's and"
type textarea "x"
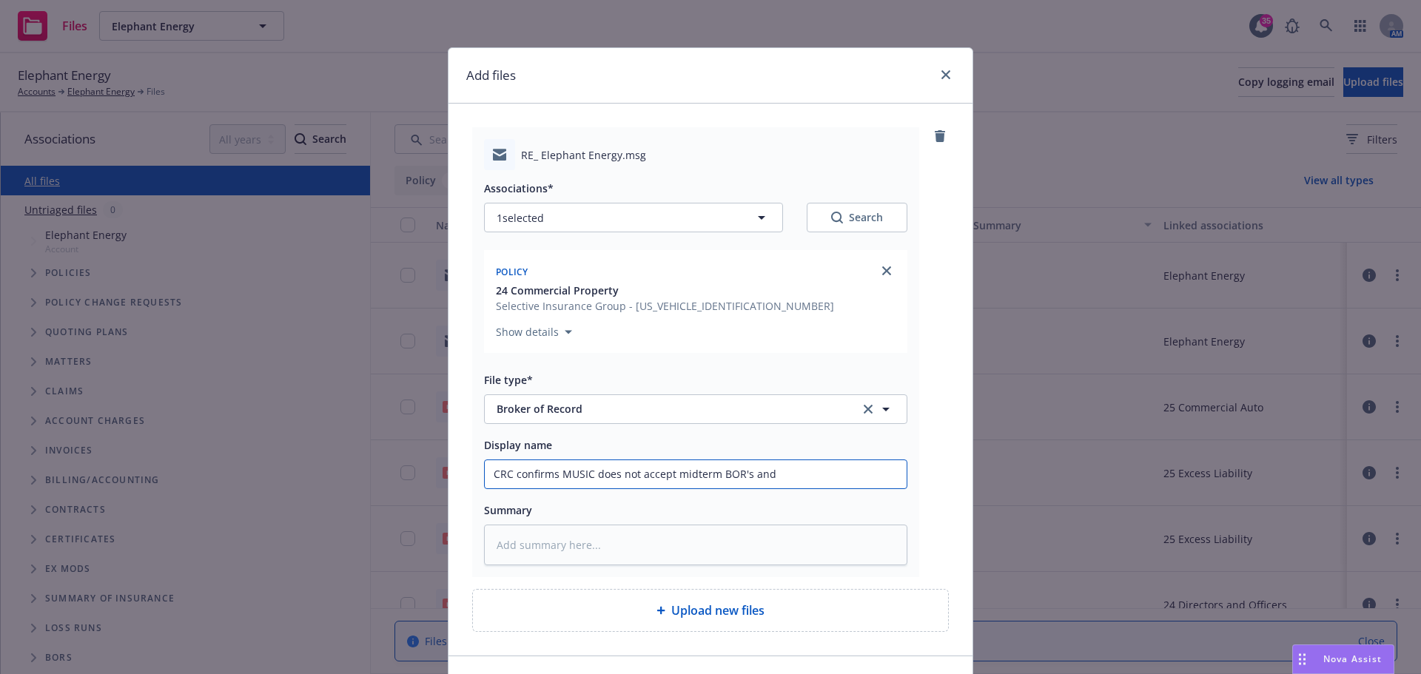
type input "CRC confirms MUSIC does not accept midterm BOR's and"
type textarea "x"
type input "CRC confirms MUSIC does not accept midterm BOR's and w"
type textarea "x"
type input "CRC confirms MUSIC does not accept midterm BOR's and wi"
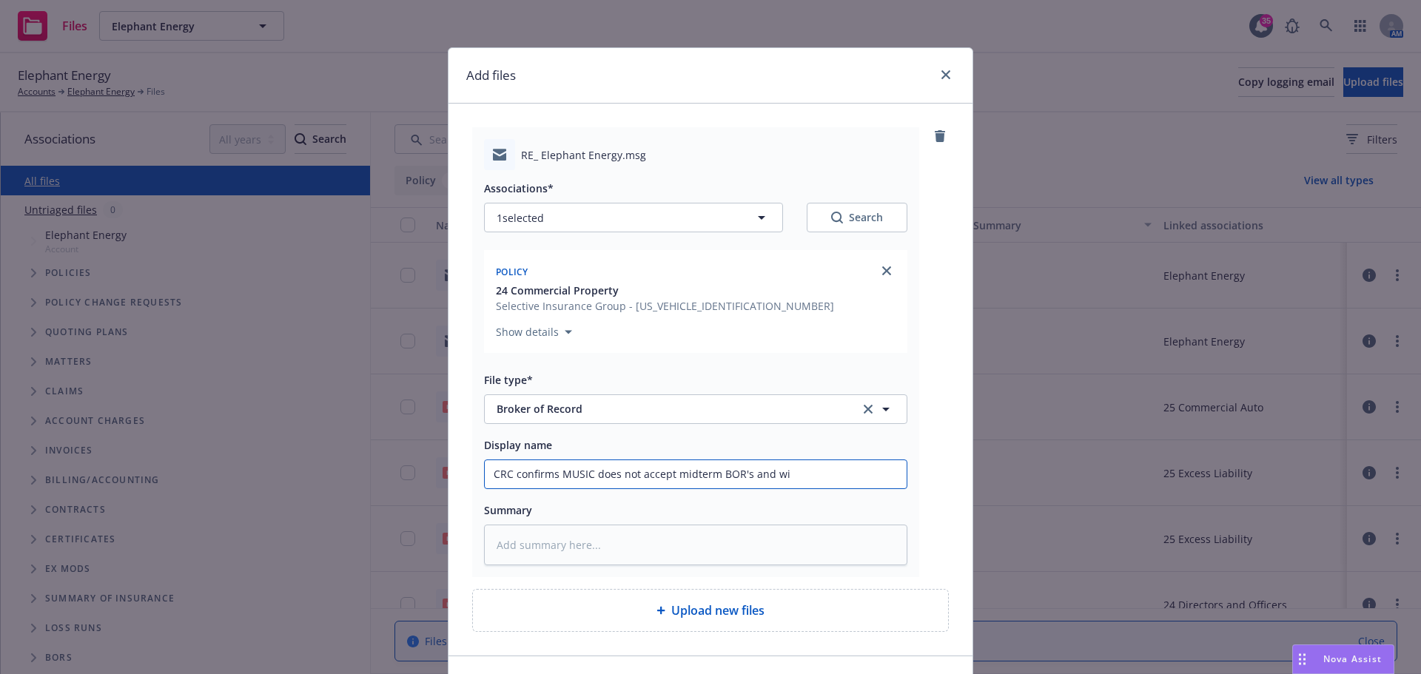
type textarea "x"
type input "CRC confirms MUSIC does not accept [PERSON_NAME]'s and wil"
type textarea "x"
type input "CRC confirms MUSIC does not accept [PERSON_NAME]'s and will"
type textarea "x"
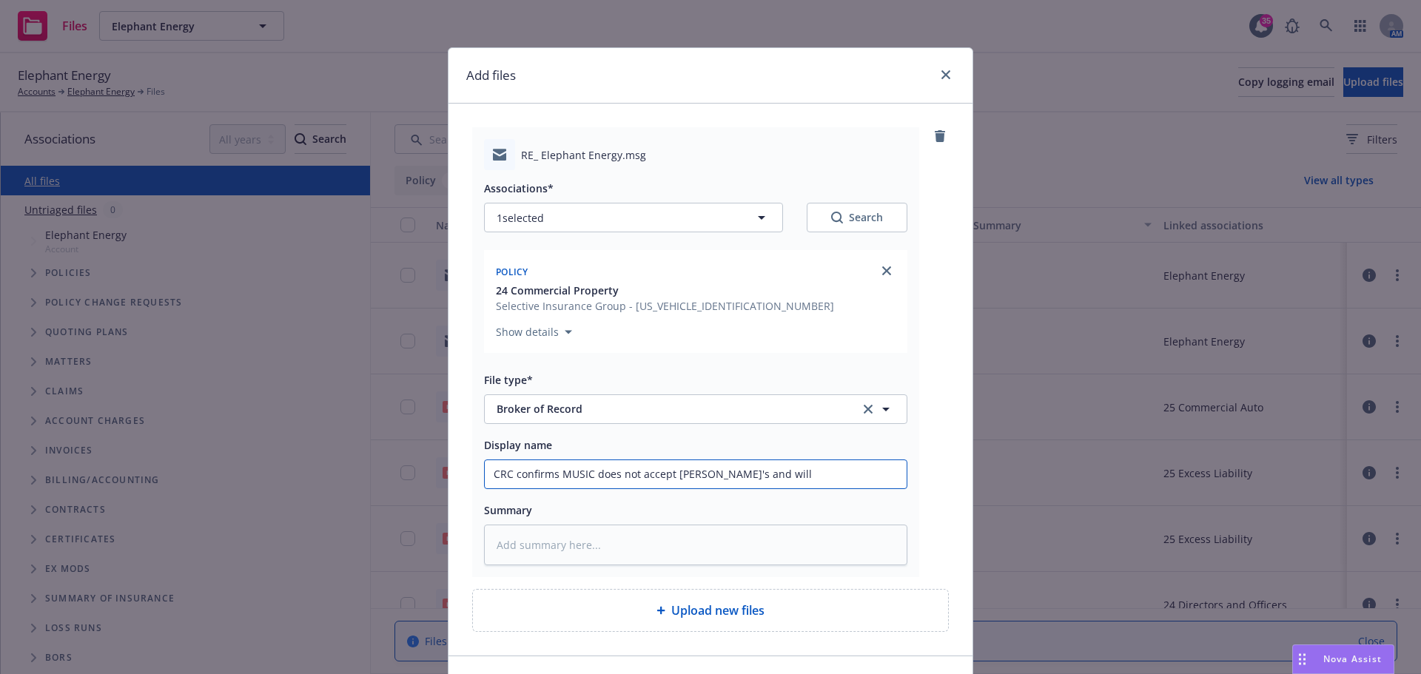
type input "CRC confirms MUSIC does not accept midterm BOR's and [PERSON_NAME]"
type textarea "x"
type input "CRC confirms MUSIC does not accept [PERSON_NAME]'s and will ha"
type textarea "x"
type input "CRC confirms MUSIC does not accept [PERSON_NAME]'s and will hav"
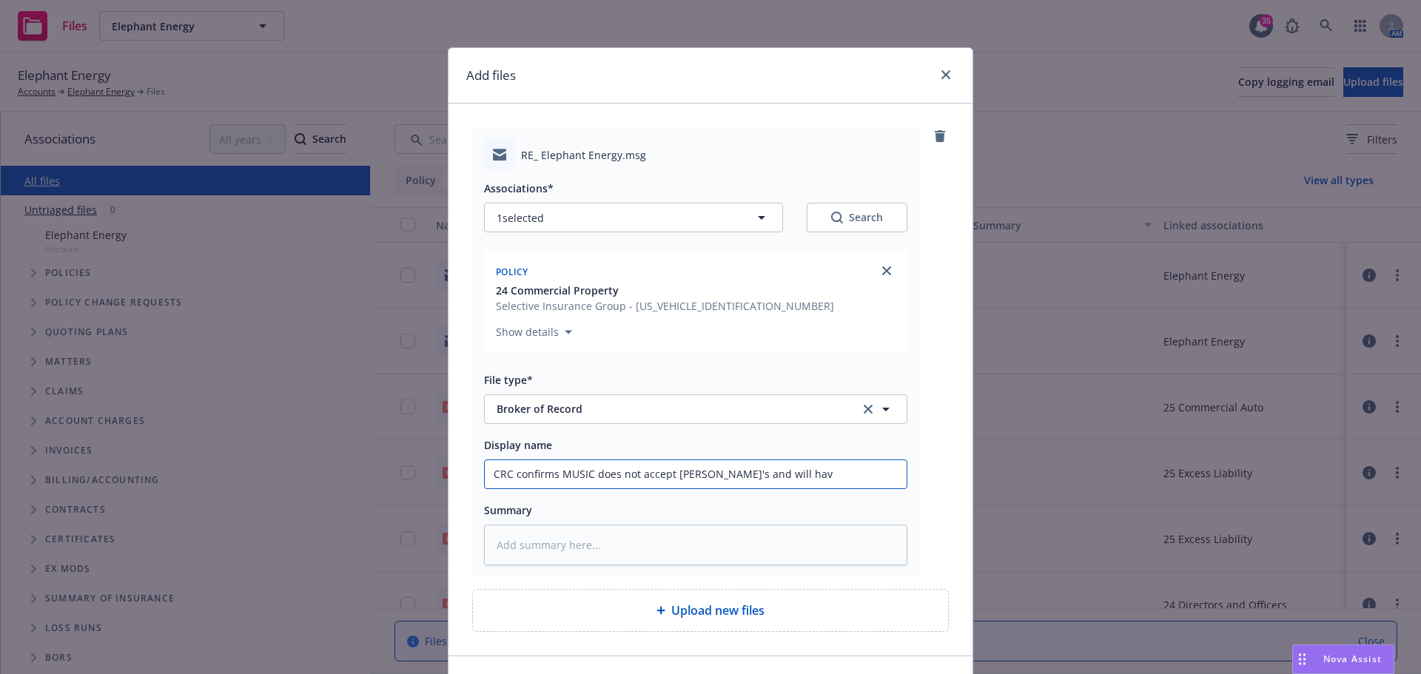
type textarea "x"
type input "CRC confirms MUSIC does not accept [PERSON_NAME]'s and will have"
type textarea "x"
type input "CRC confirms MUSIC does not accept [PERSON_NAME]'s and will have"
type textarea "x"
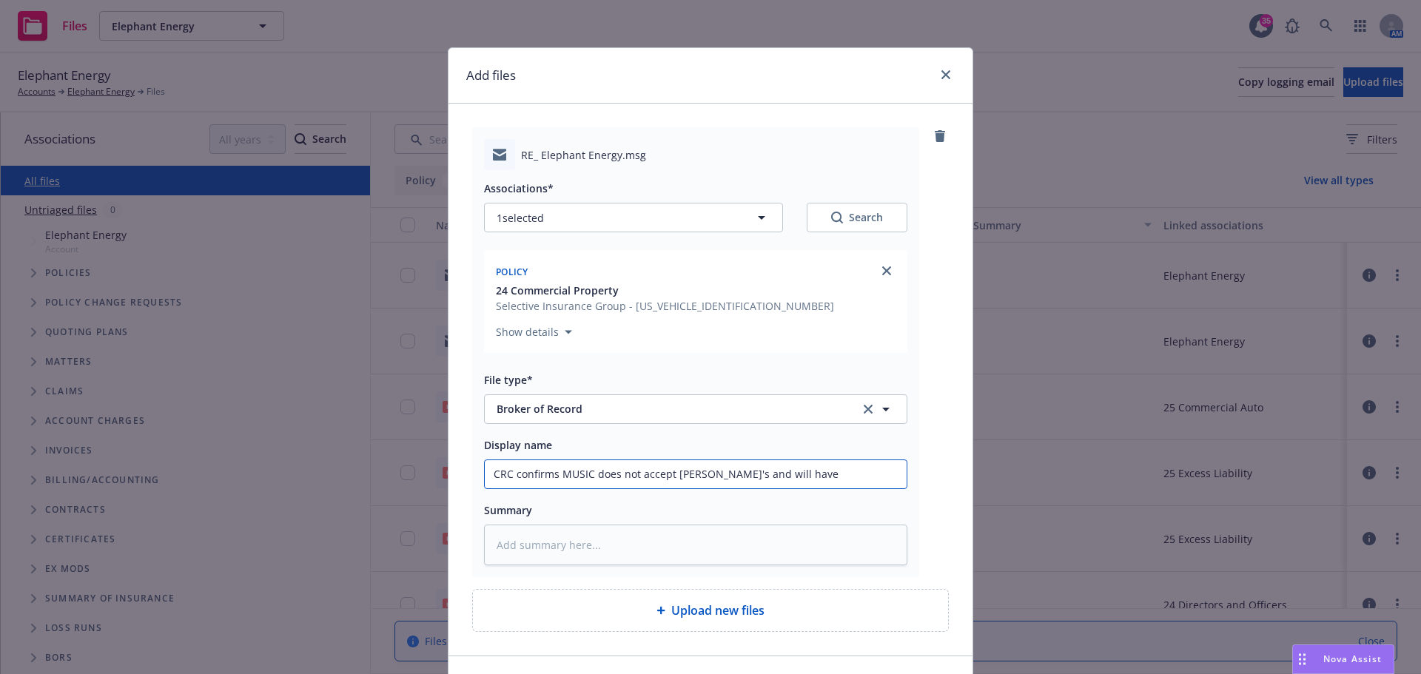
type input "CRC confirms MUSIC does not accept [PERSON_NAME]'s and will have t"
type textarea "x"
type input "CRC confirms MUSIC does not accept [PERSON_NAME]'s and will have to"
type textarea "x"
type input "CRC confirms MUSIC does not accept [PERSON_NAME]'s and will have to"
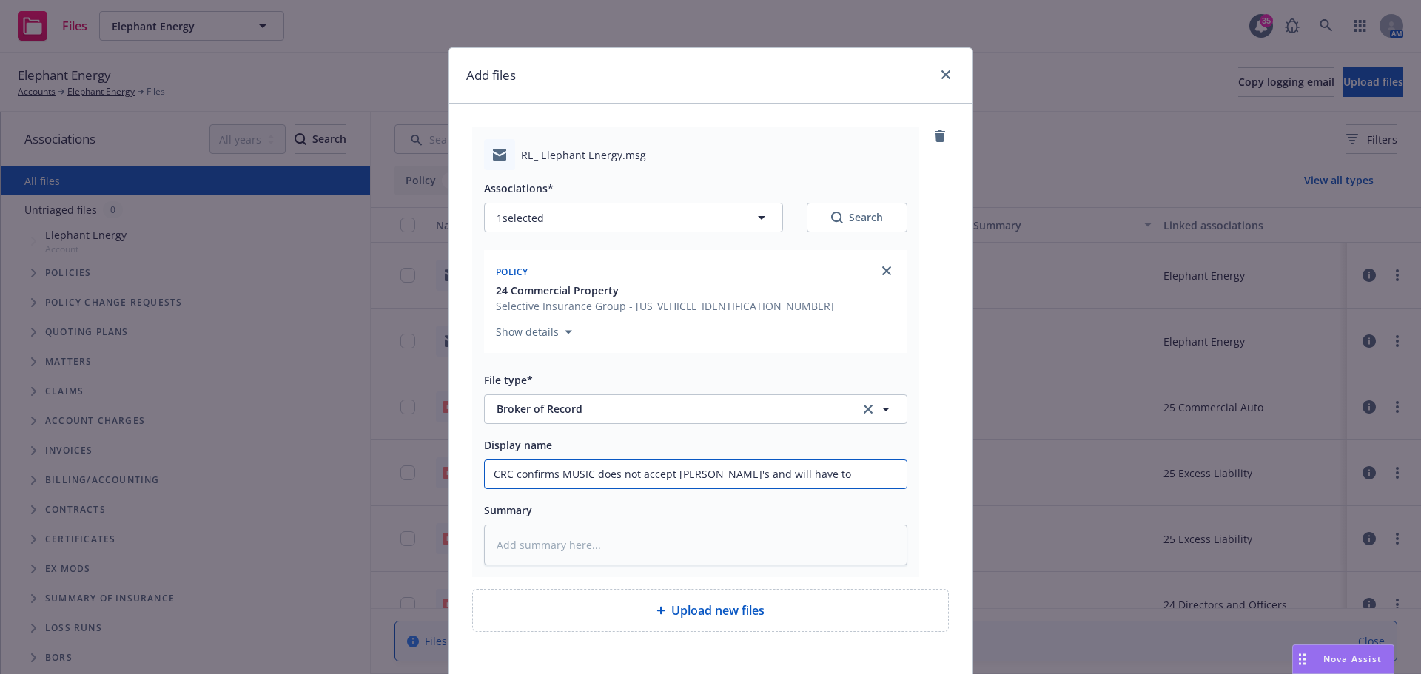
type textarea "x"
type input "CRC confirms MUSIC does not accept [PERSON_NAME]'s and will have to u"
type textarea "x"
type input "CRC confirms MUSIC does not accept [PERSON_NAME]'s and will have to [GEOGRAPHIC…"
type textarea "x"
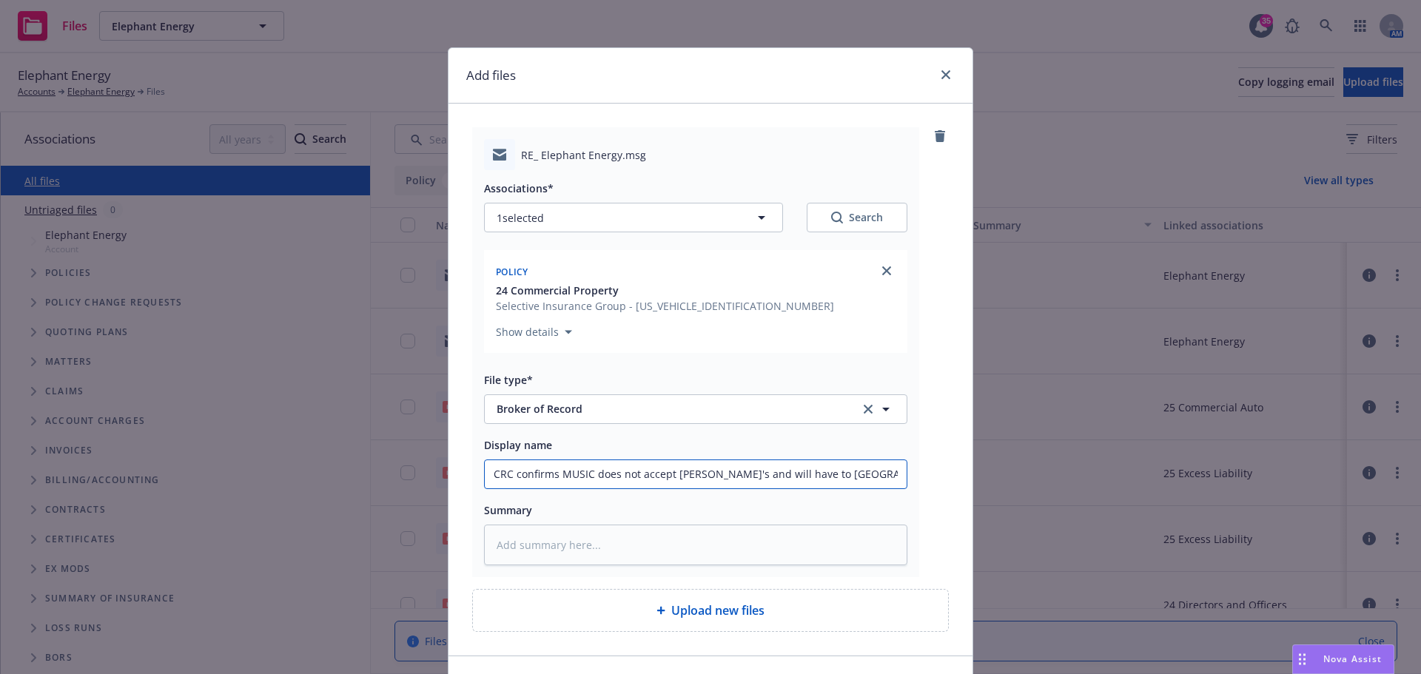
type input "CRC confirms MUSIC does not accept midterm BOR's and will have to use"
type textarea "x"
type input "CRC confirms MUSIC does not accept midterm BOR's and will have to use"
type textarea "x"
type input "CRC confirms MUSIC does not accept midterm BOR's and will have to use c"
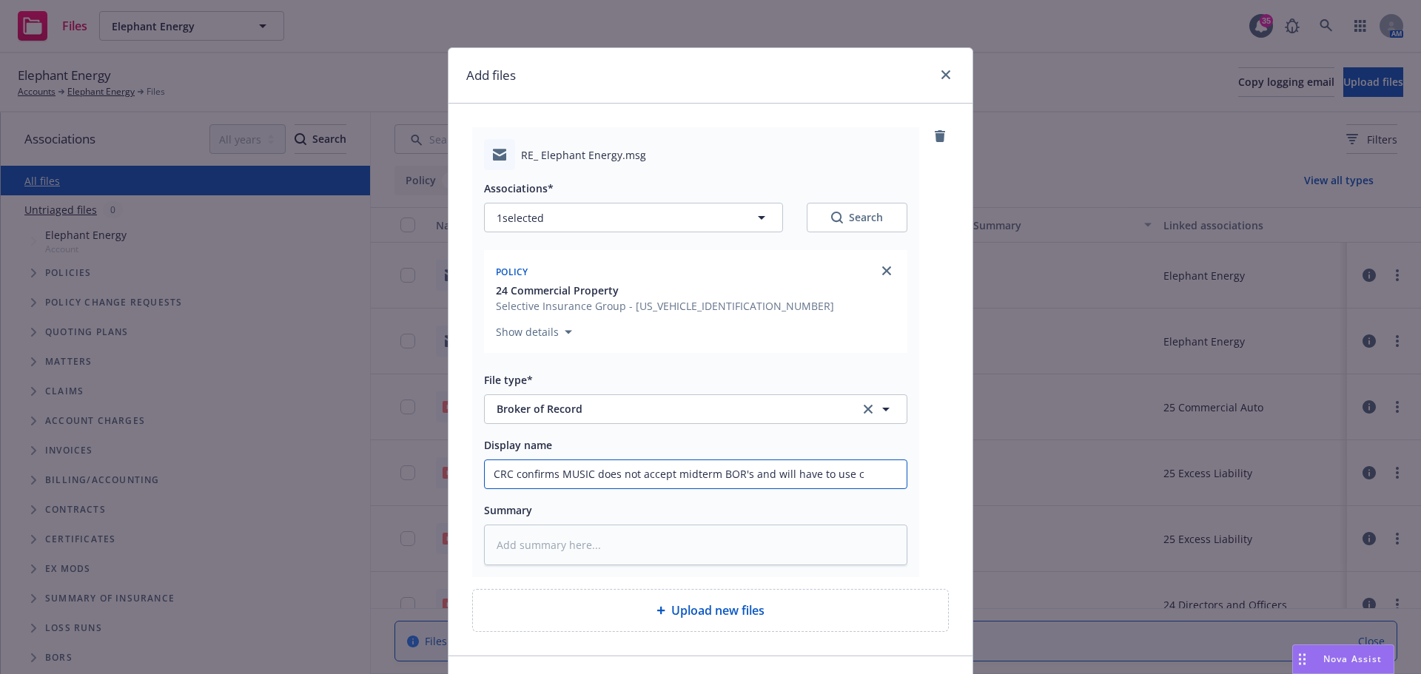
type textarea "x"
type input "CRC confirms MUSIC does not accept [PERSON_NAME]'s and will have to use cu"
type textarea "x"
type input "CRC confirms MUSIC does not accept midterm BOR's and will have to use cur"
type textarea "x"
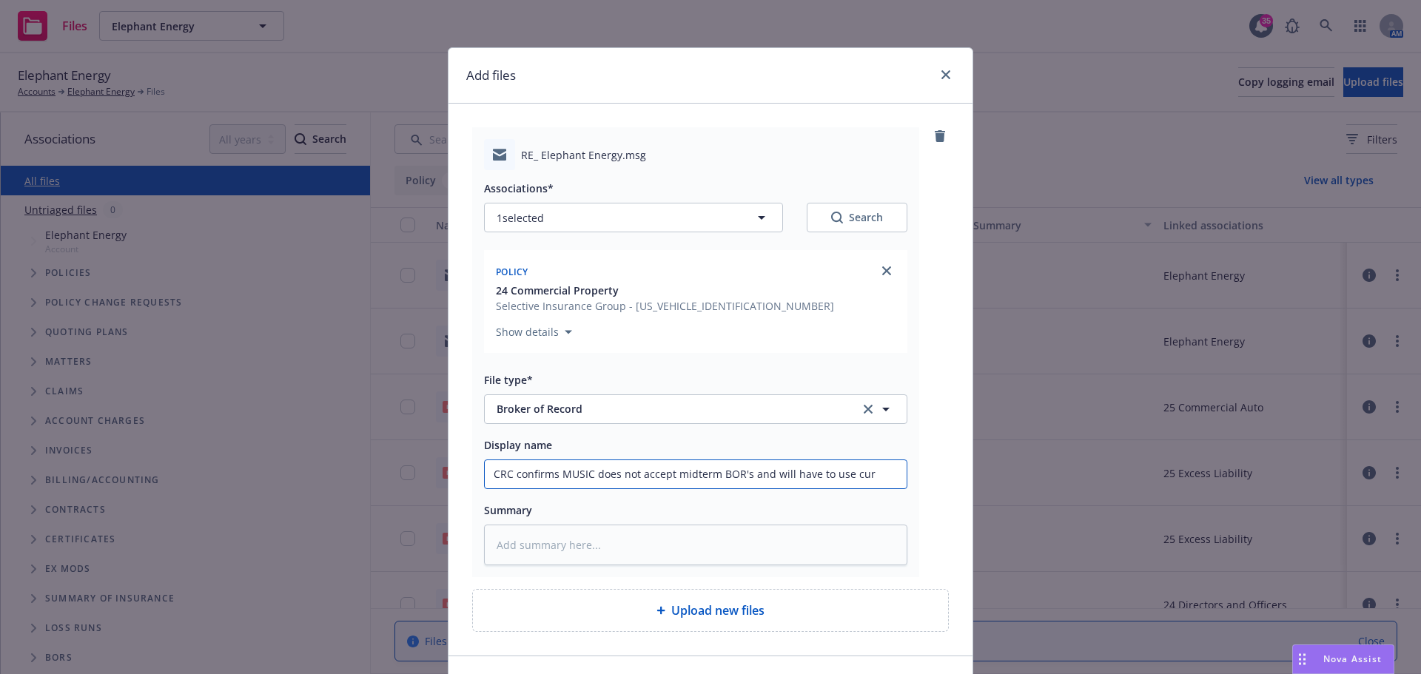
type input "CRC confirms MUSIC does not accept midterm BOR's and will have to use curr"
type textarea "x"
type input "CRC confirms MUSIC does not accept [PERSON_NAME]'s and will have to use curre"
type textarea "x"
type input "CRC confirms MUSIC does not accept [PERSON_NAME]'s and will have to use curren"
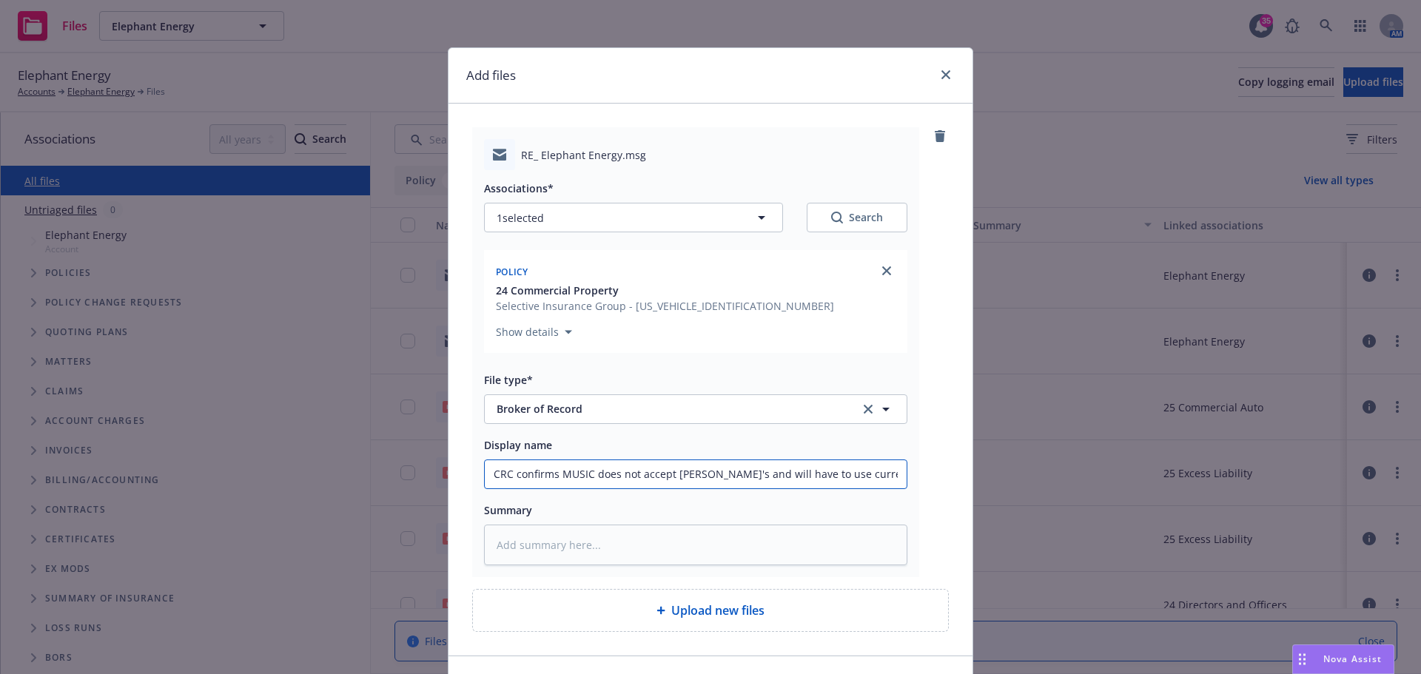
type textarea "x"
type input "CRC confirms MUSIC does not accept [PERSON_NAME]'s and will have to use current"
type textarea "x"
type input "CRC confirms MUSIC does not accept [PERSON_NAME]'s and will have to use current"
type textarea "x"
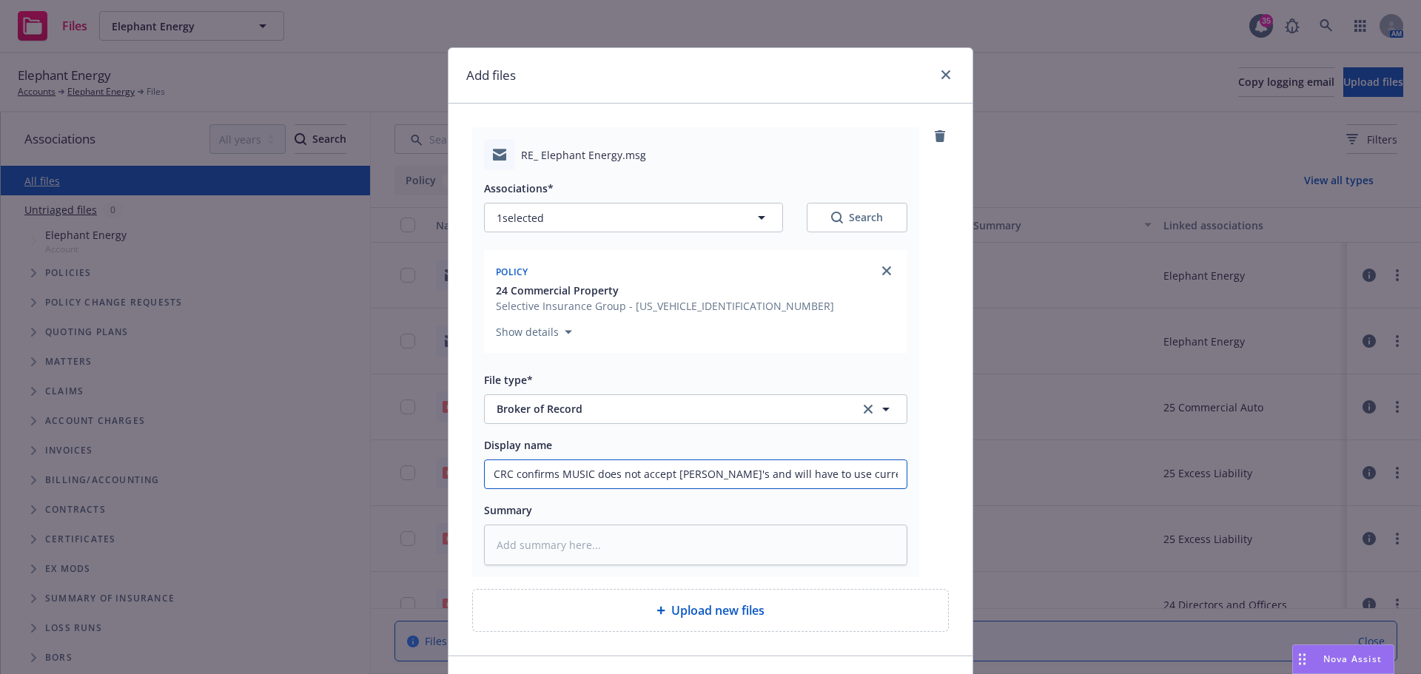
type input "CRC confirms MUSIC does not accept [PERSON_NAME]'s and will have to use current…"
type textarea "x"
type input "CRC confirms MUSIC does not accept midterm BOR's and will have to use current br"
type textarea "x"
type input "CRC confirms MUSIC does not accept [PERSON_NAME]'s and will have to use current…"
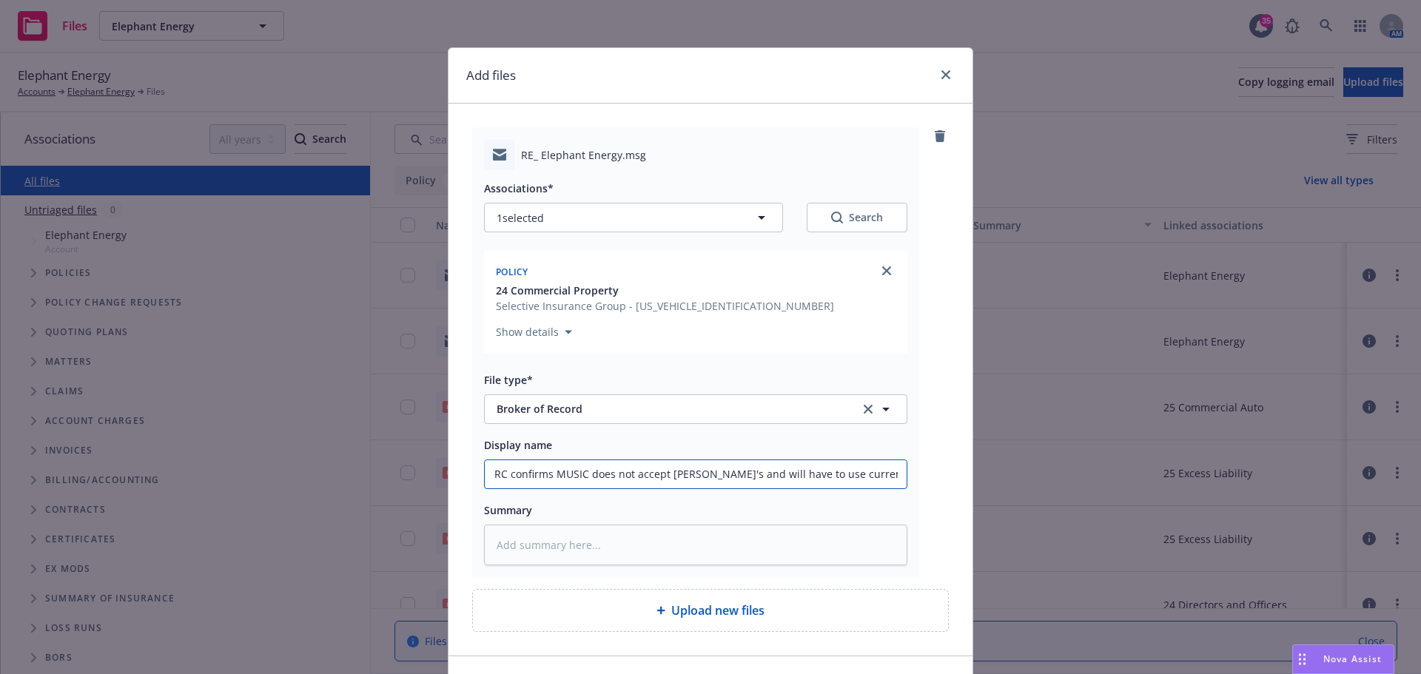
type textarea "x"
type input "CRC confirms MUSIC does not accept [PERSON_NAME]'s and will have to use current…"
type textarea "x"
type input "CRC confirms MUSIC does not accept [PERSON_NAME]'s and will have to use current…"
type textarea "x"
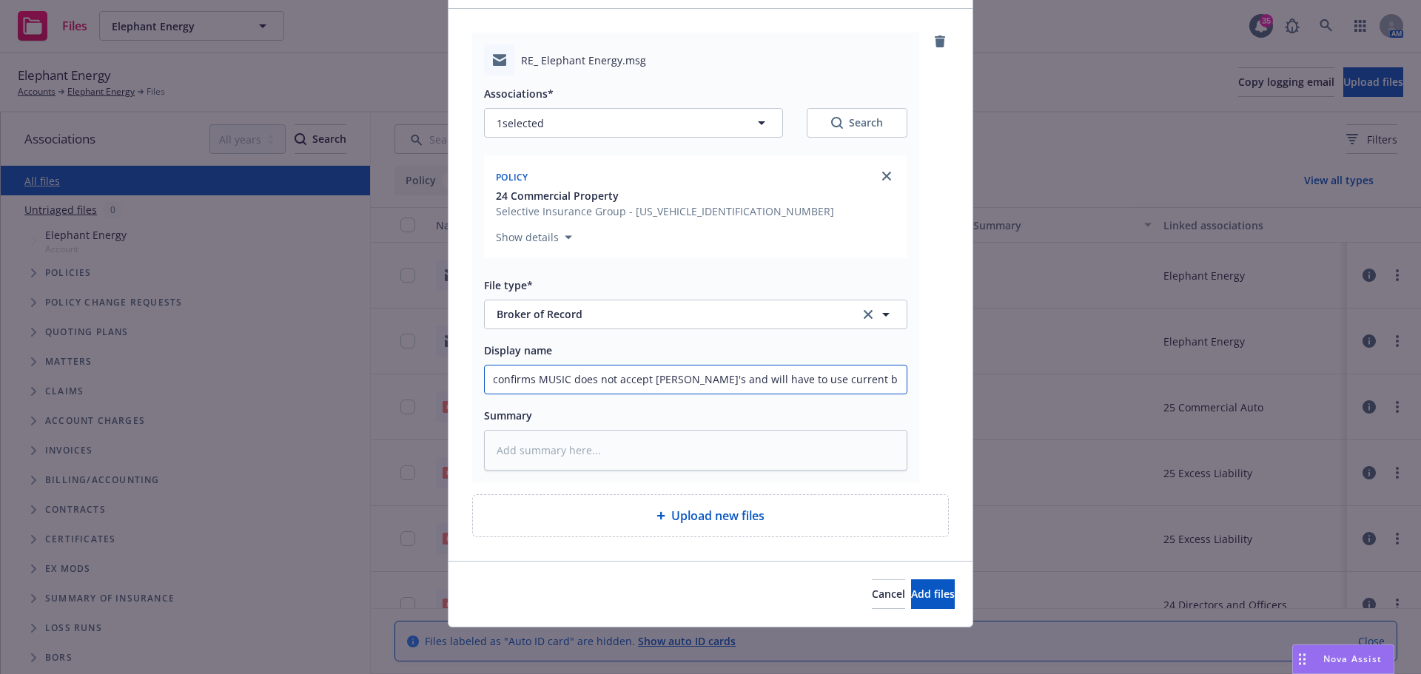
scroll to position [95, 0]
type input "CRC confirms MUSIC does not accept [PERSON_NAME]'s and will have to use current…"
click at [935, 590] on button "Add files" at bounding box center [933, 594] width 44 height 30
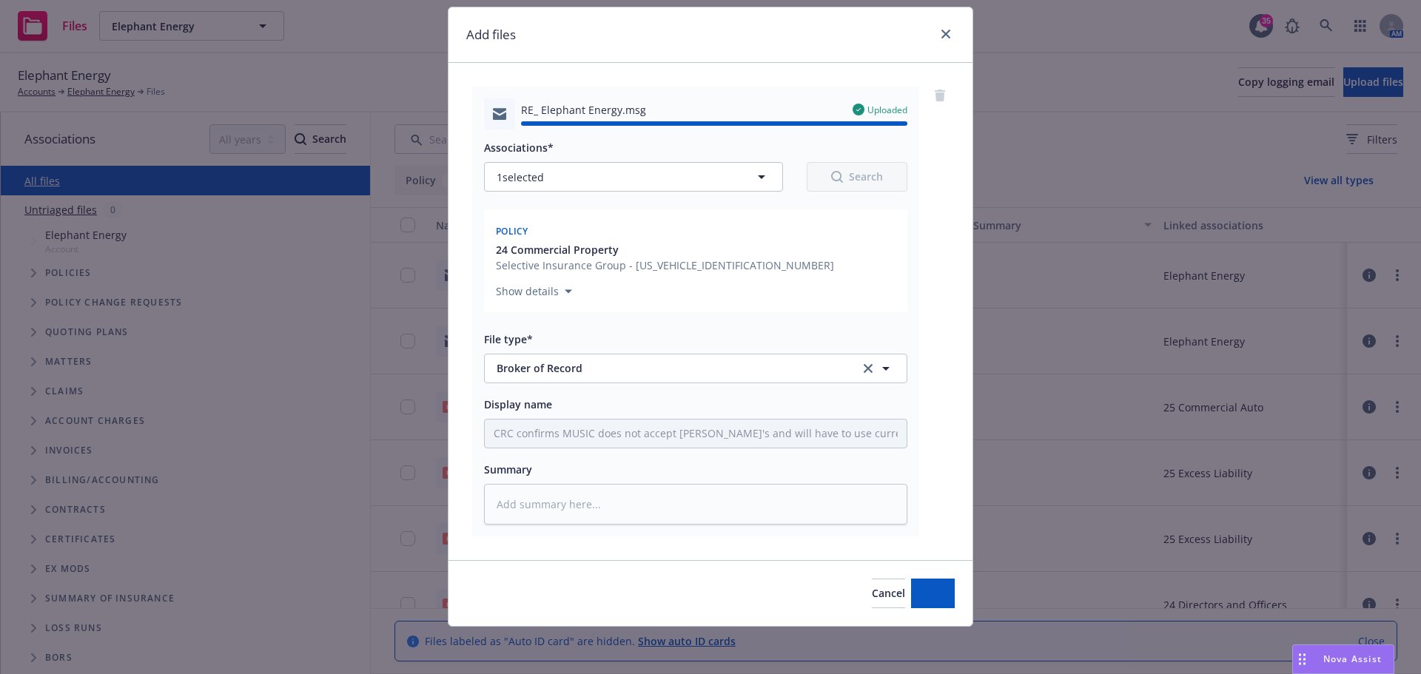
type textarea "x"
